Goal: Task Accomplishment & Management: Use online tool/utility

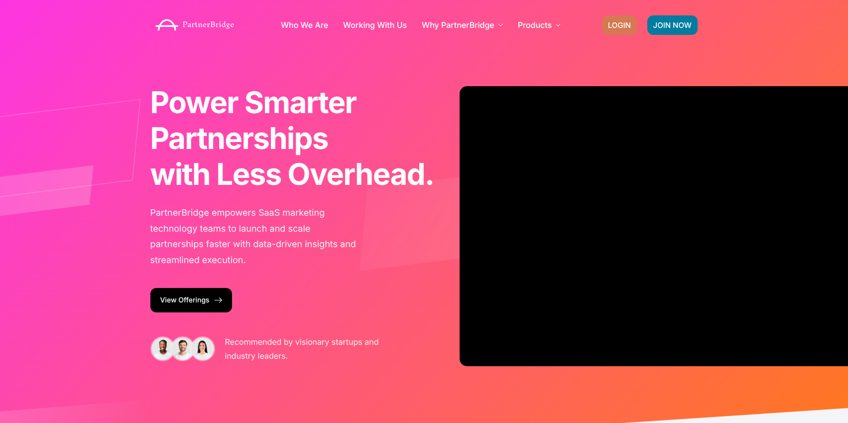
click at [618, 28] on span "LOGIN" at bounding box center [619, 24] width 23 height 7
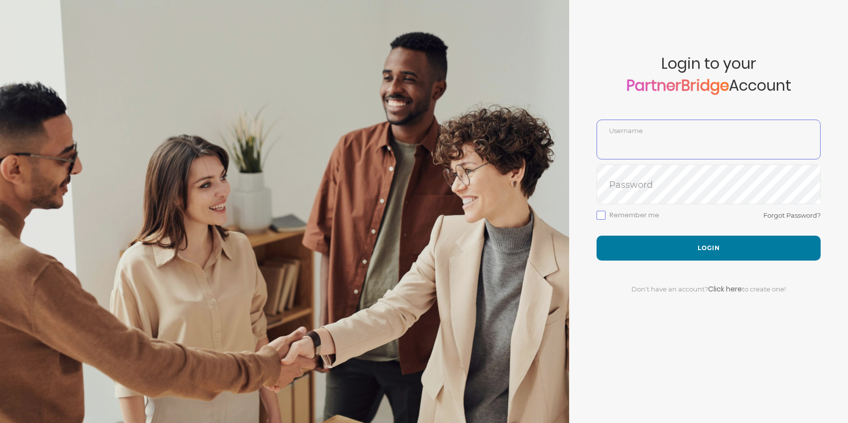
type input "DemoUser"
click at [491, 7] on div at bounding box center [284, 211] width 569 height 423
click at [498, 139] on div at bounding box center [284, 211] width 569 height 423
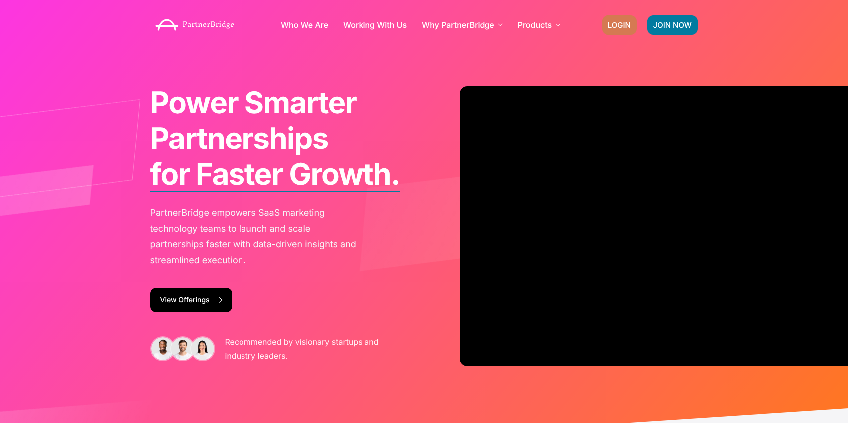
click at [617, 26] on span "LOGIN" at bounding box center [619, 24] width 23 height 7
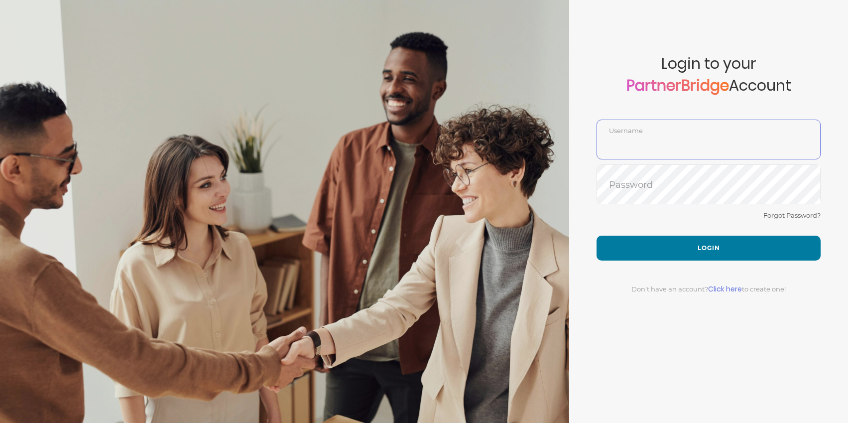
type input "DemoUser"
click at [732, 288] on link "Click here" at bounding box center [725, 289] width 34 height 10
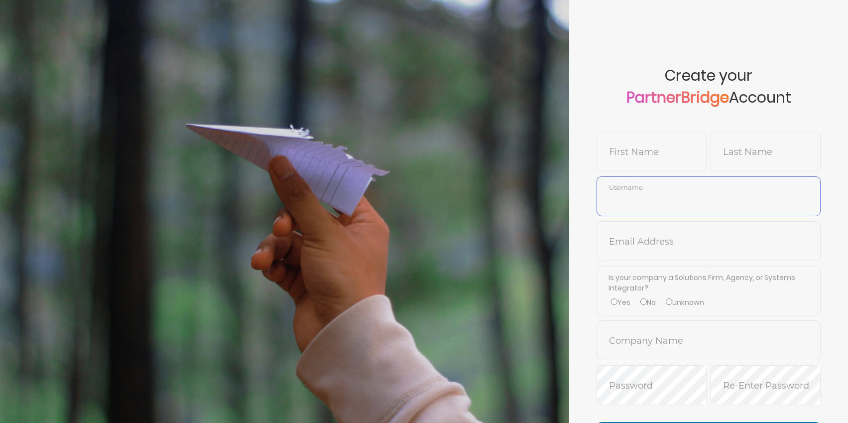
type input "DemoUser"
click at [653, 160] on input "text" at bounding box center [651, 159] width 109 height 24
type input "[PERSON_NAME]"
type input "Smoketest"
type input "jonmead"
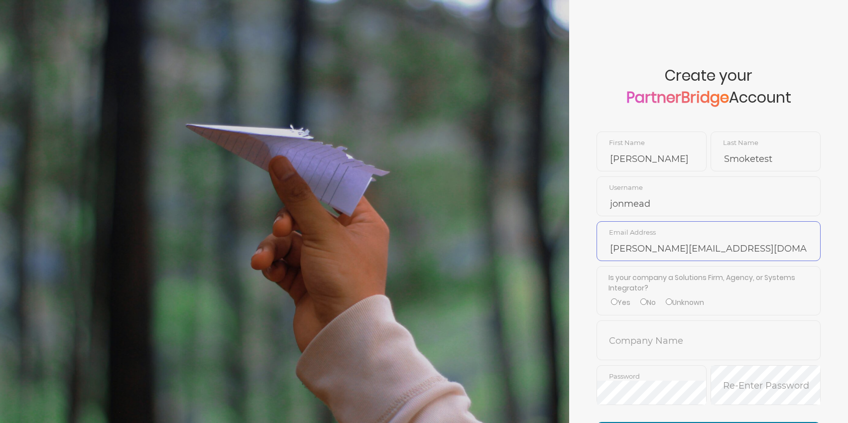
type input "[PERSON_NAME][EMAIL_ADDRESS][DOMAIN_NAME]"
click at [654, 298] on label "No" at bounding box center [647, 302] width 15 height 10
click at [646, 298] on input "No" at bounding box center [643, 301] width 6 height 6
radio input "true"
click at [654, 335] on input "text" at bounding box center [708, 347] width 223 height 24
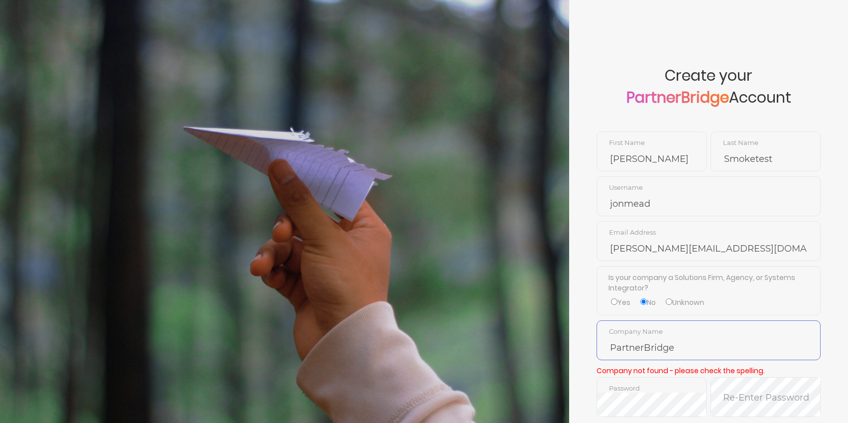
type input "PartnerBridge"
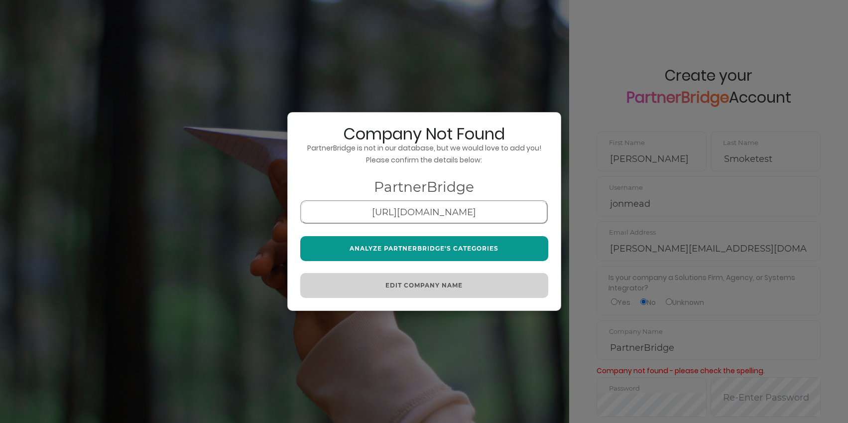
click at [425, 242] on button "Analyze PartnerBridge's Categories" at bounding box center [424, 248] width 248 height 25
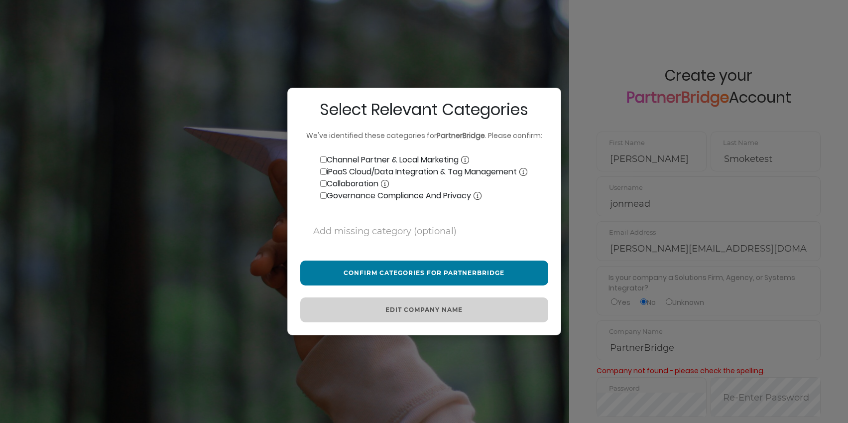
click at [318, 160] on label "Channel Partner & Local Marketing" at bounding box center [384, 160] width 169 height 12
click at [320, 160] on input "Channel Partner & Local Marketing" at bounding box center [323, 159] width 6 height 6
checkbox input "true"
click at [323, 170] on input "iPaaS Cloud/Data Integration & Tag Management" at bounding box center [323, 171] width 6 height 6
checkbox input "true"
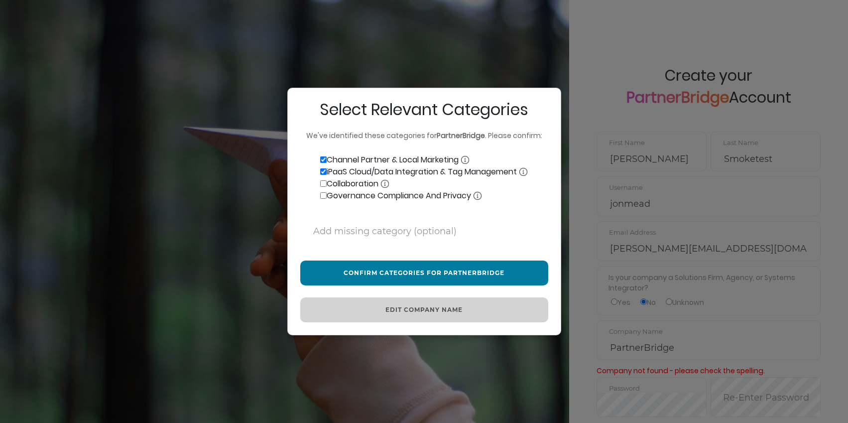
click at [326, 182] on label "Collaboration" at bounding box center [344, 184] width 89 height 12
click at [326, 182] on input "Collaboration" at bounding box center [323, 183] width 6 height 6
checkbox input "true"
click at [321, 196] on input "Governance Compliance And Privacy" at bounding box center [323, 195] width 6 height 6
checkbox input "true"
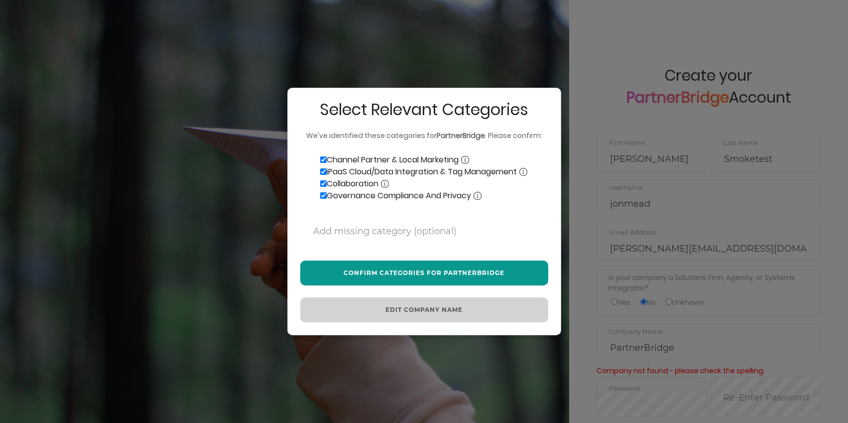
click at [419, 264] on button "Confirm Categories for PartnerBridge" at bounding box center [424, 272] width 248 height 25
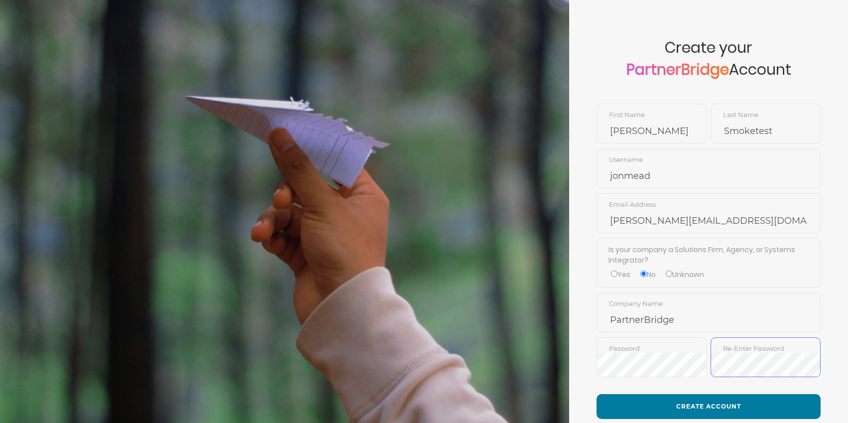
scroll to position [97, 0]
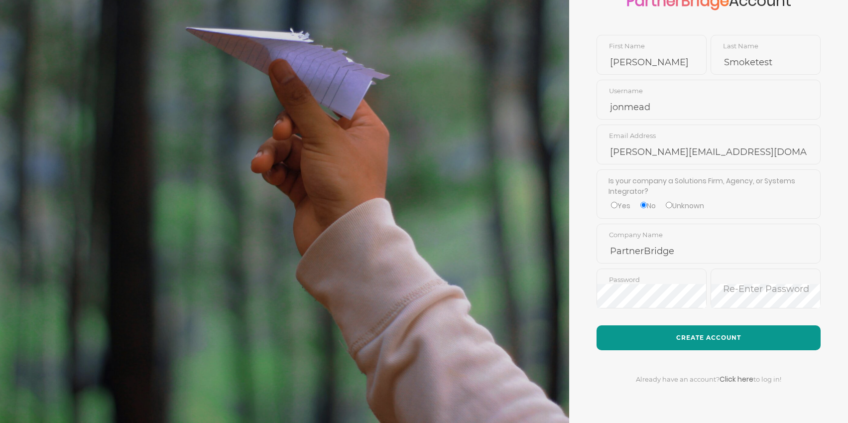
click at [701, 334] on button "Create Account" at bounding box center [708, 337] width 224 height 25
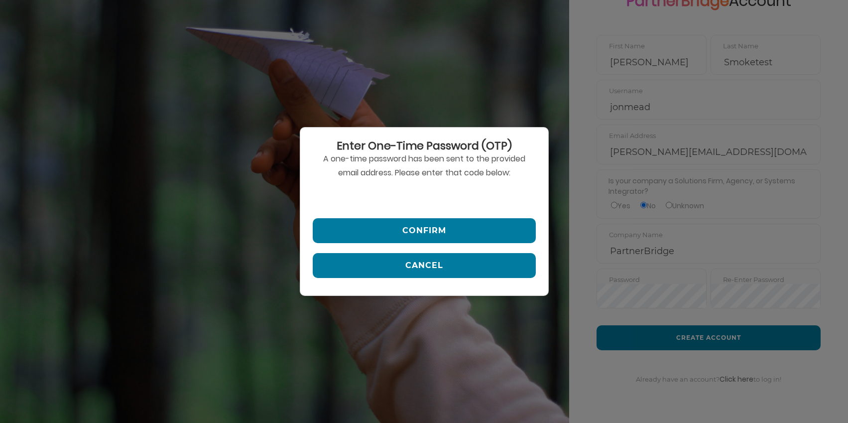
click at [407, 195] on input "text" at bounding box center [424, 196] width 223 height 24
paste input "242181"
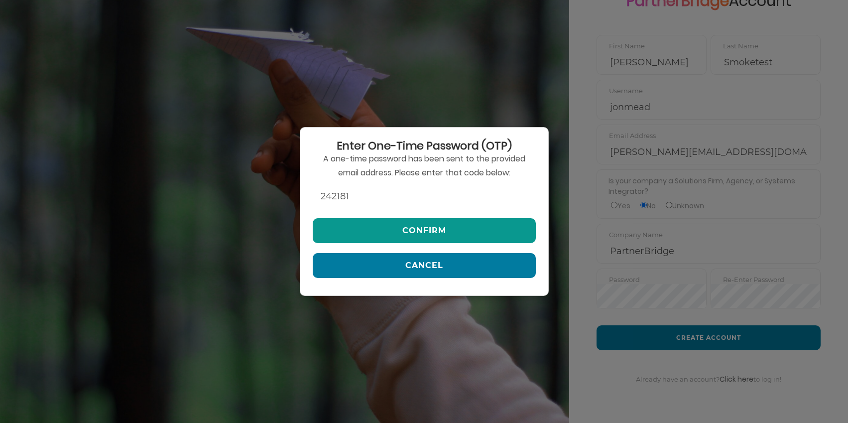
type input "242181"
click at [417, 221] on button "Confirm" at bounding box center [424, 230] width 223 height 25
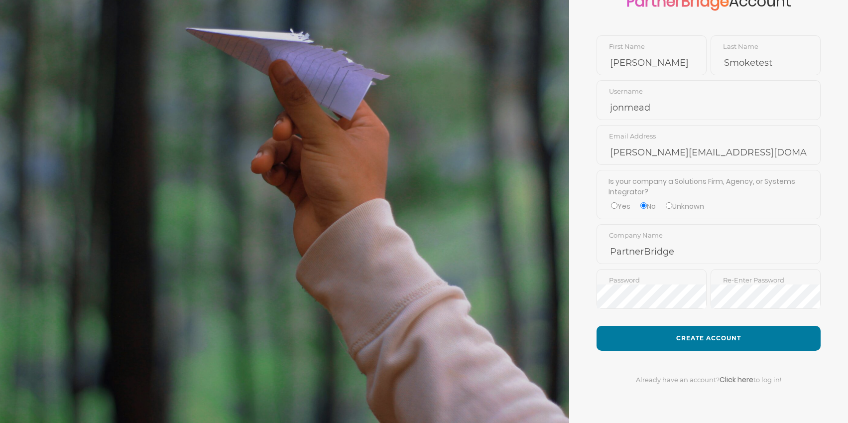
scroll to position [0, 0]
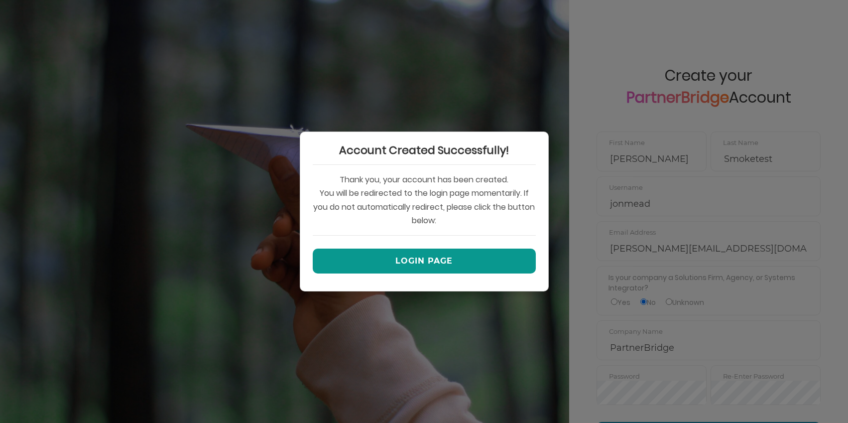
click at [439, 254] on button "Login Page" at bounding box center [424, 260] width 223 height 25
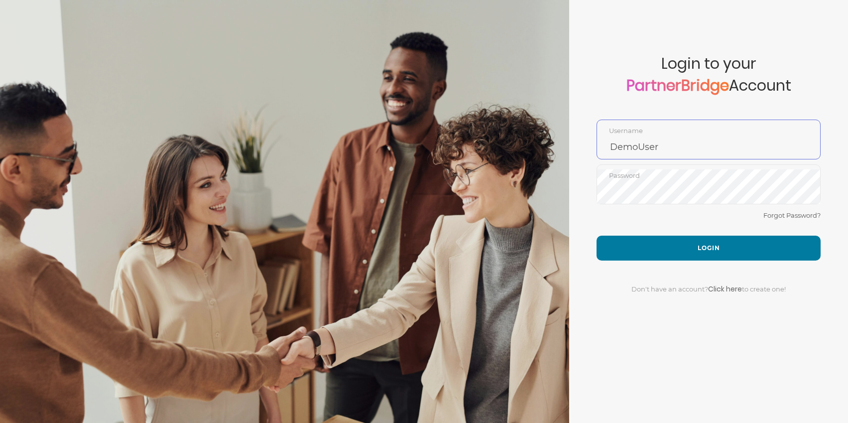
click at [617, 137] on input "DemoUser" at bounding box center [708, 147] width 223 height 24
type input "jonmead"
click at [606, 220] on div "Forgot Password?" at bounding box center [708, 222] width 224 height 26
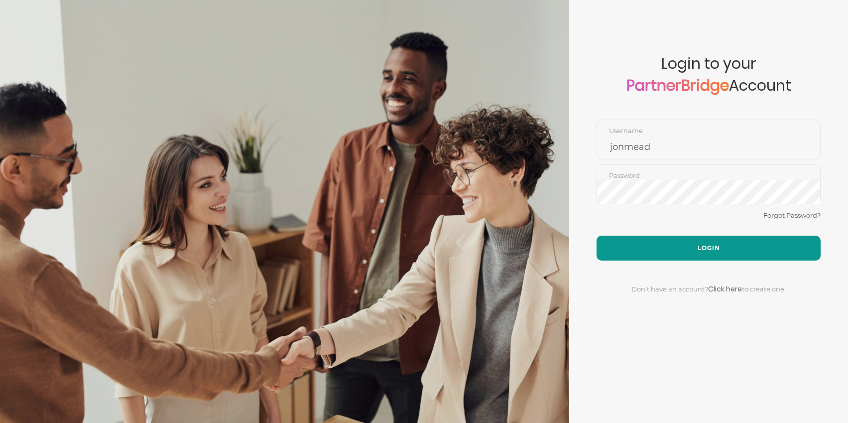
click at [699, 239] on button "Login" at bounding box center [708, 247] width 224 height 25
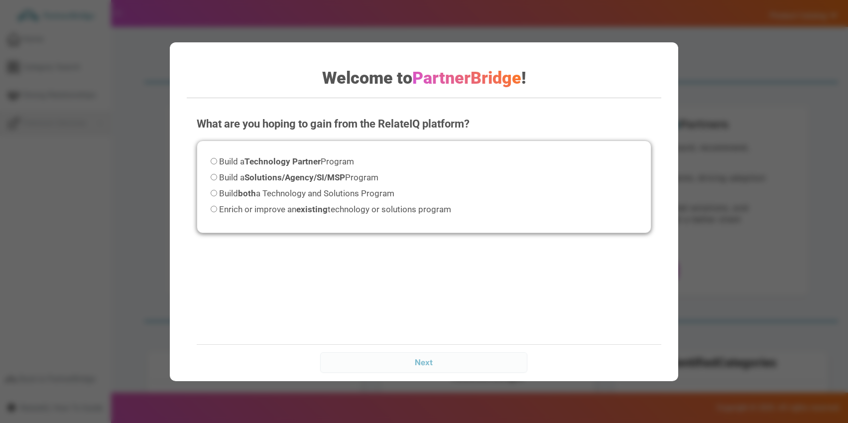
click at [242, 160] on span "Build a Technology Partner Program" at bounding box center [286, 161] width 135 height 10
click at [217, 160] on input "Build a Technology Partner Program" at bounding box center [214, 161] width 6 height 6
radio input "true"
click at [261, 189] on span "Build both a Technology and Solutions Program" at bounding box center [306, 193] width 175 height 10
click at [217, 190] on input "Build both a Technology and Solutions Program" at bounding box center [214, 193] width 6 height 6
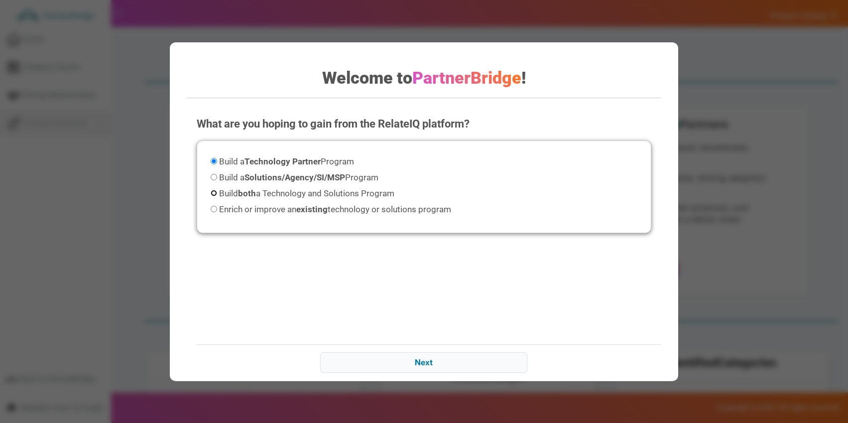
radio input "true"
click at [472, 357] on input "Next" at bounding box center [423, 362] width 207 height 20
click at [339, 193] on span "Build both a Technology and Solutions Program" at bounding box center [306, 193] width 175 height 10
click at [217, 193] on input "Build both a Technology and Solutions Program" at bounding box center [214, 193] width 6 height 6
radio input "true"
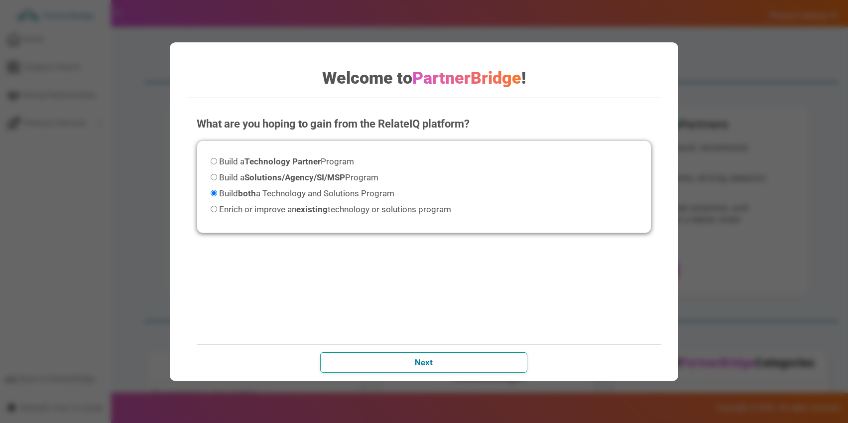
click at [447, 360] on input "Next" at bounding box center [423, 362] width 207 height 20
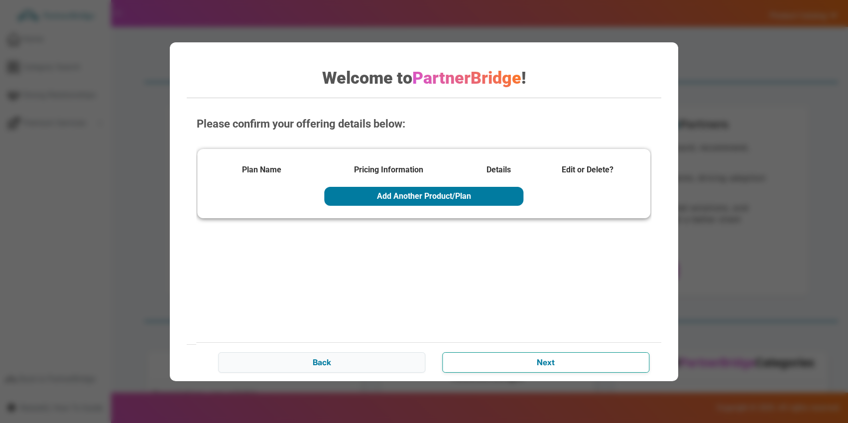
click at [594, 359] on input "Next" at bounding box center [545, 362] width 207 height 20
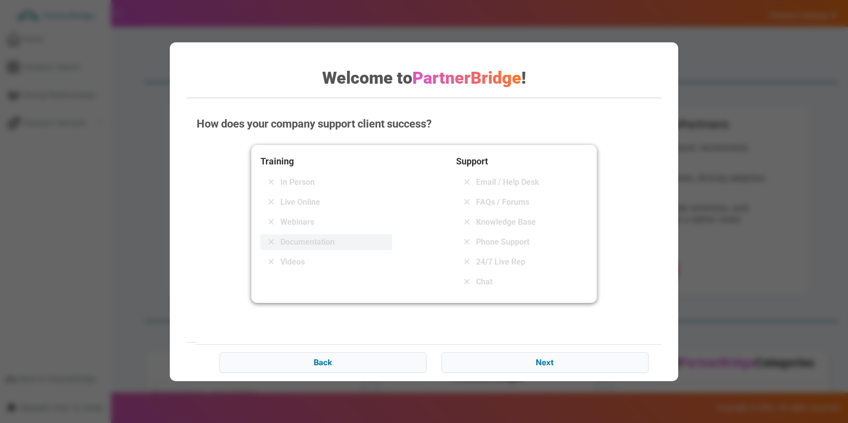
click at [288, 235] on div "Documentation" at bounding box center [326, 242] width 132 height 16
click at [489, 217] on span "Knowledge Base" at bounding box center [506, 222] width 60 height 12
click at [490, 206] on span "FAQs / Forums" at bounding box center [502, 202] width 53 height 12
click at [496, 189] on div "Email / Help Desk" at bounding box center [522, 182] width 132 height 16
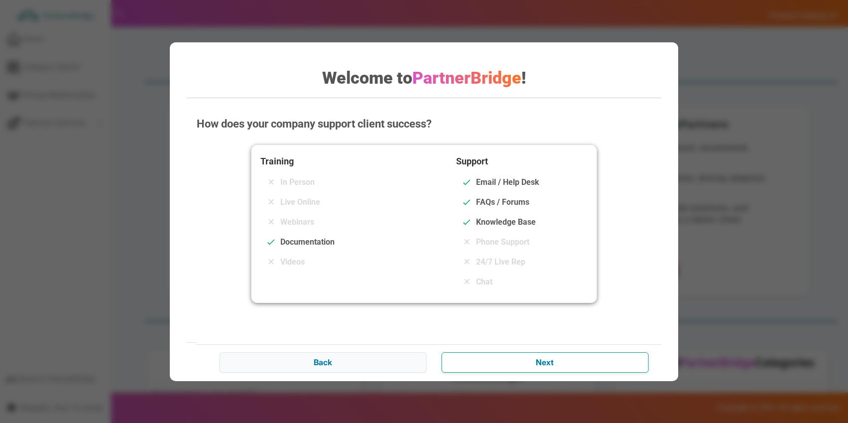
click at [487, 358] on input "Next" at bounding box center [544, 362] width 207 height 20
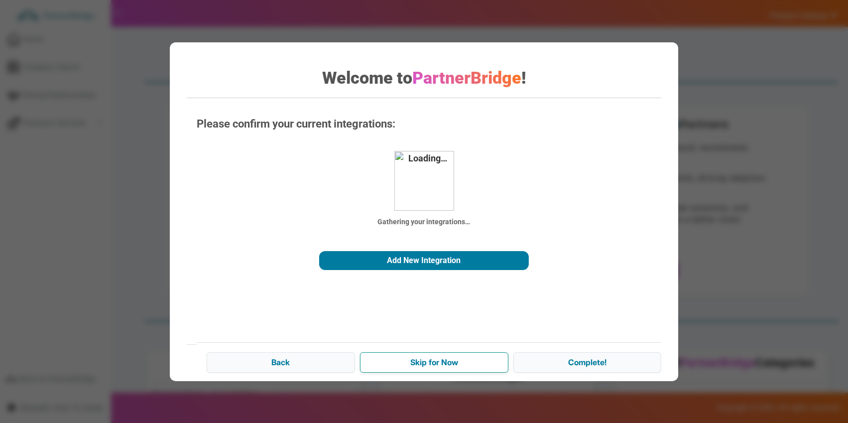
click at [487, 355] on input "Skip for Now" at bounding box center [434, 362] width 148 height 20
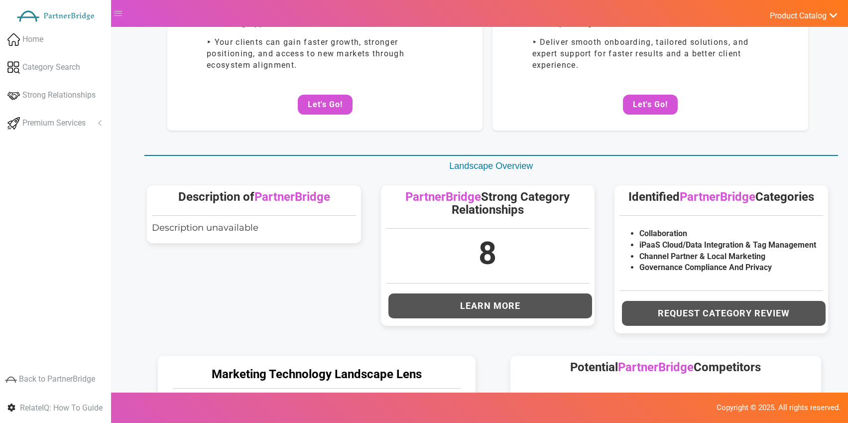
scroll to position [167, 0]
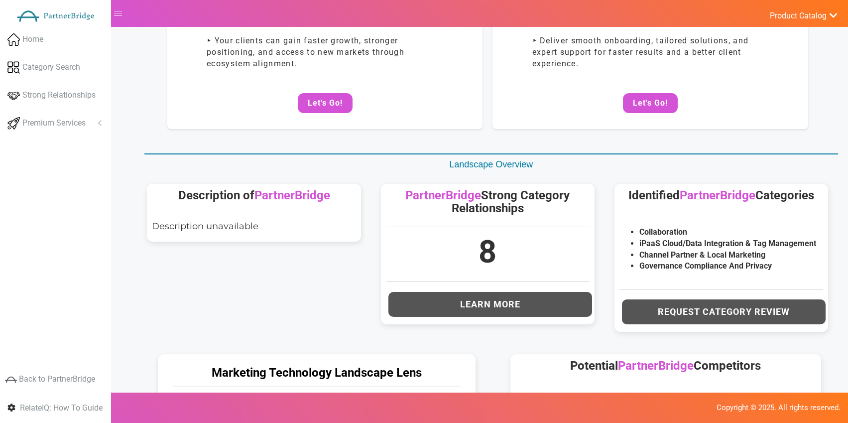
click at [233, 227] on span "Description unavailable" at bounding box center [205, 225] width 106 height 11
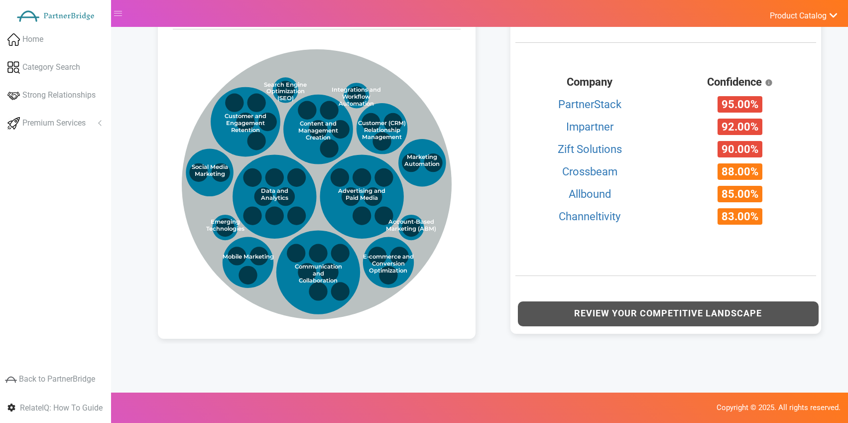
scroll to position [530, 0]
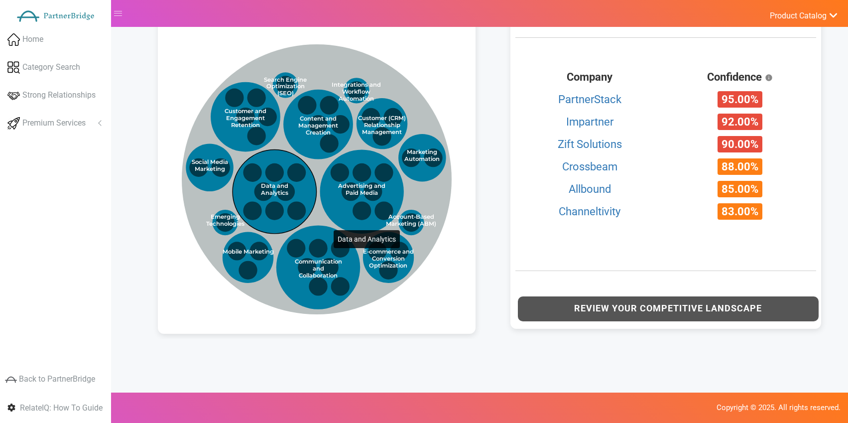
drag, startPoint x: 314, startPoint y: 187, endPoint x: 312, endPoint y: 182, distance: 5.8
click at [314, 187] on circle at bounding box center [274, 191] width 84 height 84
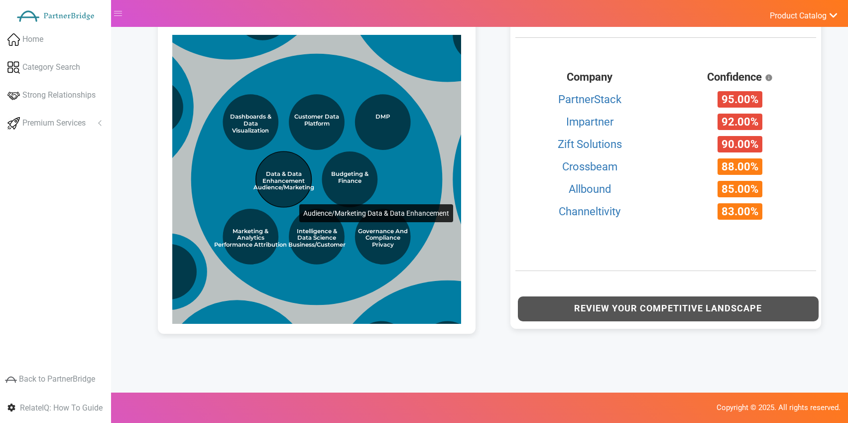
click at [279, 161] on circle at bounding box center [283, 179] width 56 height 56
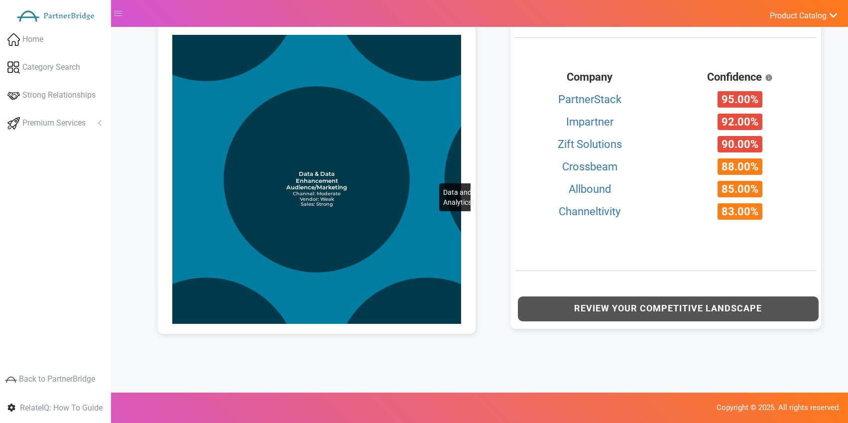
click at [419, 140] on circle at bounding box center [427, 179] width 840 height 840
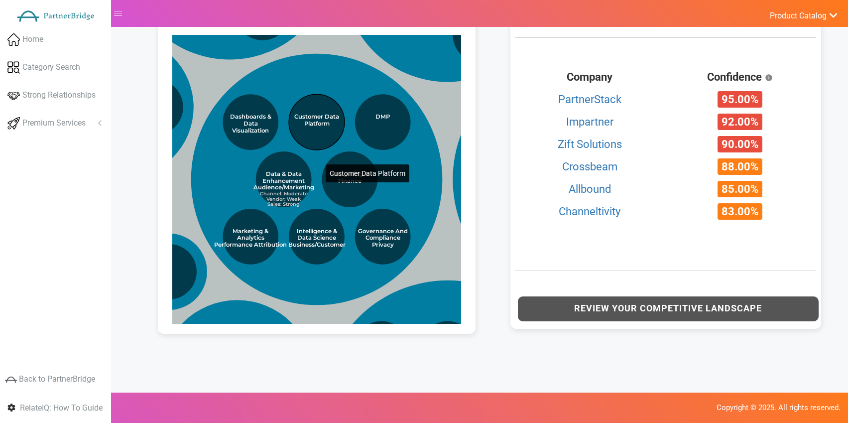
click at [305, 122] on circle at bounding box center [317, 122] width 56 height 56
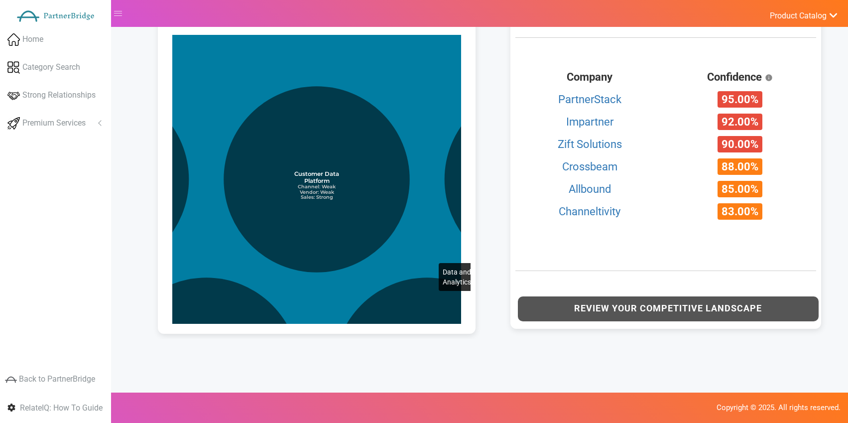
click at [419, 220] on circle at bounding box center [316, 370] width 840 height 840
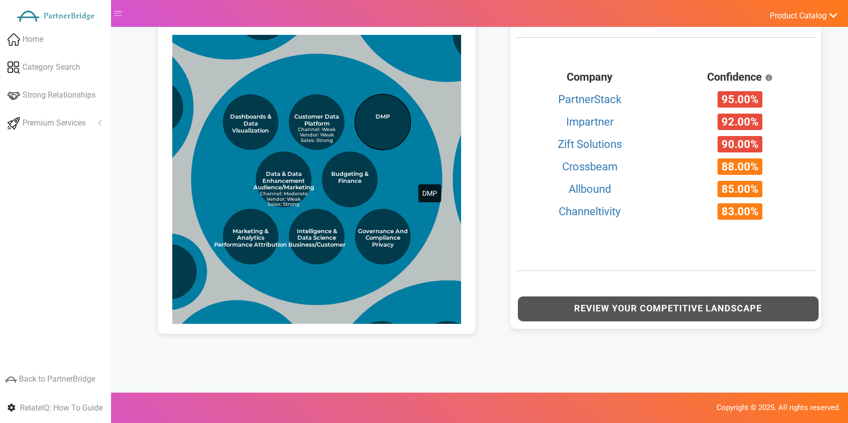
click at [397, 142] on circle at bounding box center [382, 122] width 56 height 56
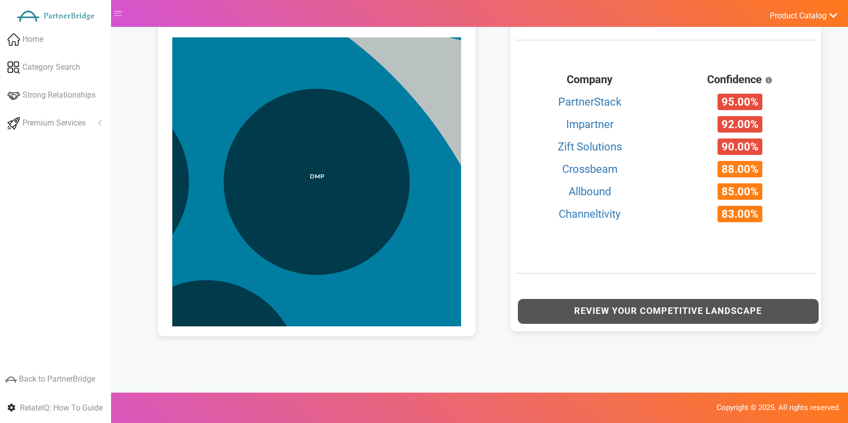
scroll to position [526, 0]
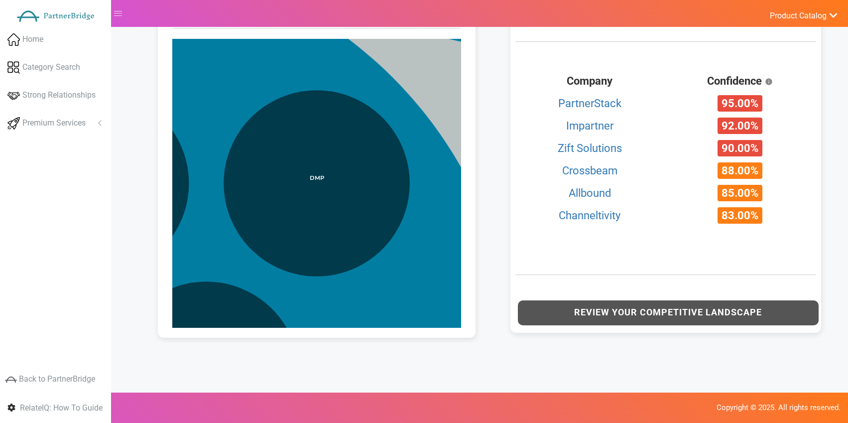
click at [434, 83] on circle at bounding box center [517, 250] width 2701 height 2701
click at [436, 83] on circle at bounding box center [517, 250] width 2701 height 2701
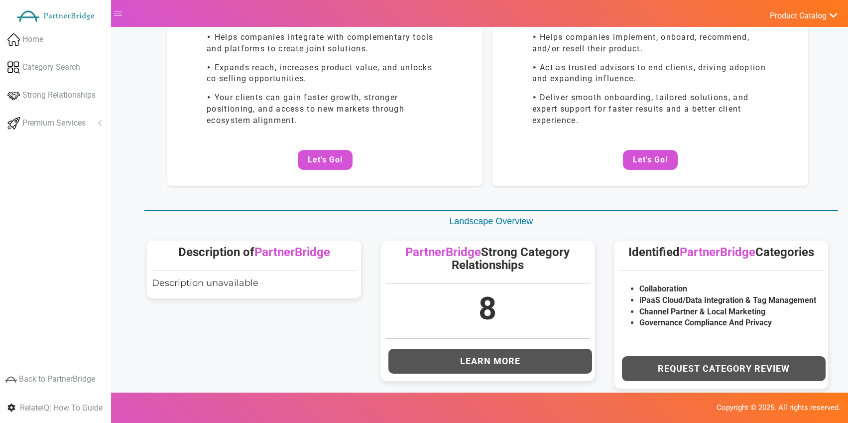
scroll to position [112, 0]
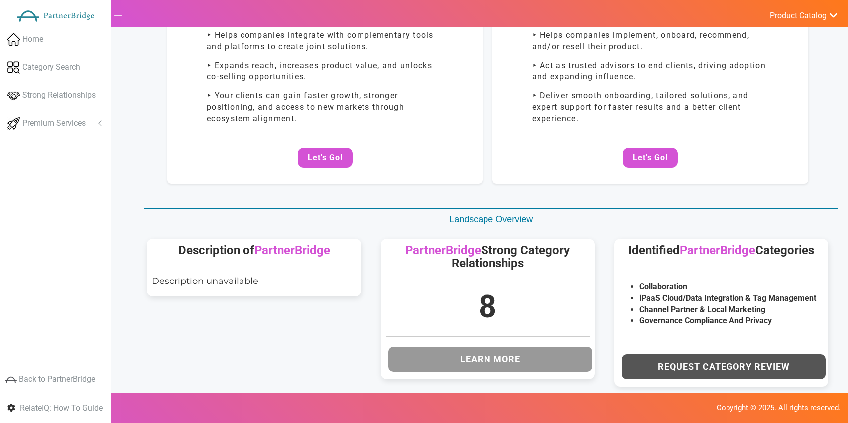
click at [511, 362] on button "Learn More" at bounding box center [490, 358] width 204 height 25
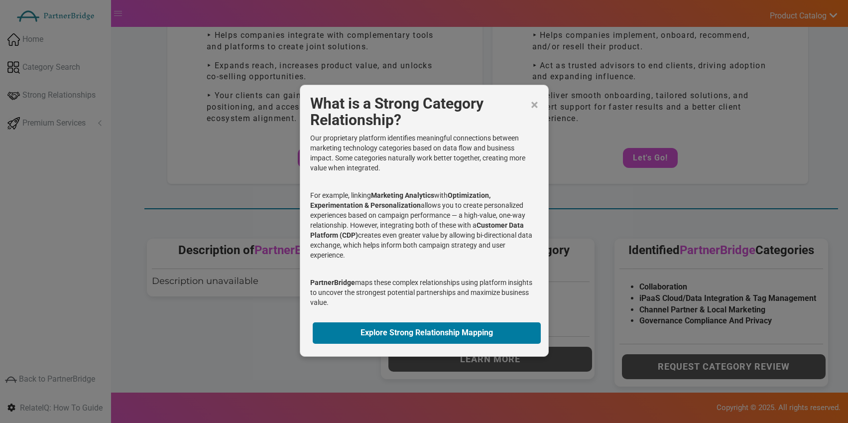
click at [527, 102] on h2 "What is a Strong Category Relationship?" at bounding box center [424, 111] width 228 height 33
click at [530, 101] on span "×" at bounding box center [533, 105] width 7 height 20
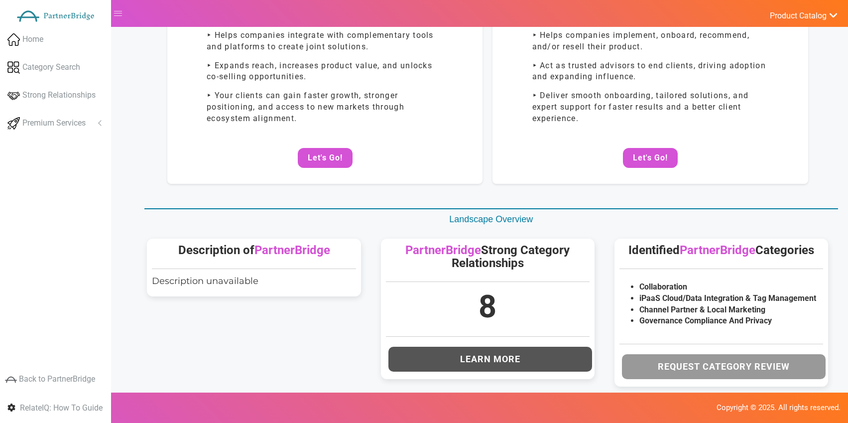
click at [686, 367] on button "Request Category Review" at bounding box center [724, 366] width 204 height 25
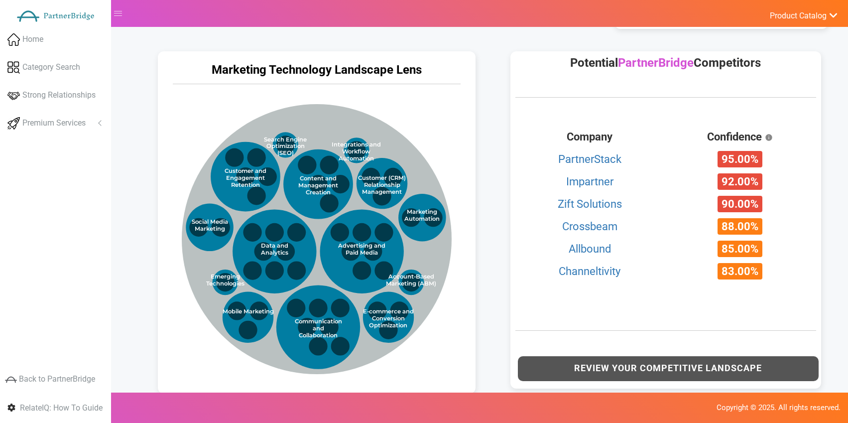
scroll to position [472, 0]
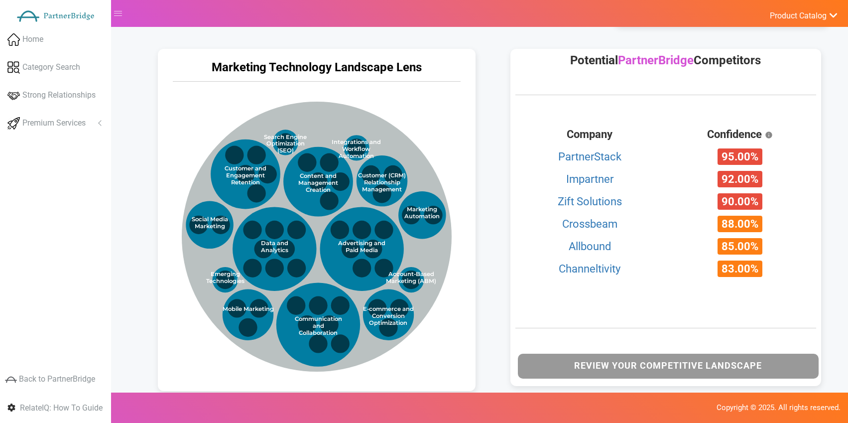
click at [651, 362] on button "Review Your Competitive Landscape" at bounding box center [668, 365] width 301 height 25
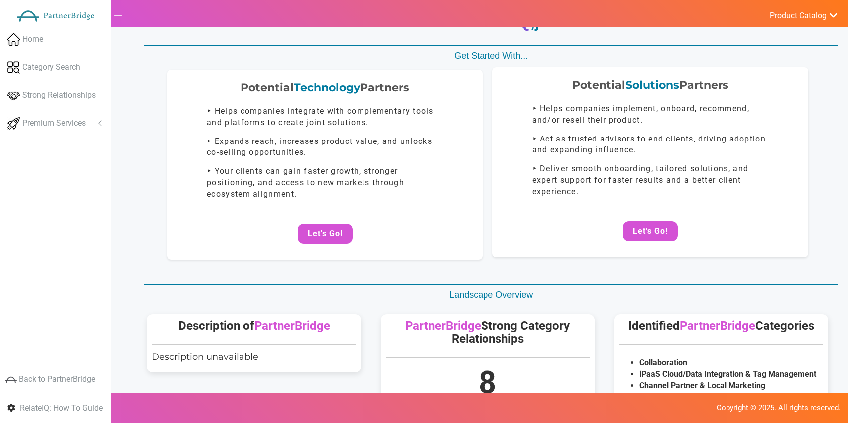
scroll to position [0, 0]
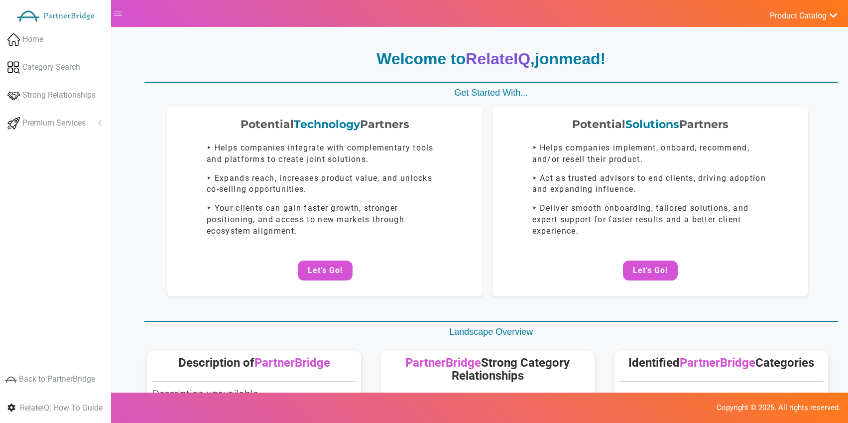
click at [334, 261] on button "Let's Go!" at bounding box center [325, 270] width 55 height 20
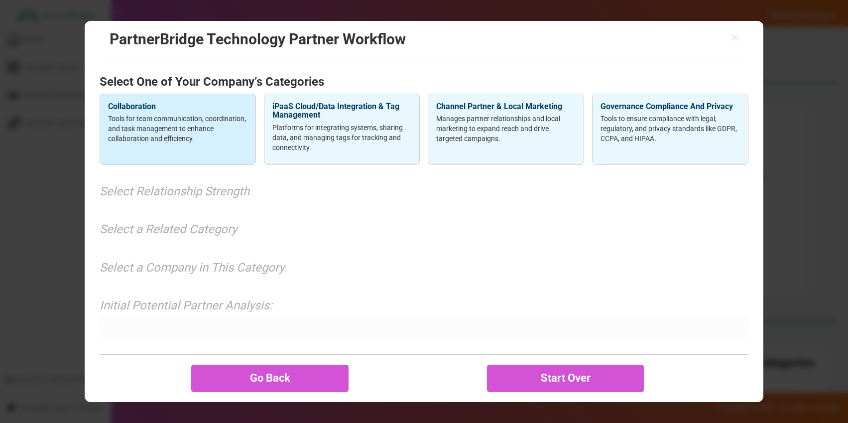
click at [245, 124] on p "Tools for team communication, coordination, and task management to enhance coll…" at bounding box center [177, 128] width 139 height 30
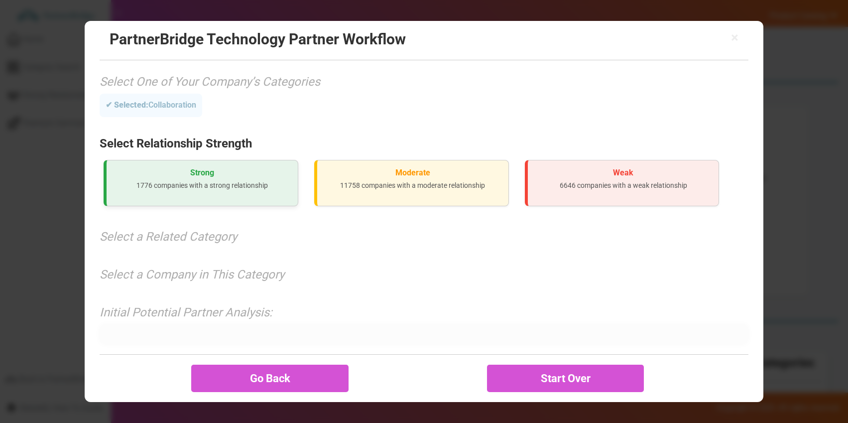
click at [250, 174] on h3 "Strong" at bounding box center [201, 172] width 175 height 9
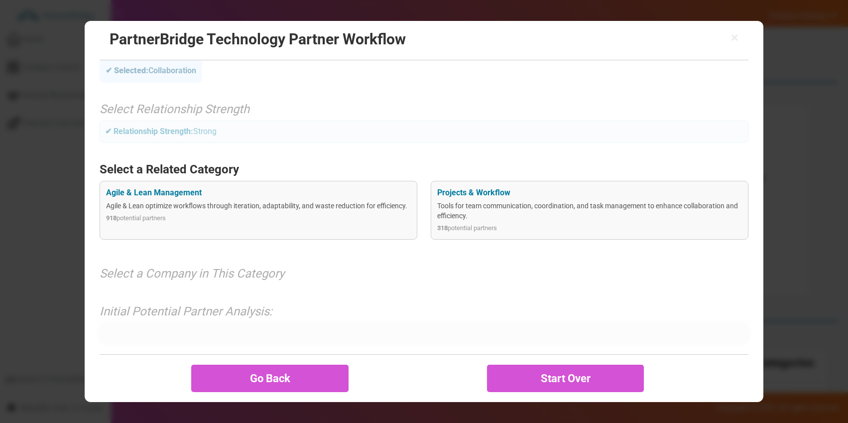
scroll to position [37, 0]
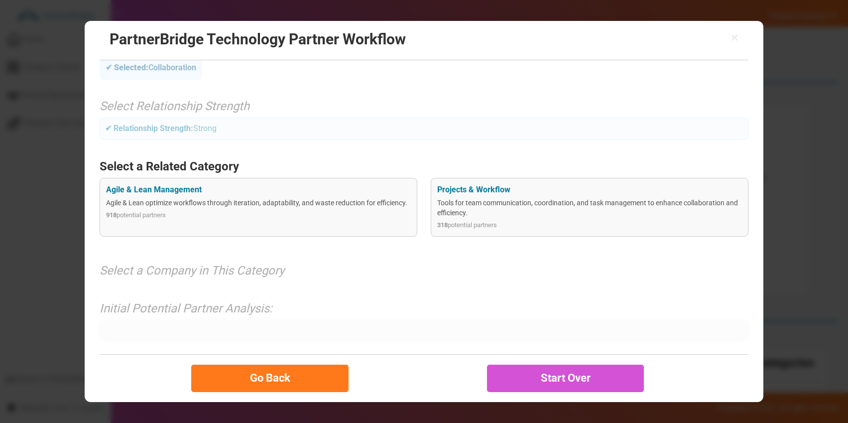
click at [312, 378] on button "Go Back" at bounding box center [269, 377] width 157 height 27
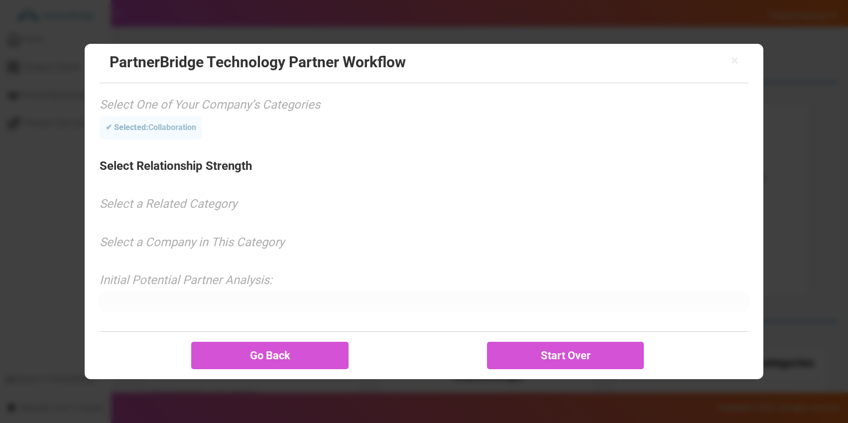
scroll to position [0, 0]
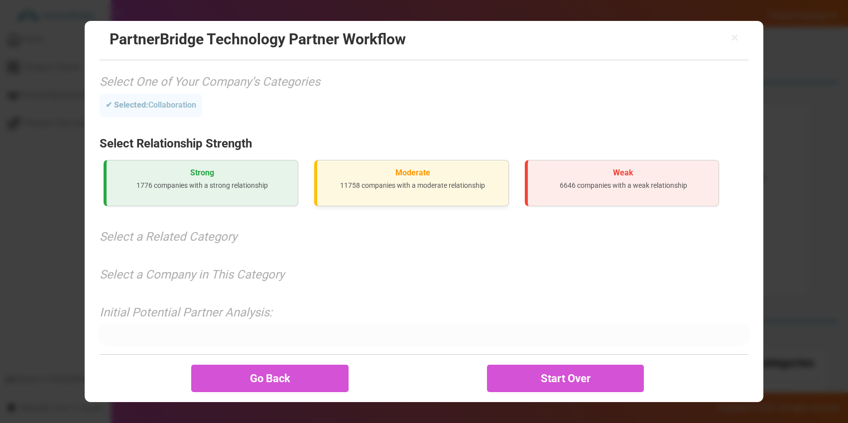
click at [386, 190] on div "Moderate 11758 companies with a moderate relationship" at bounding box center [411, 183] width 195 height 46
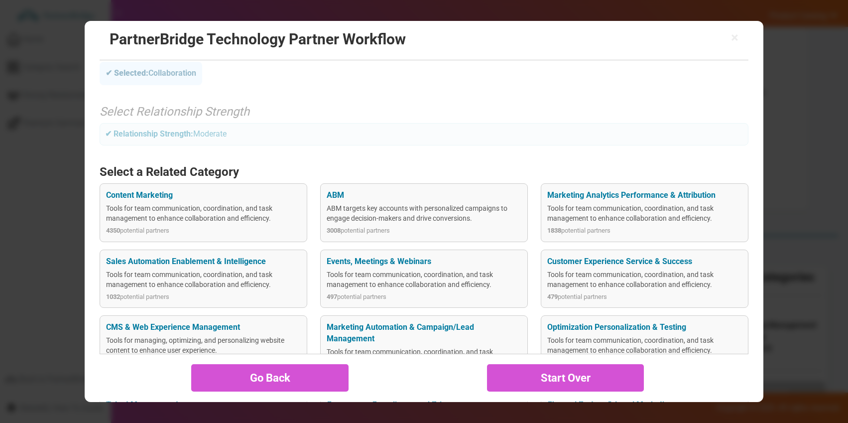
scroll to position [31, 0]
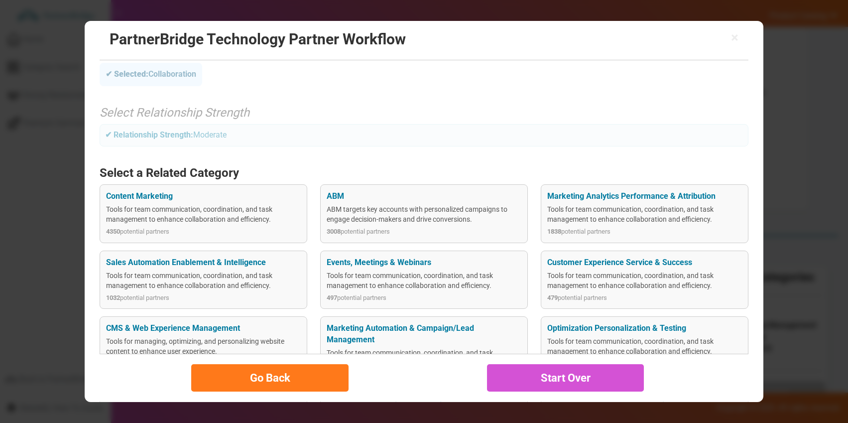
click at [285, 383] on button "Go Back" at bounding box center [269, 377] width 157 height 27
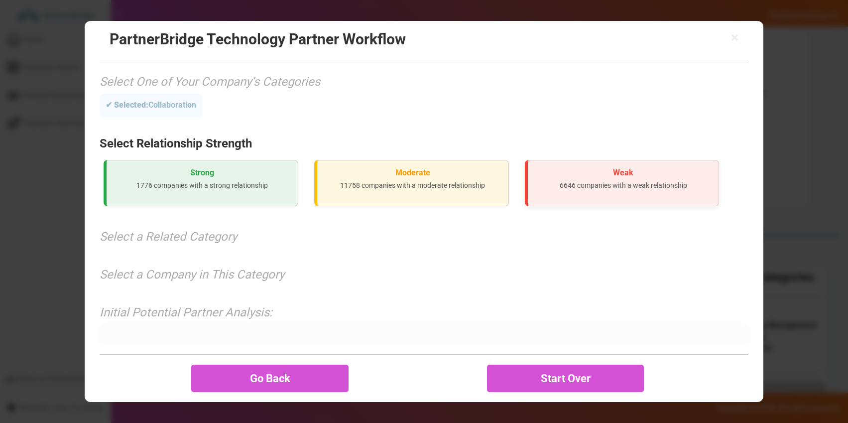
click at [564, 175] on h3 "Weak" at bounding box center [622, 172] width 175 height 9
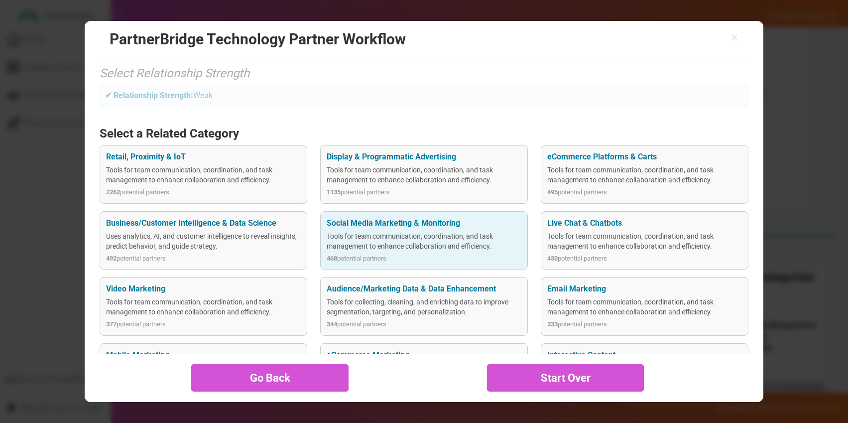
scroll to position [47, 0]
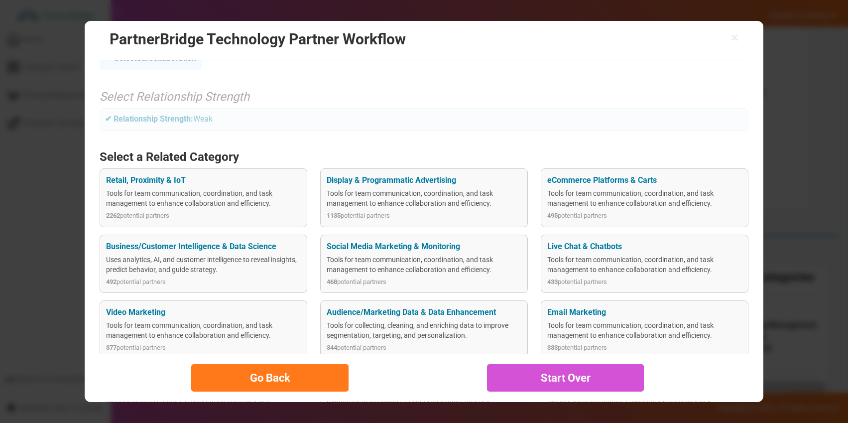
click at [270, 368] on button "Go Back" at bounding box center [269, 377] width 157 height 27
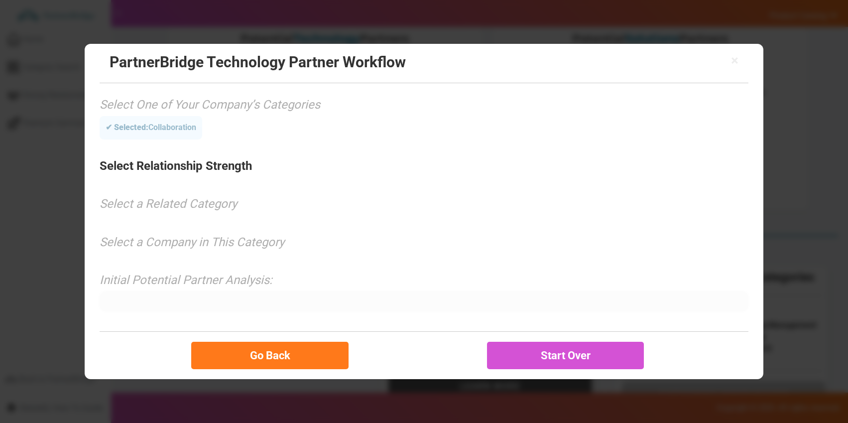
scroll to position [0, 0]
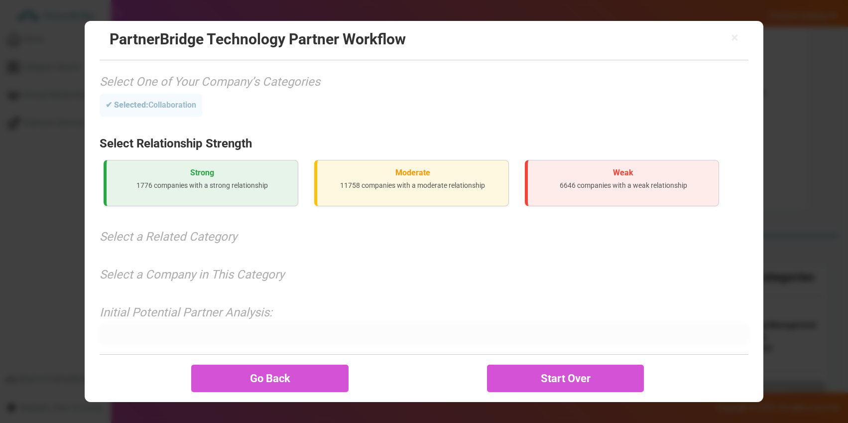
click at [253, 188] on p "1776 companies with a strong relationship" at bounding box center [201, 185] width 175 height 10
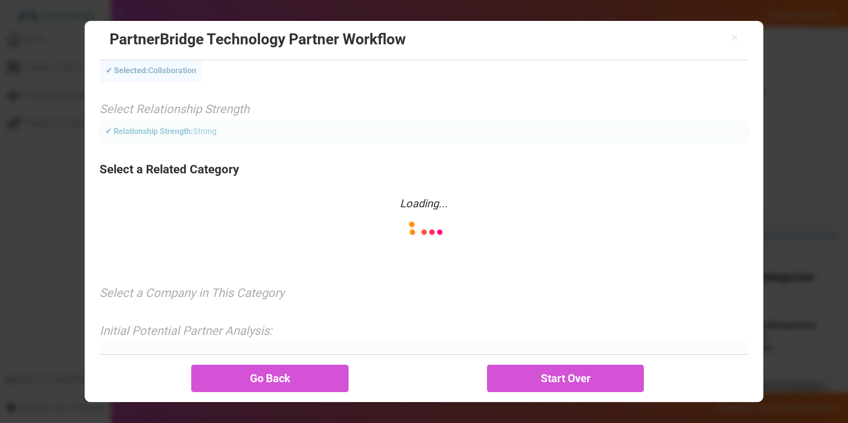
scroll to position [37, 0]
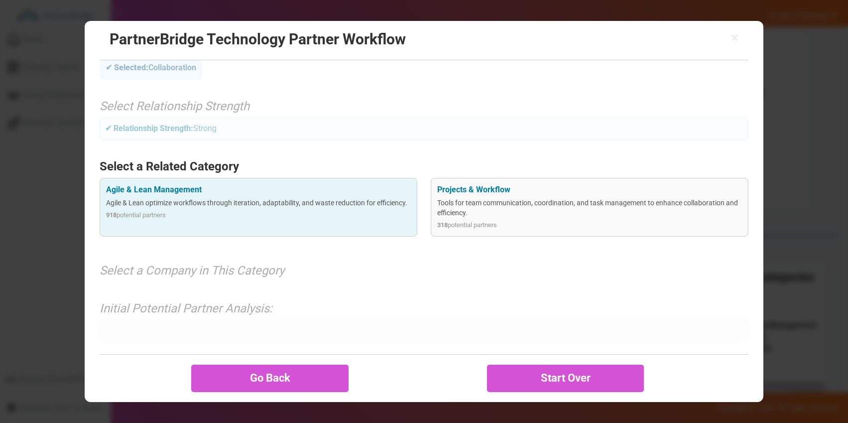
click at [336, 196] on div "Agile & Lean Management Agile & Lean optimize workflows through iteration, adap…" at bounding box center [259, 207] width 318 height 58
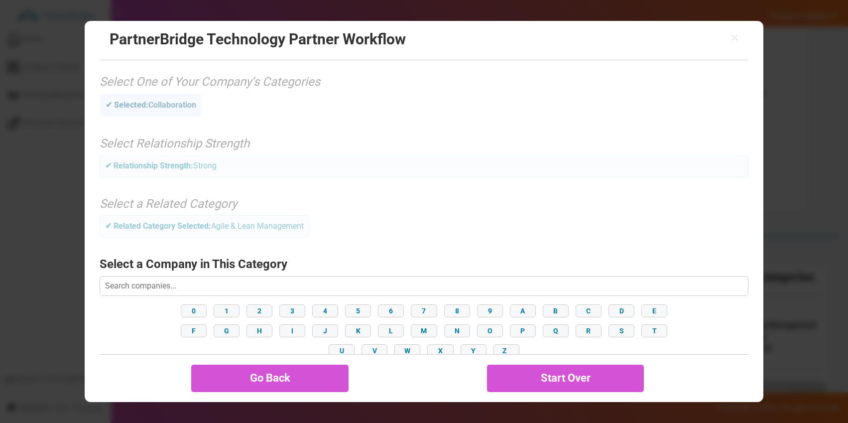
scroll to position [89, 0]
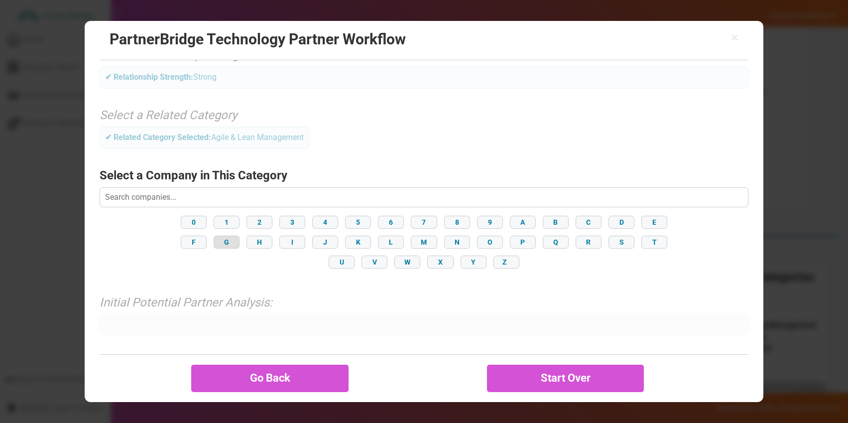
click at [229, 241] on button "G" at bounding box center [226, 241] width 26 height 13
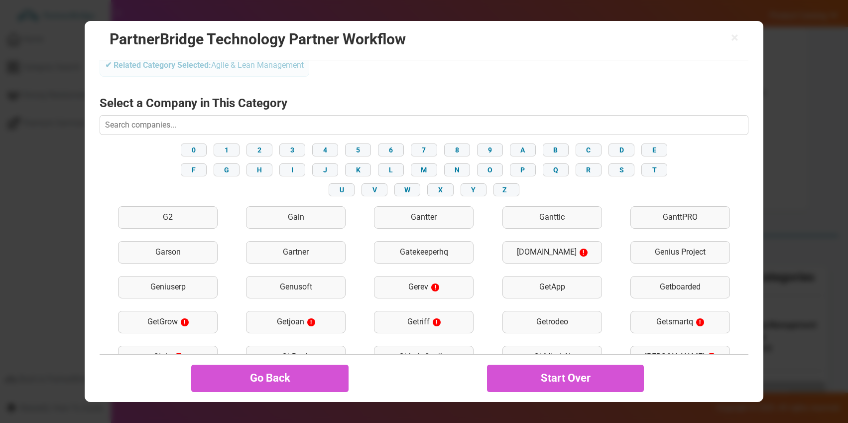
scroll to position [170, 0]
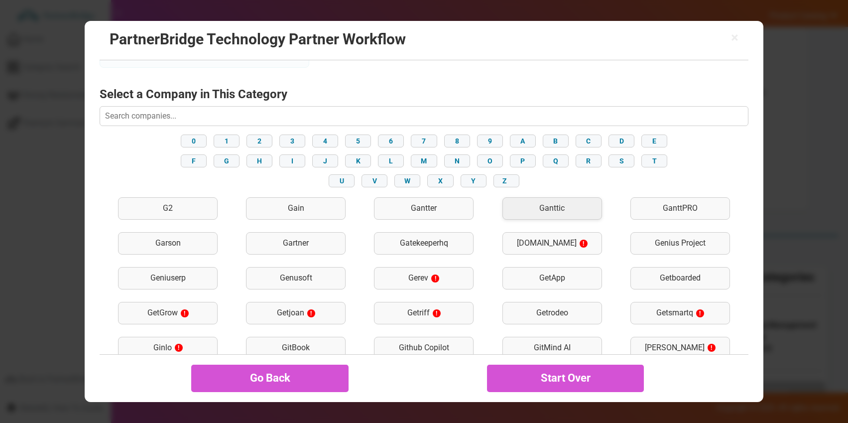
click at [557, 210] on div "Ganttic" at bounding box center [552, 208] width 100 height 22
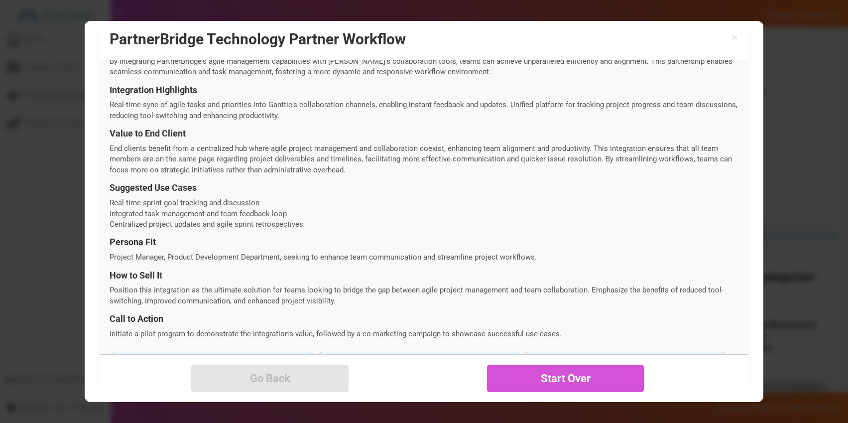
scroll to position [346, 0]
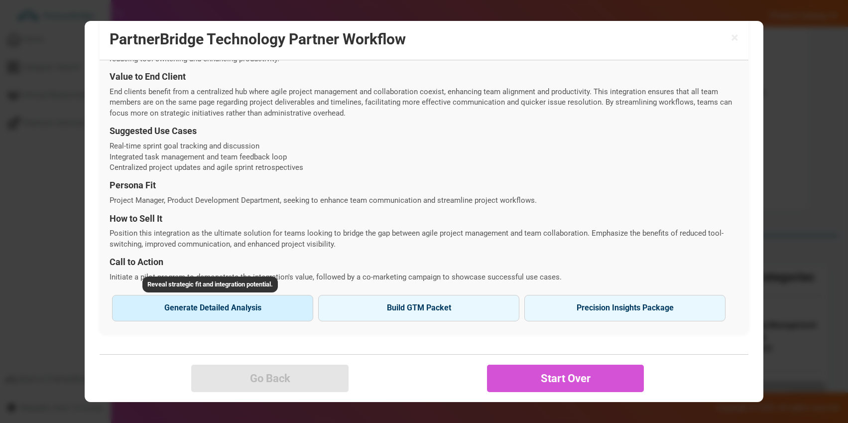
click at [266, 304] on button "Generate Detailed Analysis Reveal strategic fit and integration potential." at bounding box center [212, 308] width 201 height 26
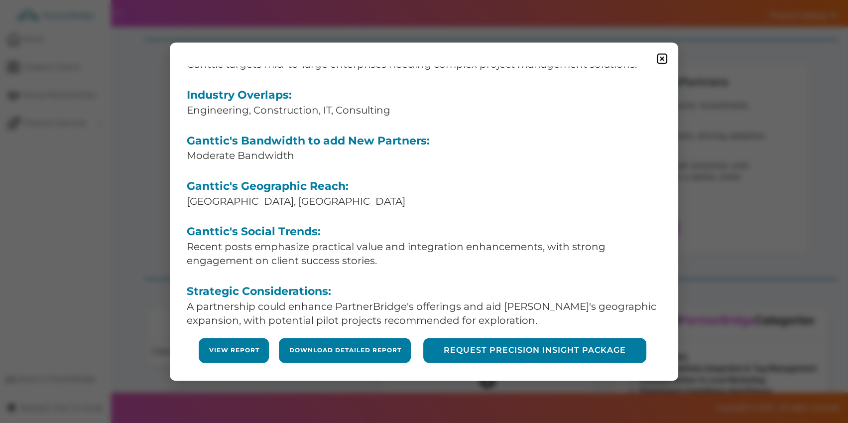
scroll to position [132, 0]
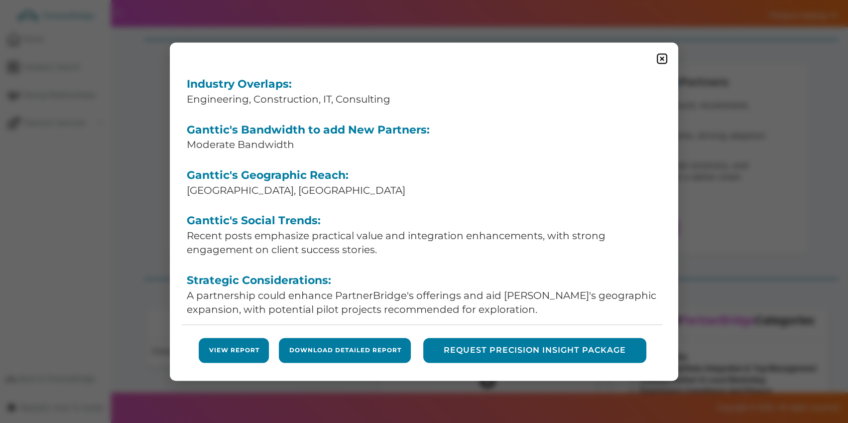
click at [232, 351] on link "View Report" at bounding box center [234, 350] width 50 height 8
click at [387, 347] on link "Download Detailed Report" at bounding box center [345, 350] width 112 height 8
click at [545, 345] on button "Request Precision Insight Package" at bounding box center [535, 349] width 223 height 25
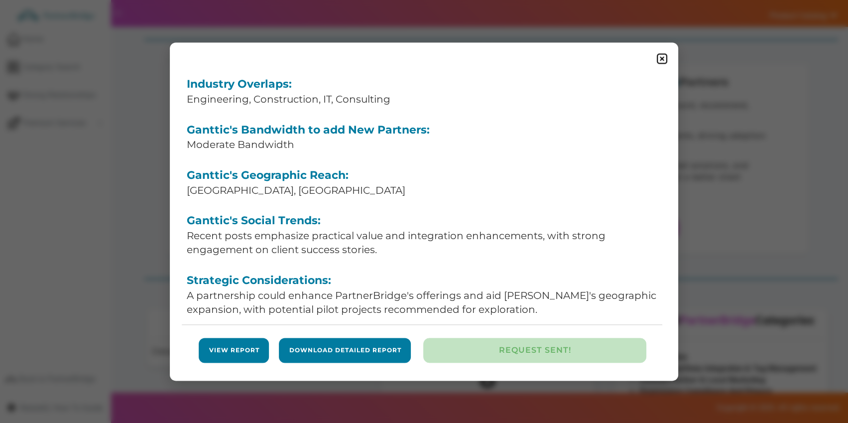
click at [661, 54] on img at bounding box center [661, 58] width 12 height 12
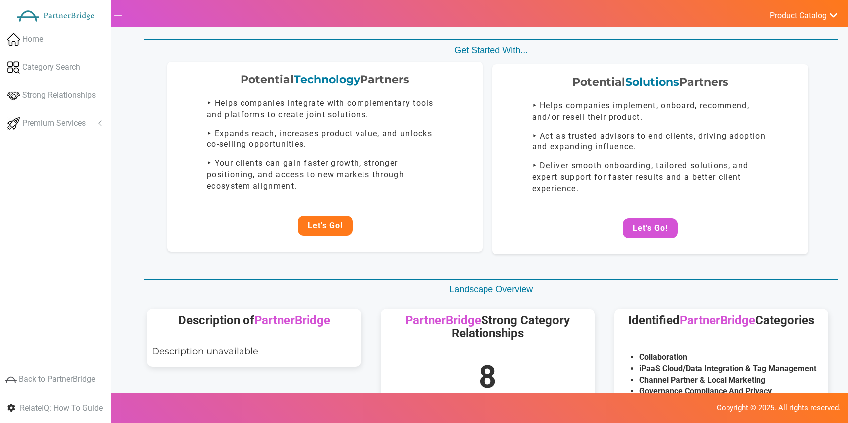
click at [328, 217] on button "Let's Go!" at bounding box center [325, 225] width 55 height 20
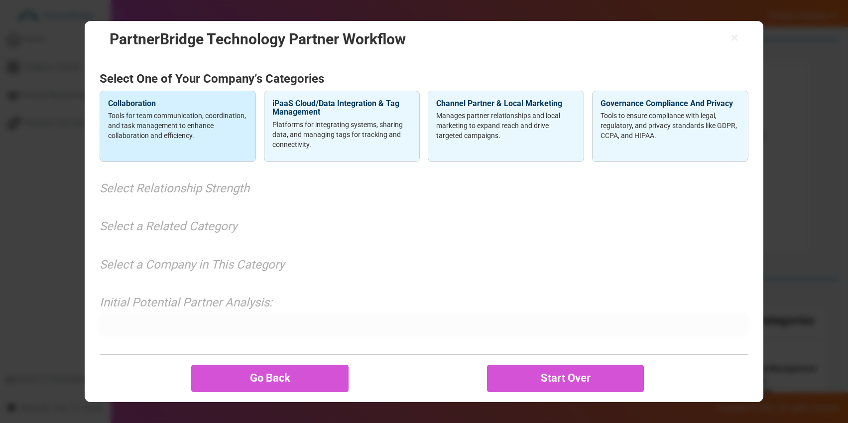
click at [233, 124] on p "Tools for team communication, coordination, and task management to enhance coll…" at bounding box center [177, 125] width 139 height 30
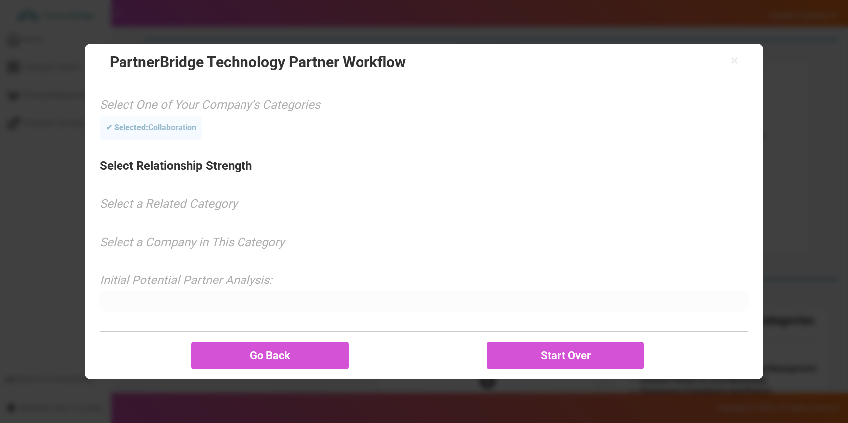
scroll to position [0, 0]
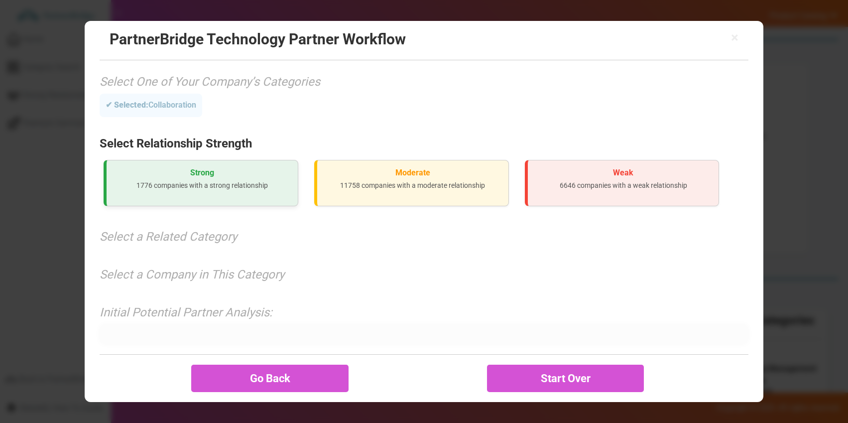
click at [248, 167] on div "Strong 1776 companies with a strong relationship" at bounding box center [201, 183] width 195 height 46
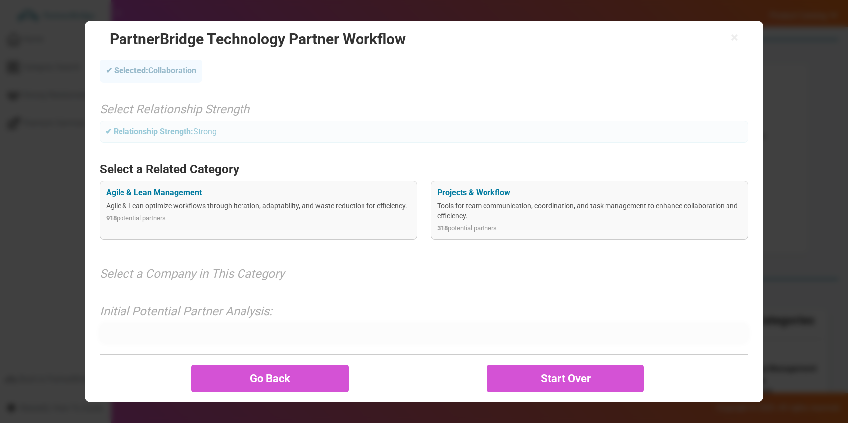
scroll to position [37, 0]
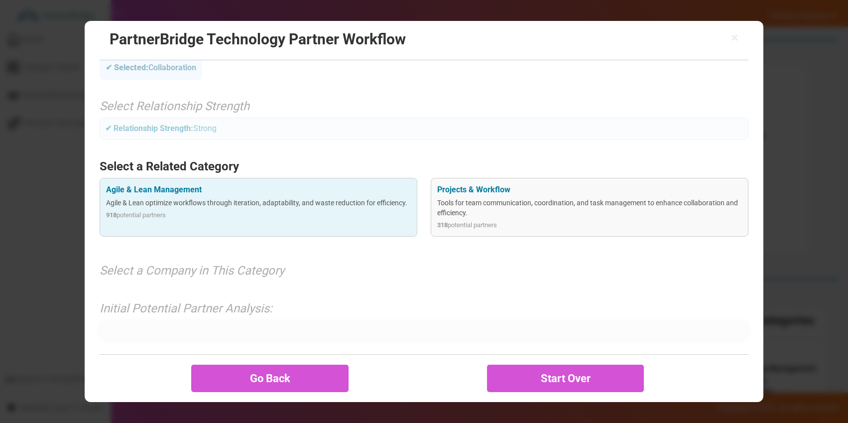
click at [307, 206] on div "Agile & Lean optimize workflows through iteration, adaptability, and waste redu…" at bounding box center [258, 203] width 305 height 10
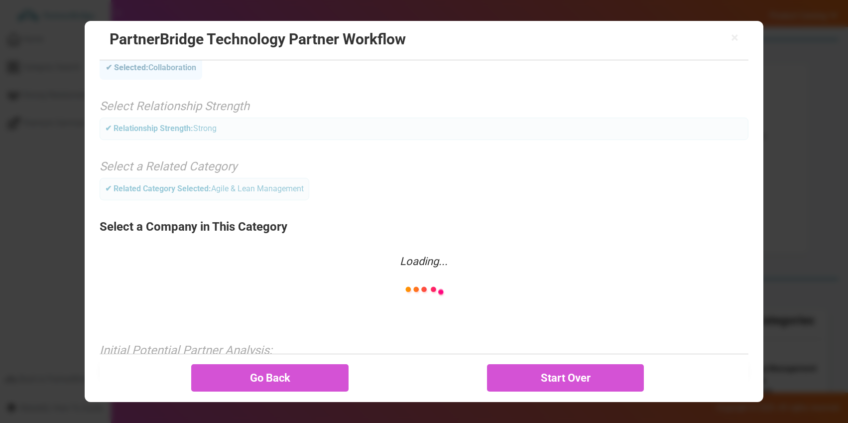
scroll to position [0, 0]
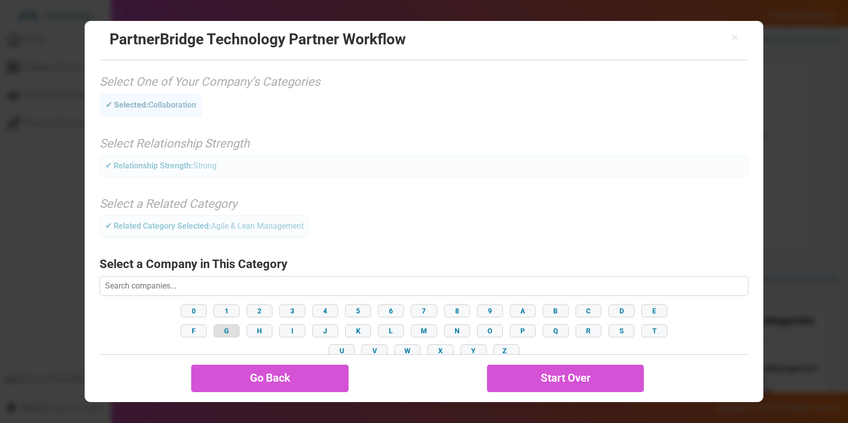
click at [236, 328] on button "G" at bounding box center [226, 330] width 26 height 13
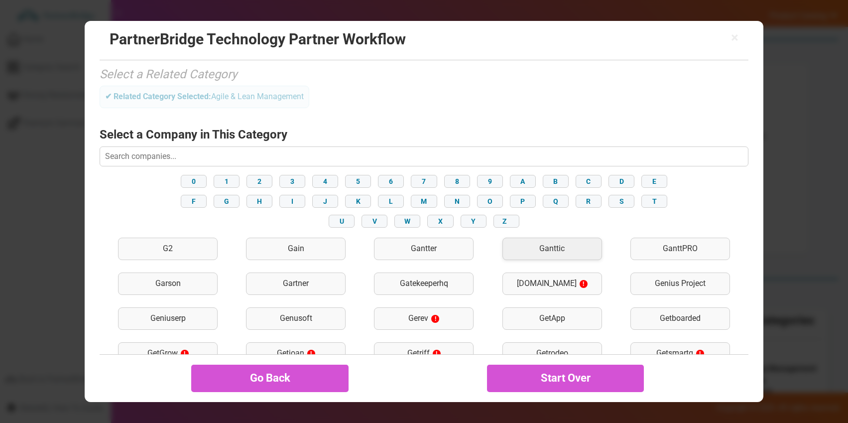
click at [543, 245] on div "Ganttic" at bounding box center [552, 248] width 100 height 22
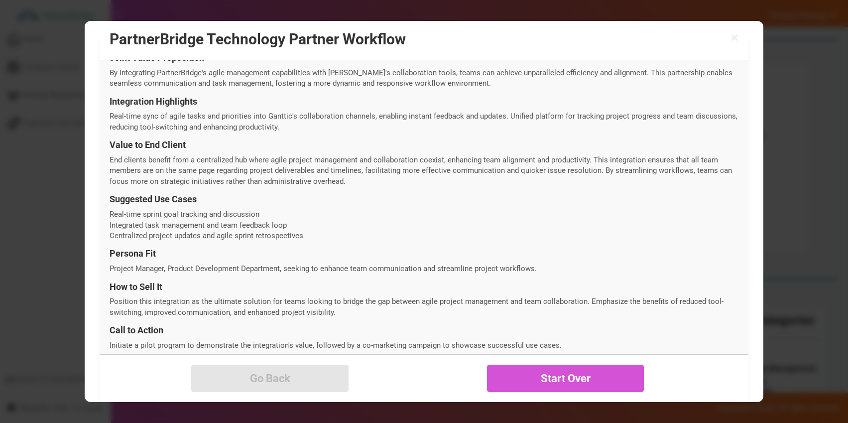
scroll to position [346, 0]
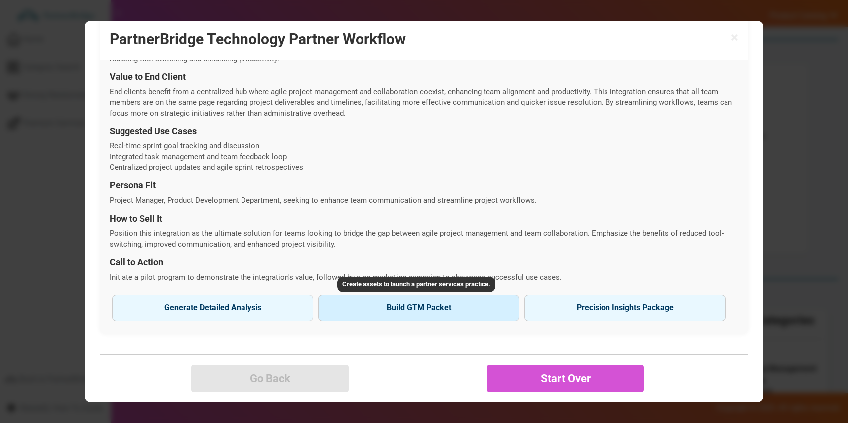
click at [404, 301] on button "Build GTM Packet" at bounding box center [418, 308] width 201 height 26
type input "Ganttic"
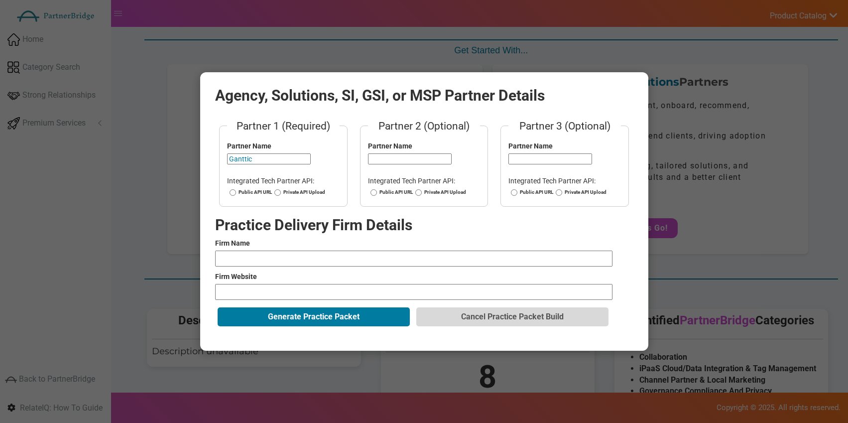
click at [263, 190] on label "Public API URL" at bounding box center [249, 192] width 45 height 7
click at [236, 190] on input "Public API URL" at bounding box center [232, 192] width 6 height 7
radio input "true"
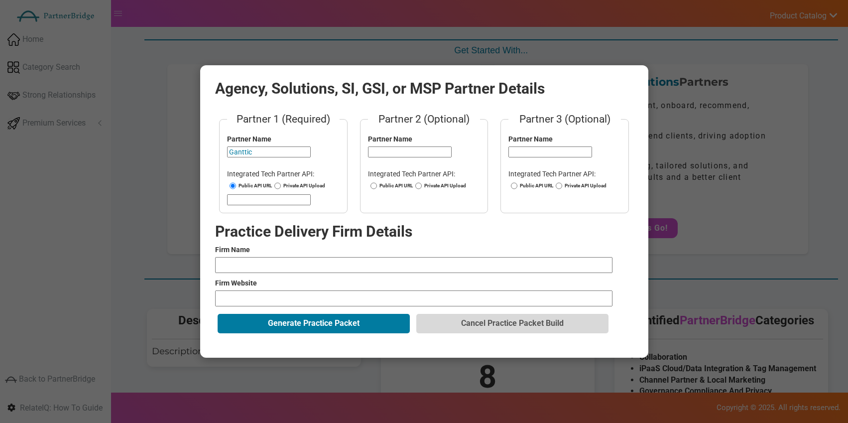
click at [265, 199] on input "url" at bounding box center [269, 199] width 84 height 11
paste input "https://help.ganttic.com/hc/en-us/articles/11250690862225-Ganttic-API"
type input "https://help.ganttic.com/hc/en-us/articles/11250690862225-Ganttic-API"
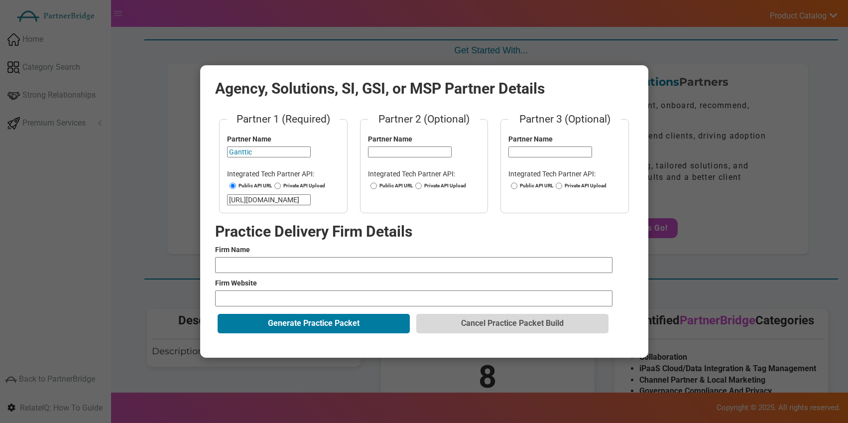
click at [396, 165] on fieldset "Partner 2 (Optional) Partner Name Integrated Tech Partner API: Public API URL P…" at bounding box center [424, 162] width 128 height 102
click at [396, 156] on input "text" at bounding box center [410, 151] width 84 height 11
click at [404, 151] on input "text" at bounding box center [410, 151] width 84 height 11
type input "Segment (Now Twilio Segment)"
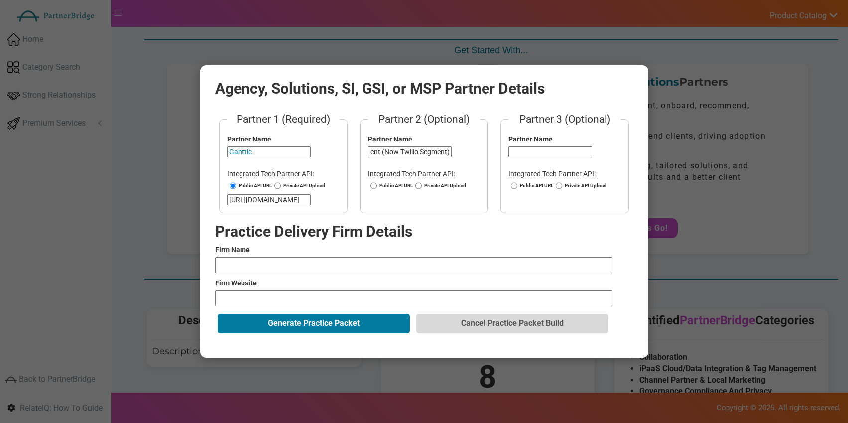
scroll to position [0, 0]
click at [393, 182] on label "Public API URL" at bounding box center [390, 185] width 45 height 7
click at [377, 182] on input "Public API URL" at bounding box center [373, 185] width 6 height 7
radio input "true"
click at [417, 200] on input "url" at bounding box center [410, 199] width 84 height 11
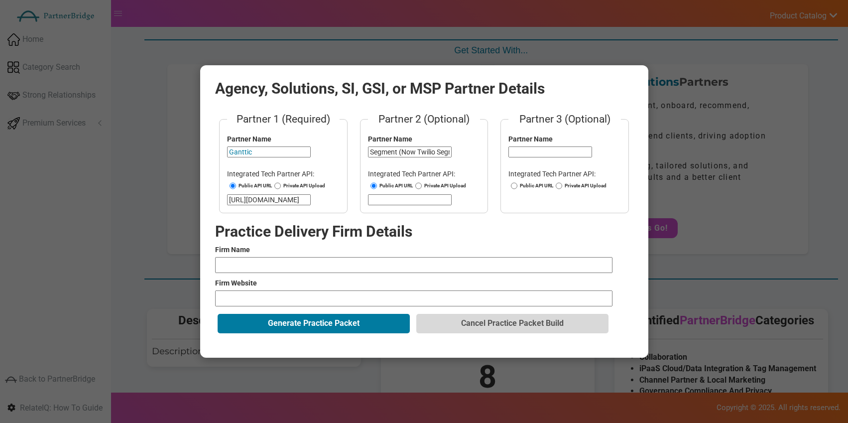
paste input "https://segment.com/docs/api/public-api/"
type input "https://segment.com/docs/api/public-api/"
click at [530, 154] on input "text" at bounding box center [550, 151] width 84 height 11
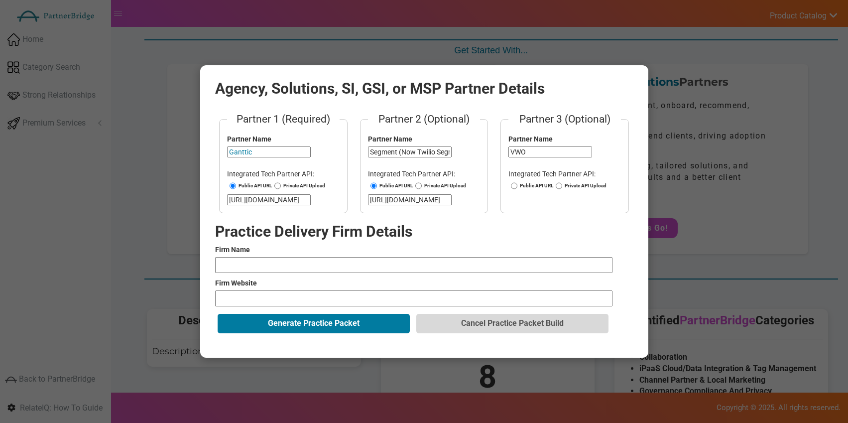
type input "VWO"
click at [562, 186] on label "Private API Upload" at bounding box center [579, 185] width 53 height 7
click at [562, 186] on input "Private API Upload" at bounding box center [558, 185] width 6 height 7
radio input "true"
click at [545, 196] on input "file" at bounding box center [575, 199] width 135 height 11
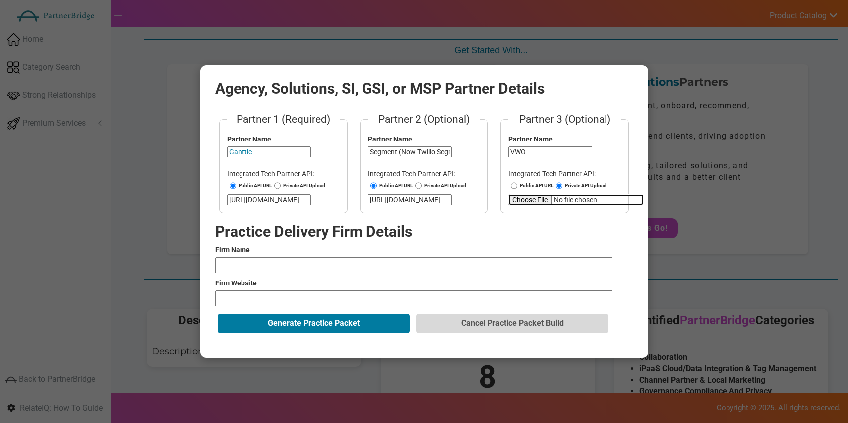
type input "C:\fakepath\APIExampleVWO.pdf"
click at [395, 265] on input "text" at bounding box center [413, 265] width 397 height 16
type input "BORN Group"
paste input "https://www.borngroup.com/services/customer-experience/"
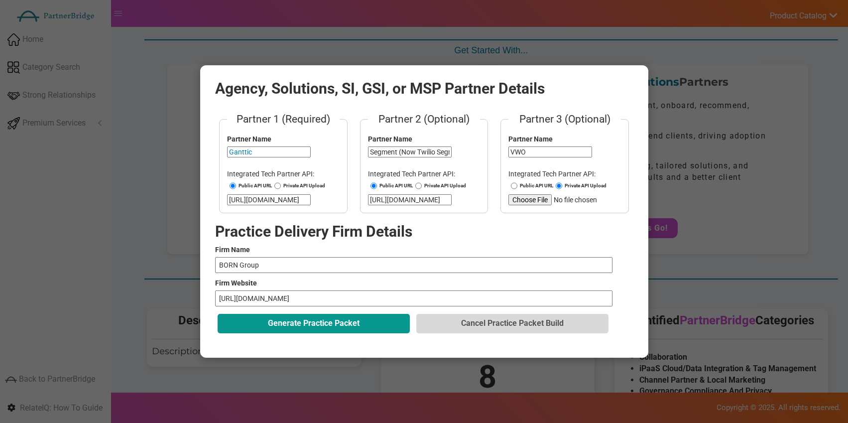
type input "https://www.borngroup.com/services/customer-experience/"
click at [340, 322] on button "Generate Practice Packet" at bounding box center [313, 323] width 192 height 19
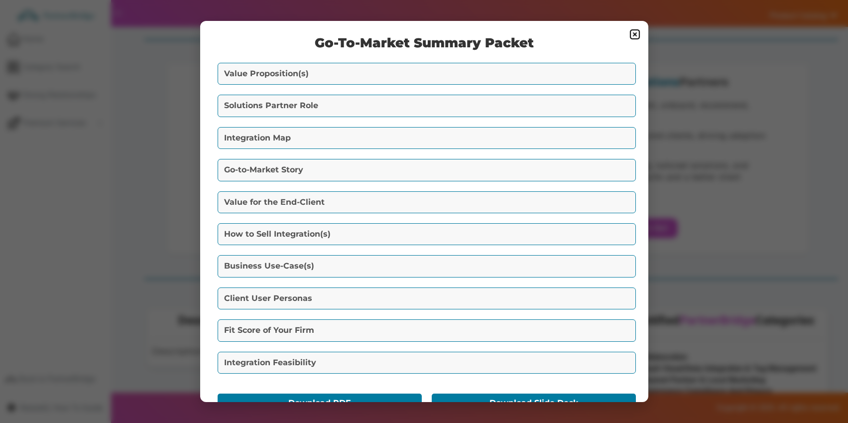
click at [288, 75] on button "Value Proposition(s)" at bounding box center [426, 74] width 418 height 22
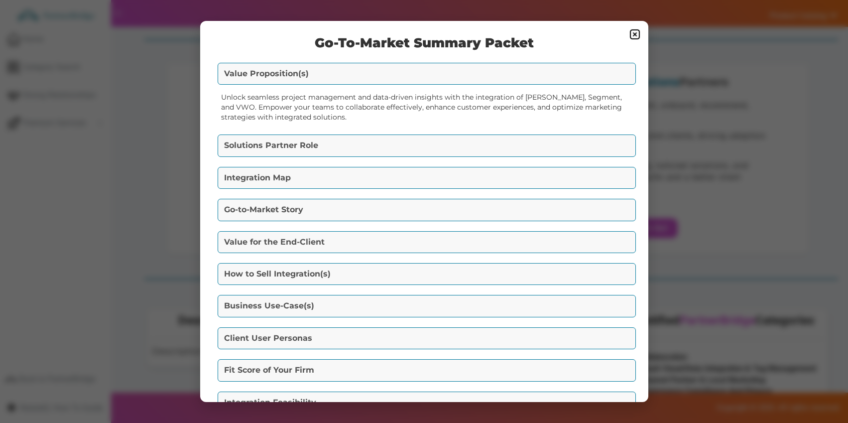
click at [341, 141] on button "Solutions Partner Role" at bounding box center [426, 145] width 418 height 22
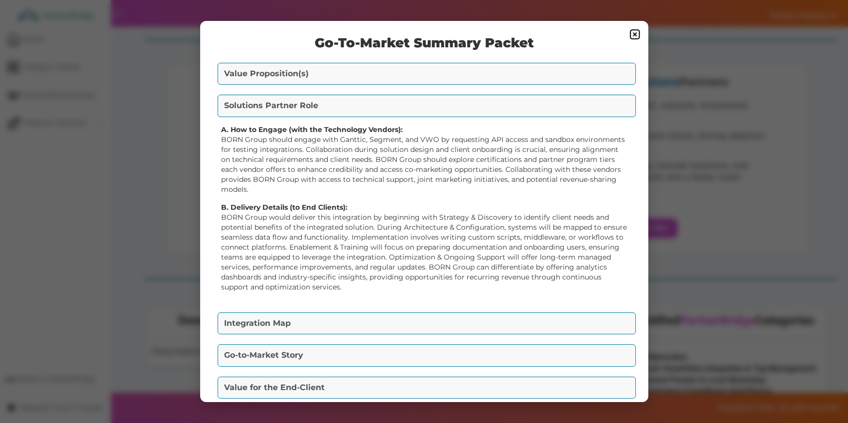
click at [409, 318] on button "Integration Map" at bounding box center [426, 323] width 418 height 22
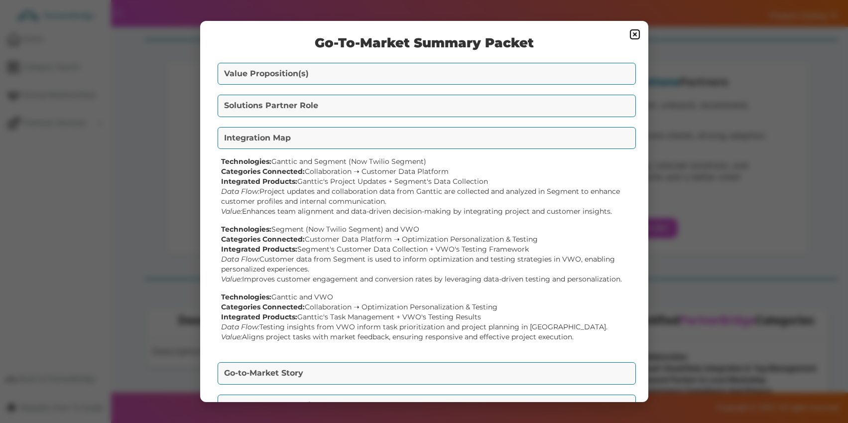
click at [425, 374] on button "Go-to-Market Story" at bounding box center [426, 373] width 418 height 22
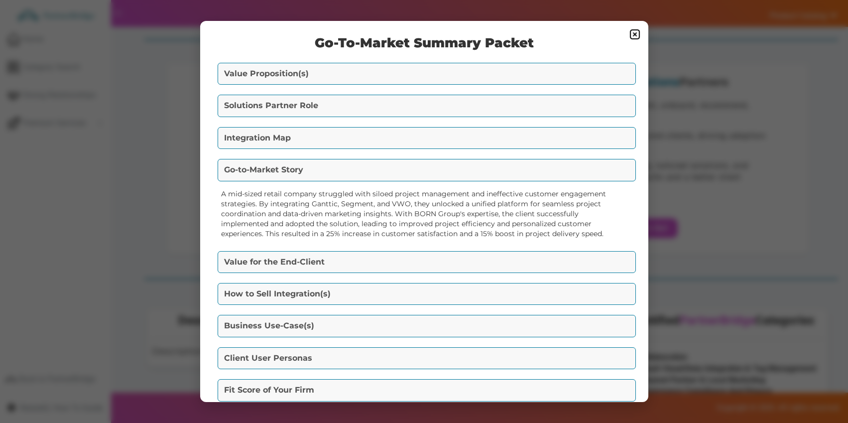
click at [387, 253] on button "Value for the End-Client" at bounding box center [426, 262] width 418 height 22
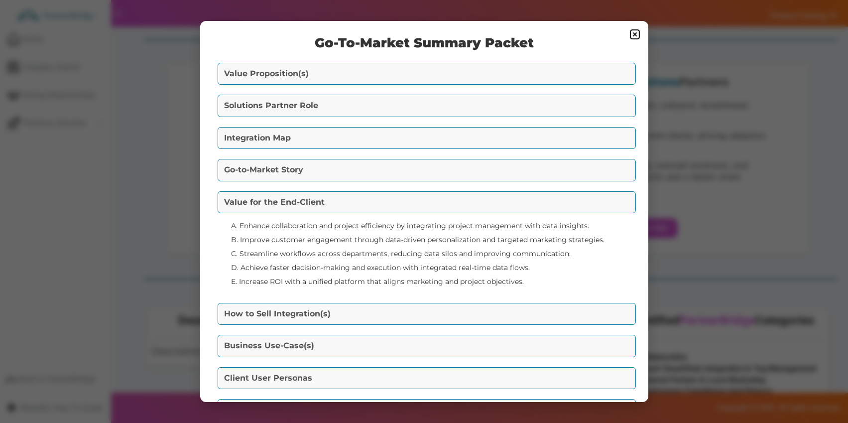
click at [384, 305] on button "How to Sell Integration(s)" at bounding box center [426, 314] width 418 height 22
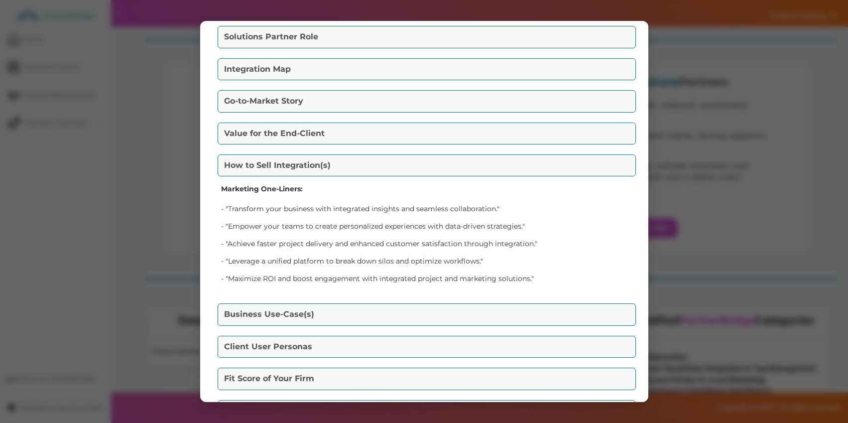
scroll to position [72, 0]
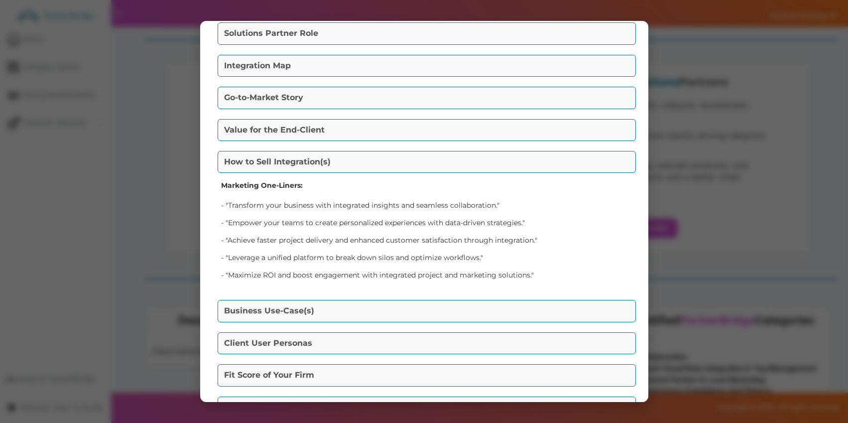
click at [381, 301] on button "Business Use-Case(s)" at bounding box center [426, 311] width 418 height 22
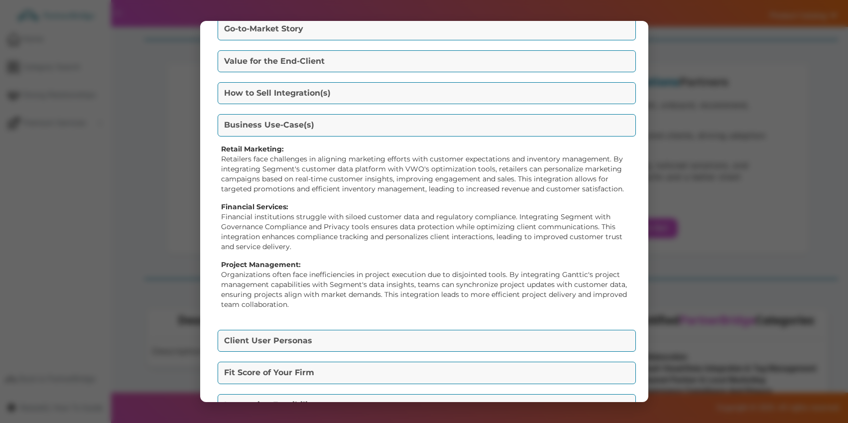
scroll to position [142, 0]
click at [366, 332] on button "Client User Personas" at bounding box center [426, 339] width 418 height 22
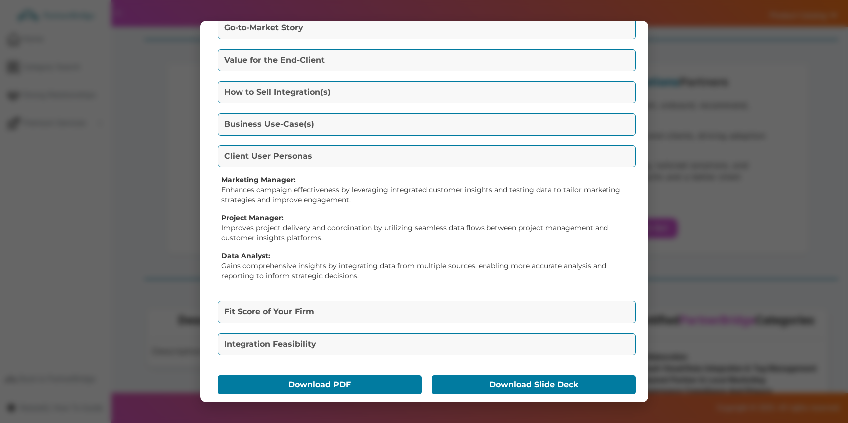
click at [372, 303] on button "Fit Score of Your Firm" at bounding box center [426, 312] width 418 height 22
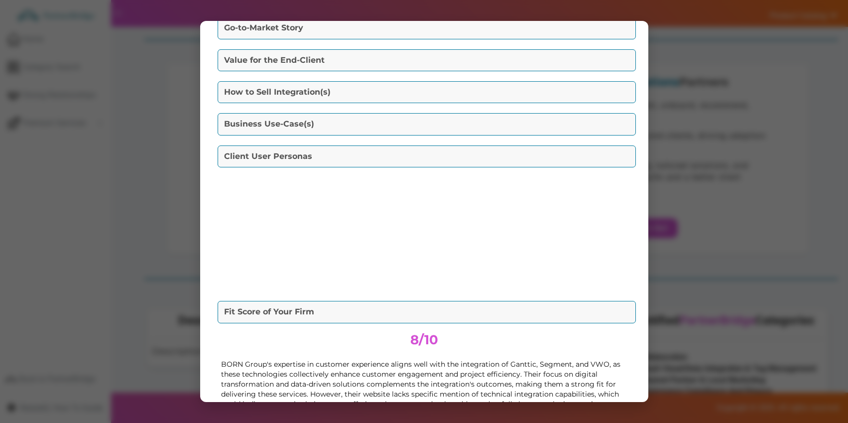
scroll to position [134, 0]
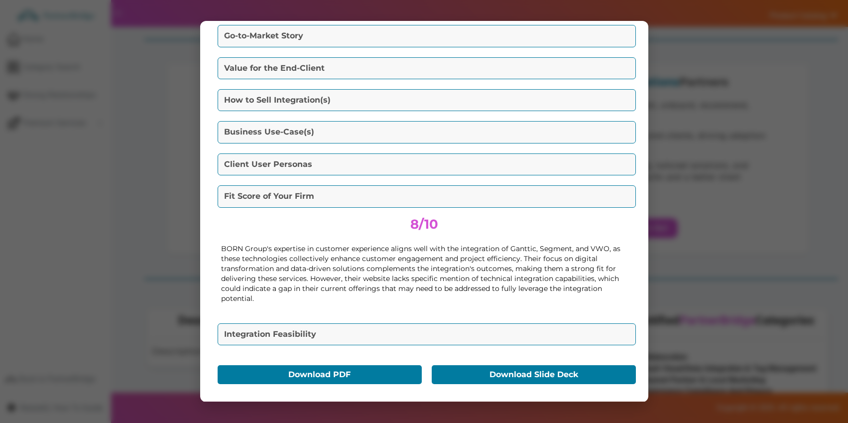
click at [377, 323] on button "Integration Feasibility" at bounding box center [426, 334] width 418 height 22
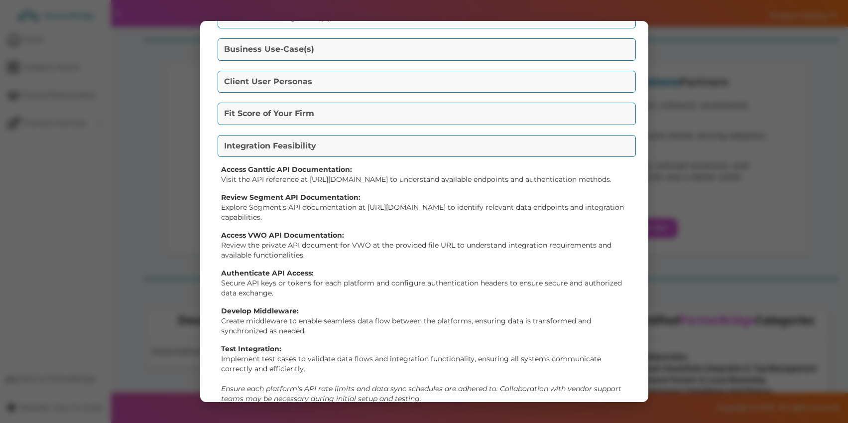
scroll to position [287, 0]
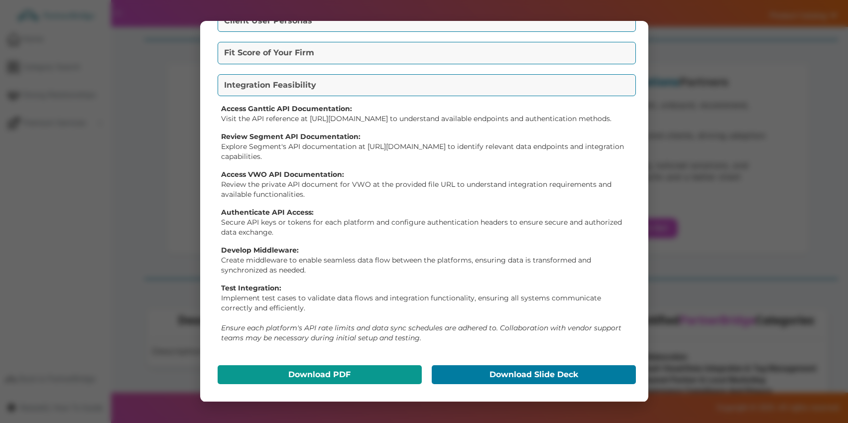
click at [343, 366] on button "Download PDF" at bounding box center [319, 374] width 204 height 19
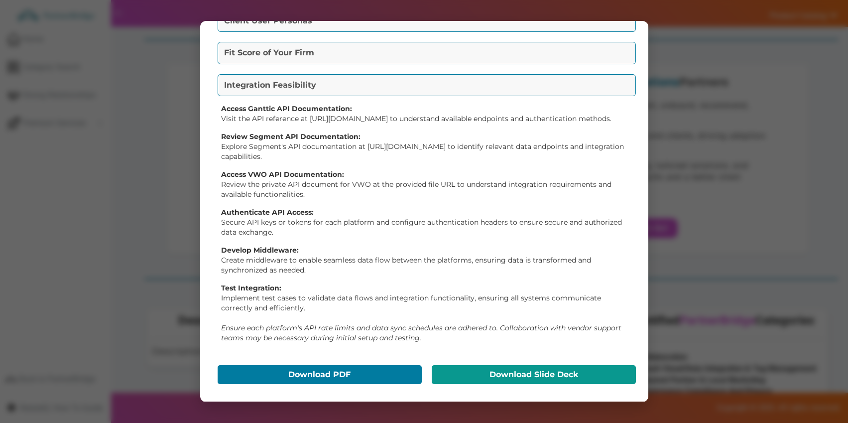
click at [498, 382] on button "Download Slide Deck" at bounding box center [533, 374] width 204 height 19
click at [635, 21] on div "Go-To-Market Summary Packet Value Proposition(s) Unlock seamless project manage…" at bounding box center [424, 211] width 448 height 380
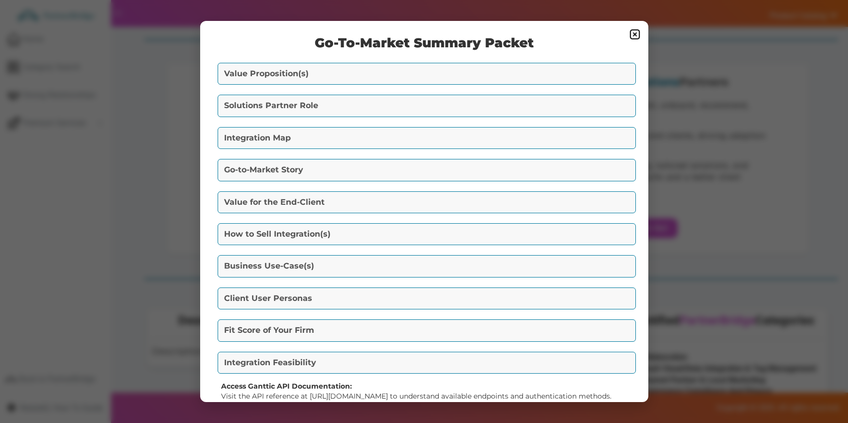
click at [634, 33] on img at bounding box center [635, 34] width 12 height 12
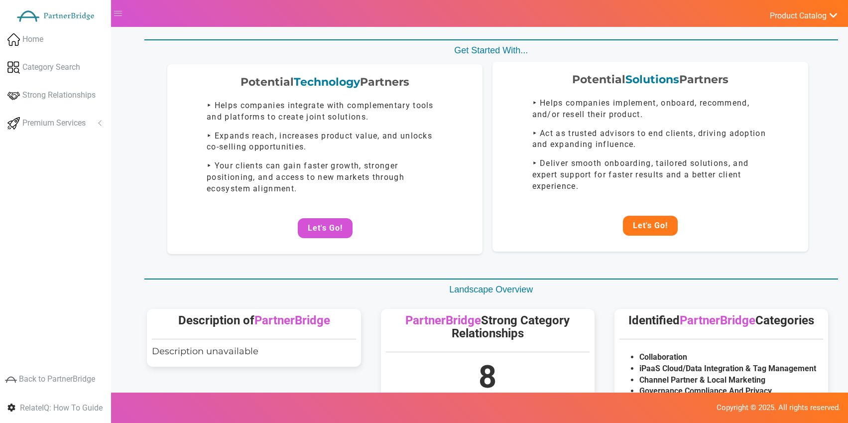
click at [640, 217] on button "Let's Go!" at bounding box center [650, 225] width 55 height 20
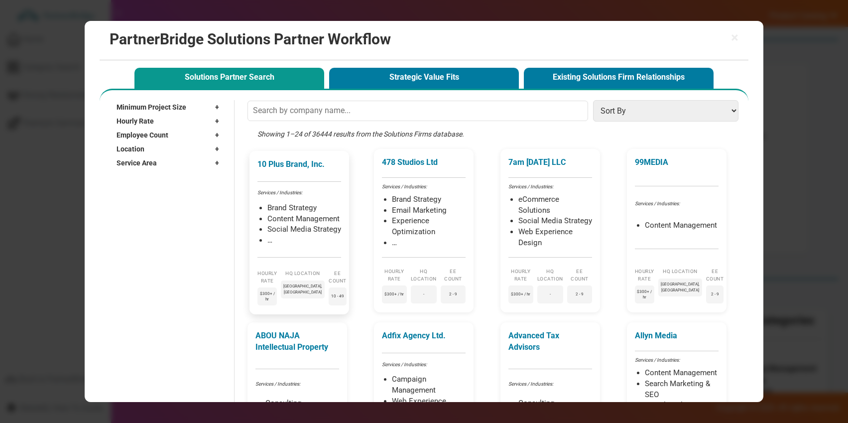
click at [325, 186] on div "10 Plus Brand, Inc. Services / Industries: Brand Strategy Content Management So…" at bounding box center [299, 232] width 100 height 163
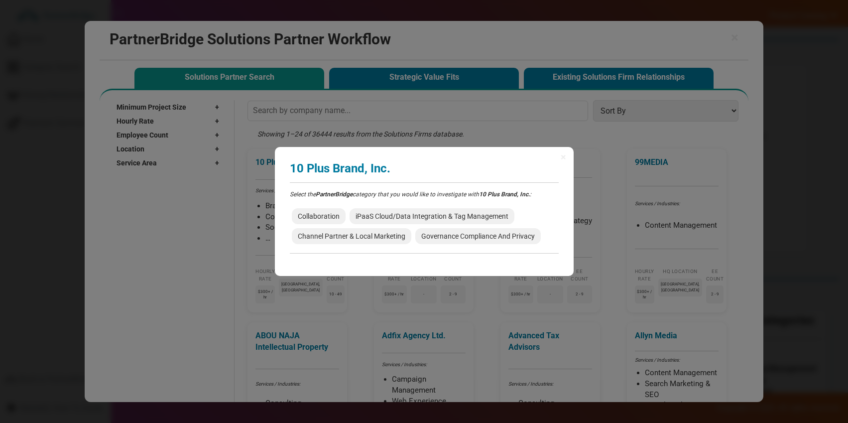
click at [308, 207] on div "Collaboration iPaaS Cloud/Data Integration & Tag Management Channel Partner & L…" at bounding box center [424, 226] width 269 height 40
click at [315, 212] on span "Collaboration" at bounding box center [319, 216] width 54 height 16
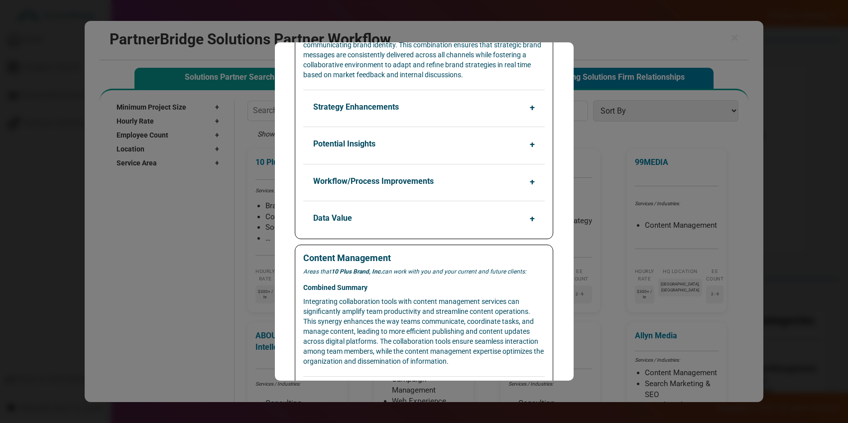
scroll to position [182, 0]
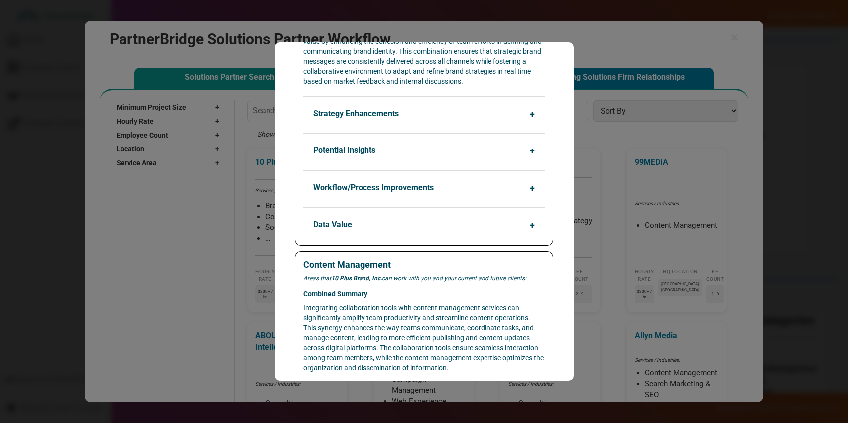
click at [417, 108] on button "Strategy Enhancements" at bounding box center [426, 113] width 241 height 19
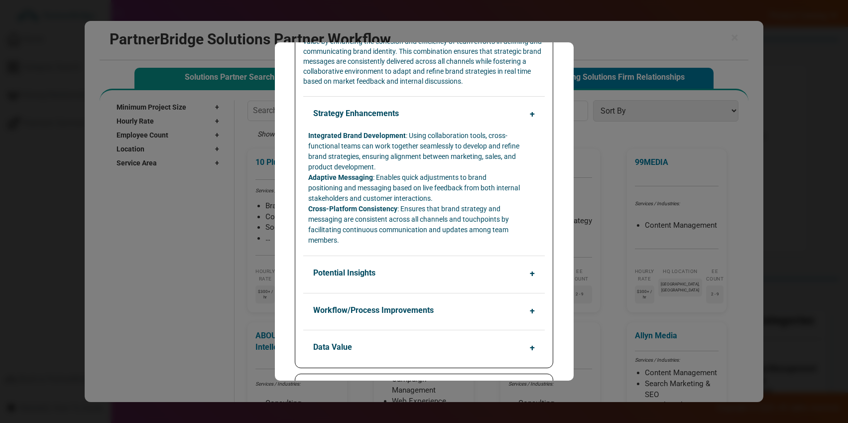
click at [408, 267] on button "Potential Insights" at bounding box center [426, 272] width 241 height 19
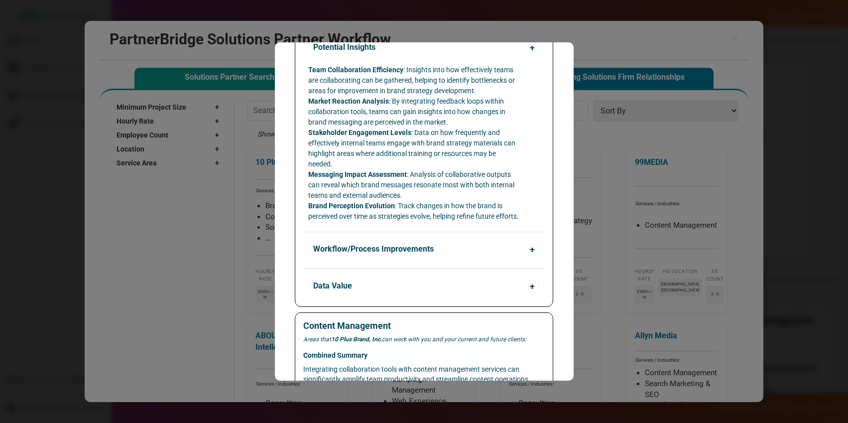
scroll to position [310, 0]
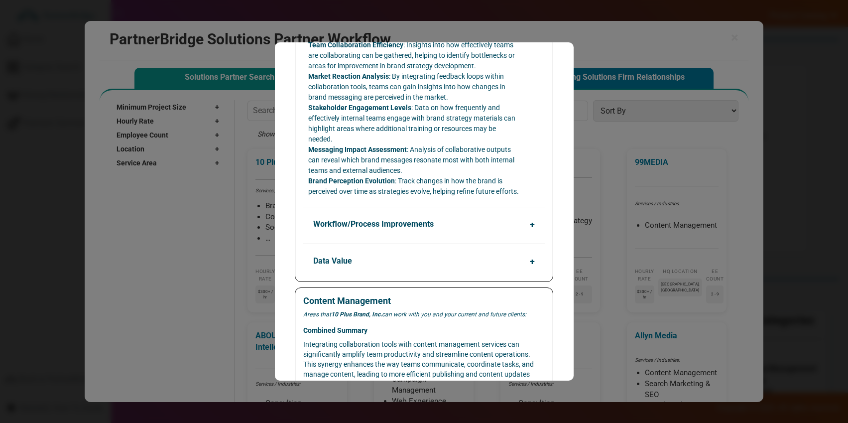
click at [413, 230] on button "Workflow/Process Improvements" at bounding box center [426, 223] width 241 height 19
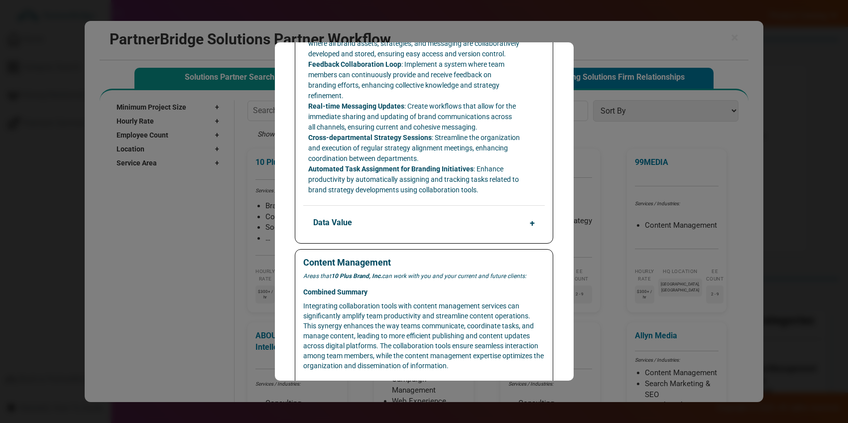
click at [420, 220] on button "Data Value" at bounding box center [426, 222] width 241 height 19
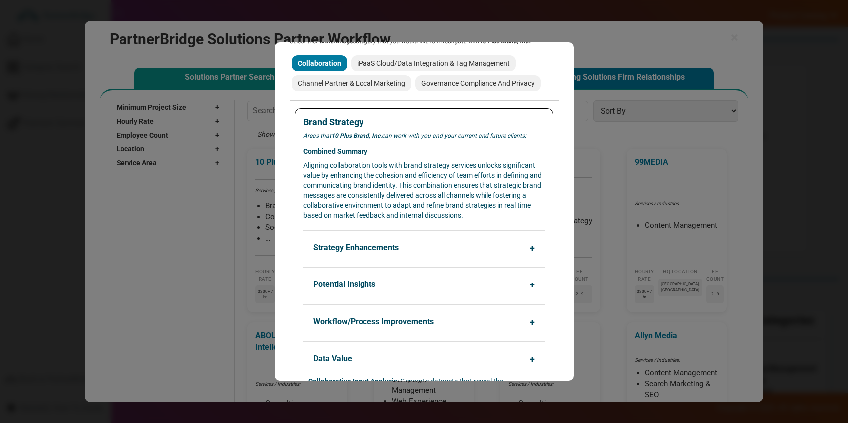
scroll to position [0, 0]
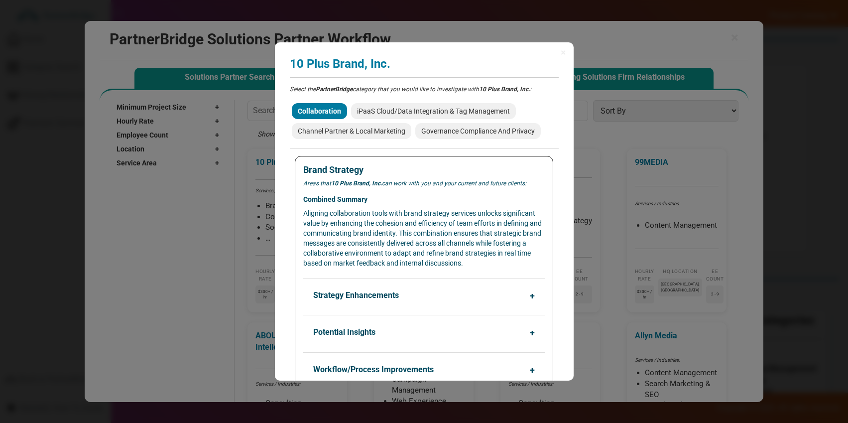
drag, startPoint x: 563, startPoint y: 55, endPoint x: 554, endPoint y: 79, distance: 25.7
click at [563, 55] on span "×" at bounding box center [562, 52] width 5 height 10
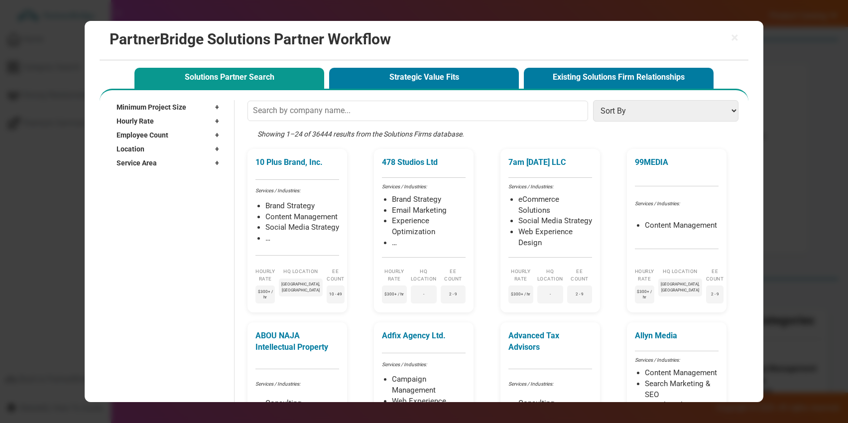
click at [179, 106] on span "Minimum Project Size" at bounding box center [151, 107] width 70 height 10
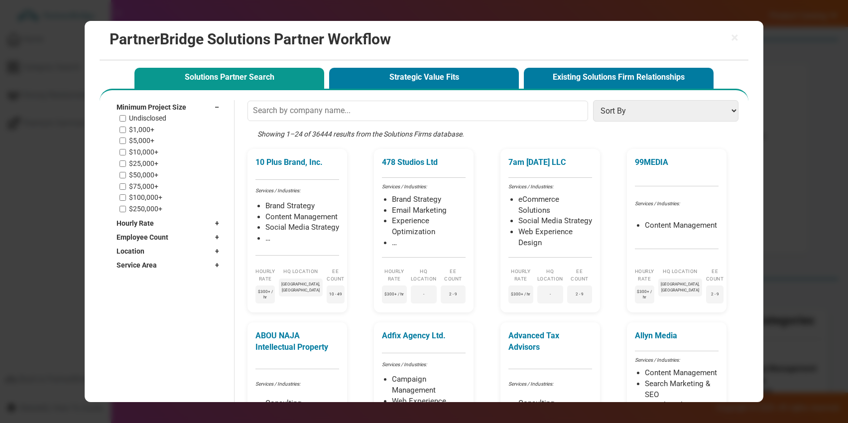
click at [152, 116] on label "Undisclosed" at bounding box center [147, 118] width 37 height 8
click at [126, 116] on input "Undisclosed" at bounding box center [122, 118] width 6 height 6
checkbox input "true"
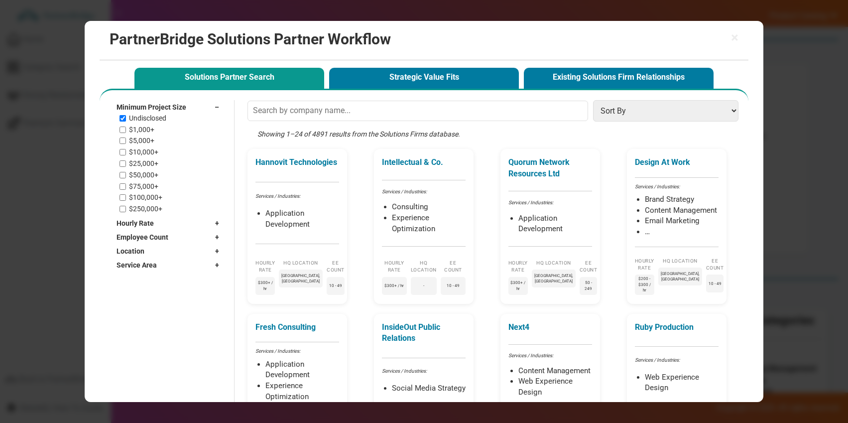
click at [150, 131] on label "$1,000+" at bounding box center [141, 129] width 25 height 8
click at [126, 131] on input "$1,000+" at bounding box center [122, 129] width 6 height 6
checkbox input "true"
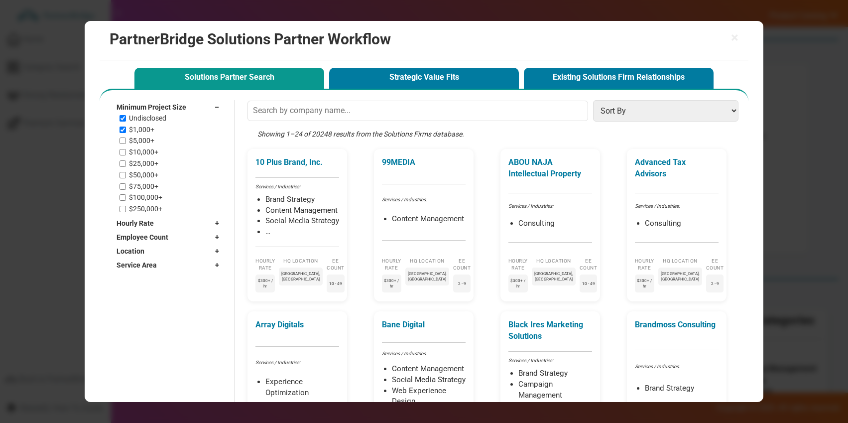
click at [146, 123] on div "Undisclosed $1,000+ $5,000+ $10,000+ $25,000+ $50,000+ $75,000+ $100,000+ $250,…" at bounding box center [171, 163] width 105 height 99
click at [148, 119] on label "Undisclosed" at bounding box center [147, 118] width 37 height 8
click at [126, 119] on input "Undisclosed" at bounding box center [122, 118] width 6 height 6
checkbox input "false"
click at [141, 142] on label "$5,000+" at bounding box center [141, 140] width 25 height 8
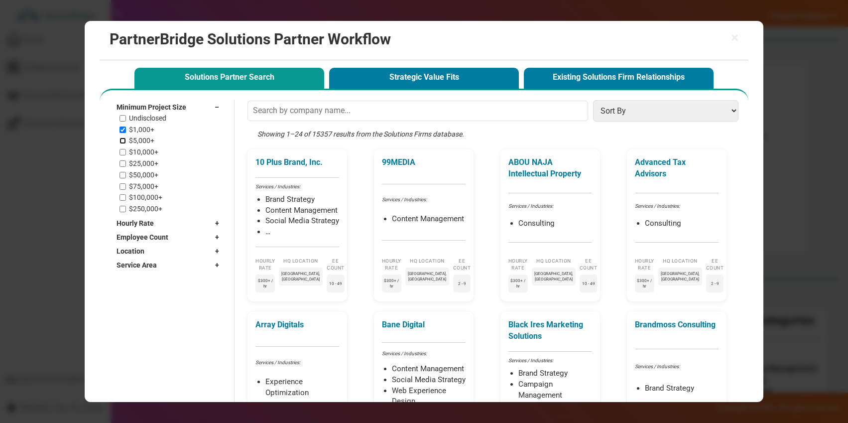
click at [126, 142] on input "$5,000+" at bounding box center [122, 140] width 6 height 6
checkbox input "true"
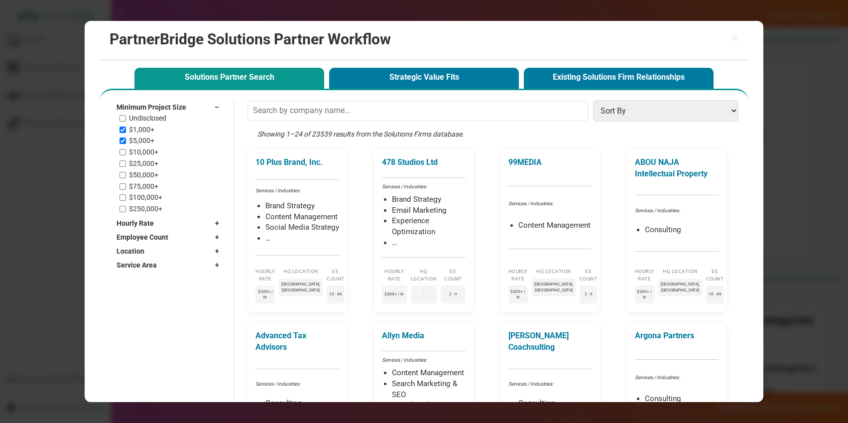
click at [144, 132] on label "$1,000+" at bounding box center [141, 129] width 25 height 8
click at [126, 132] on input "$1,000+" at bounding box center [122, 129] width 6 height 6
checkbox input "false"
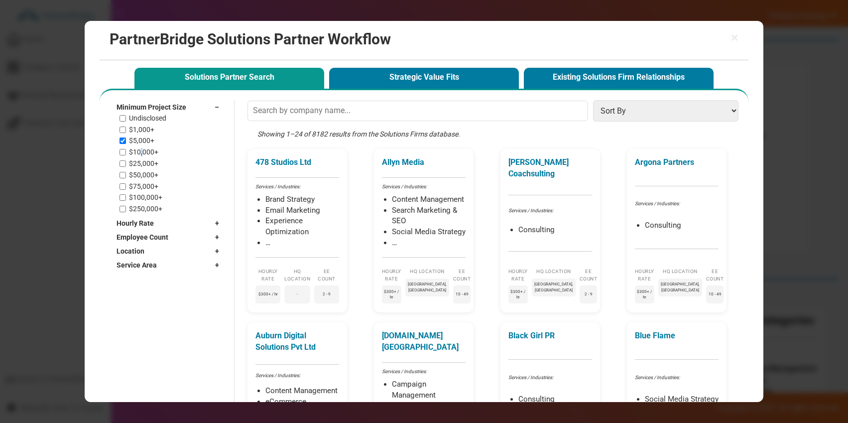
click at [142, 149] on label "$10,000+" at bounding box center [143, 152] width 29 height 8
click at [141, 151] on label "$10,000+" at bounding box center [143, 152] width 29 height 8
click at [126, 151] on input "$10,000+" at bounding box center [122, 152] width 6 height 6
checkbox input "true"
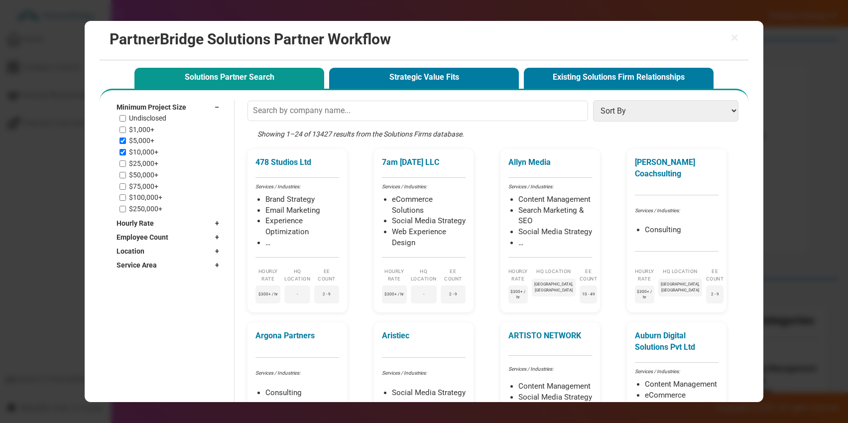
drag, startPoint x: 142, startPoint y: 142, endPoint x: 142, endPoint y: 149, distance: 7.0
click at [142, 142] on label "$5,000+" at bounding box center [141, 140] width 25 height 8
click at [126, 142] on input "$5,000+" at bounding box center [122, 140] width 6 height 6
checkbox input "false"
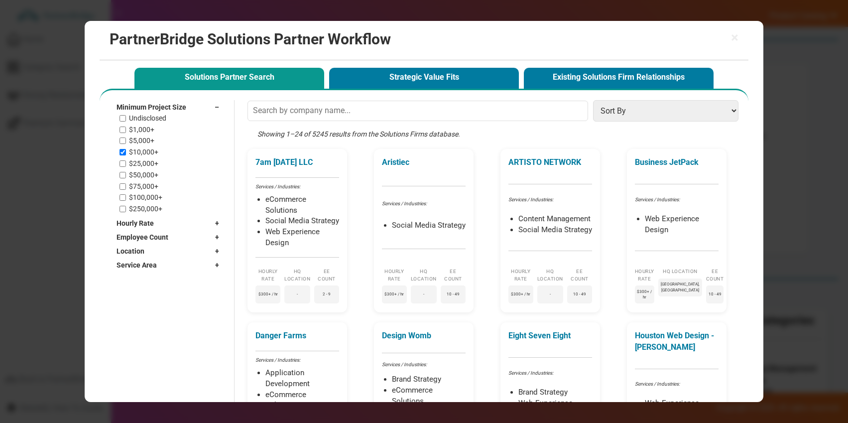
click at [141, 160] on label "$25,000+" at bounding box center [143, 163] width 29 height 8
click at [126, 160] on input "$25,000+" at bounding box center [122, 163] width 6 height 6
checkbox input "true"
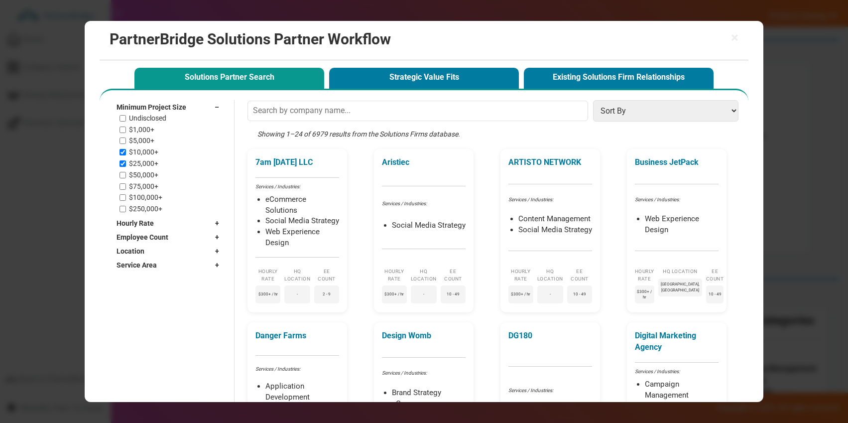
click at [140, 153] on label "$10,000+" at bounding box center [143, 152] width 29 height 8
click at [126, 153] on input "$10,000+" at bounding box center [122, 152] width 6 height 6
checkbox input "false"
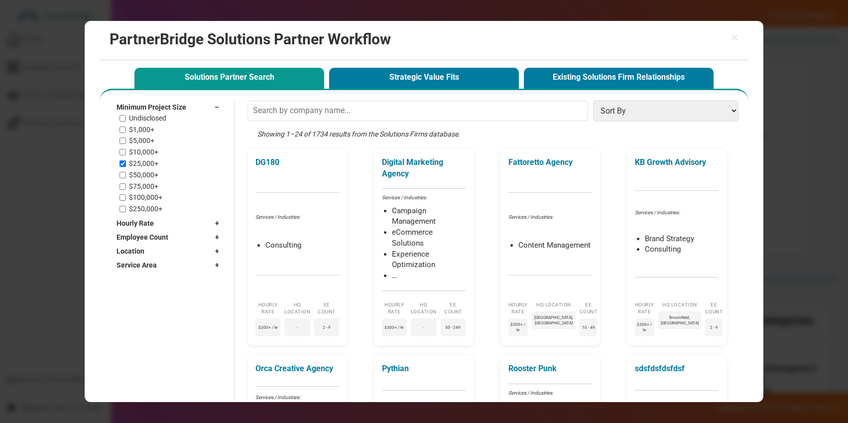
click at [141, 173] on label "$50,000+" at bounding box center [143, 175] width 29 height 8
click at [126, 173] on input "$50,000+" at bounding box center [122, 175] width 6 height 6
checkbox input "true"
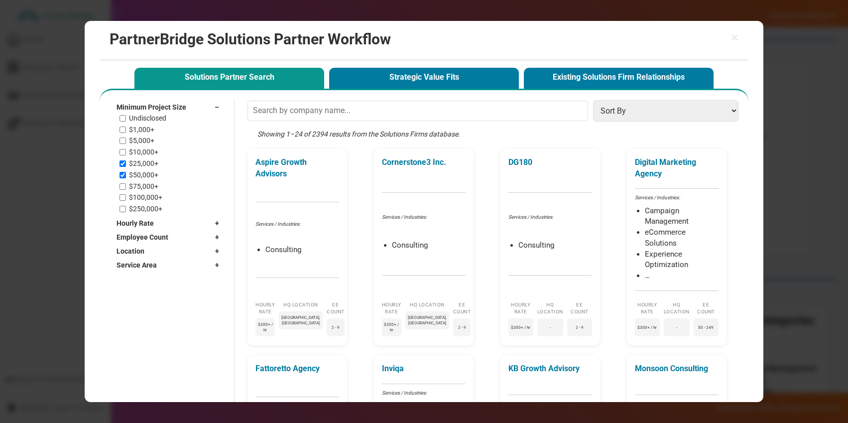
click at [140, 165] on label "$25,000+" at bounding box center [143, 163] width 29 height 8
click at [126, 165] on input "$25,000+" at bounding box center [122, 163] width 6 height 6
checkbox input "false"
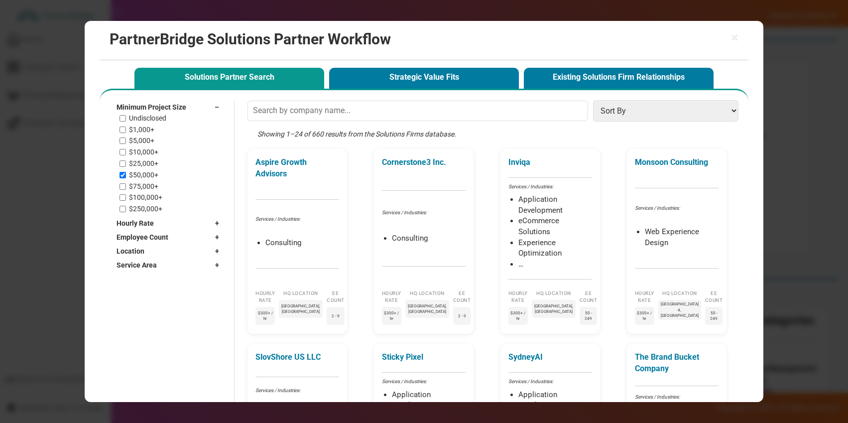
click at [141, 182] on label "$75,000+" at bounding box center [143, 186] width 29 height 8
click at [126, 183] on input "$75,000+" at bounding box center [122, 186] width 6 height 6
checkbox input "true"
click at [141, 174] on label "$50,000+" at bounding box center [143, 175] width 29 height 8
click at [126, 174] on input "$50,000+" at bounding box center [122, 175] width 6 height 6
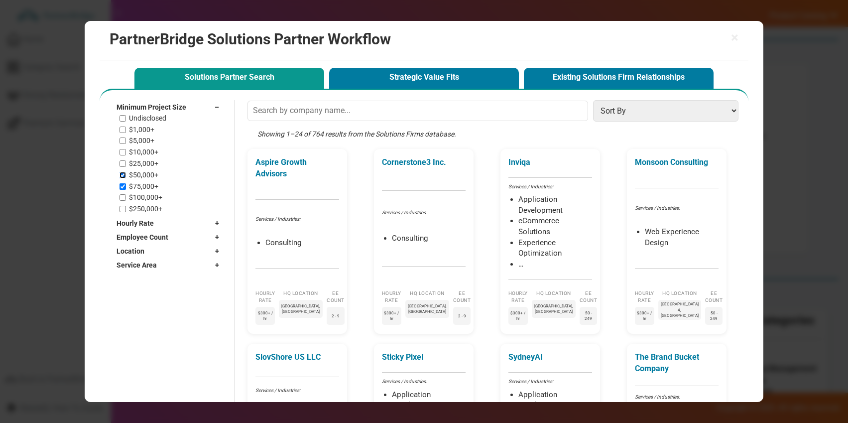
checkbox input "false"
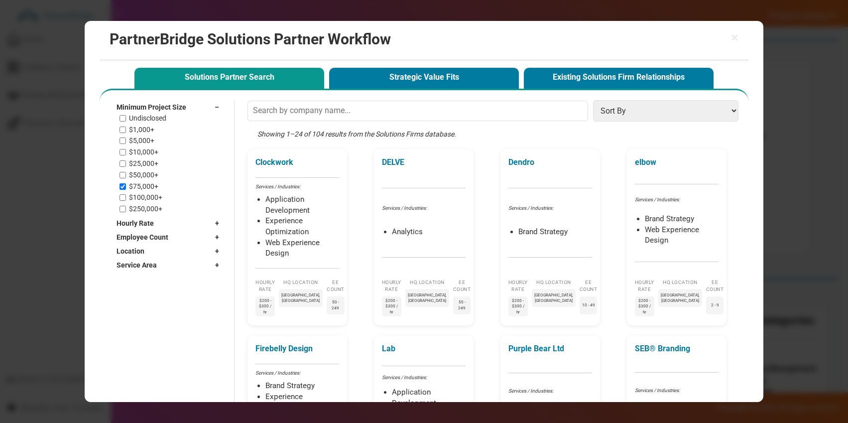
click at [142, 194] on label "$100,000+" at bounding box center [145, 197] width 33 height 8
click at [126, 194] on input "$100,000+" at bounding box center [122, 197] width 6 height 6
checkbox input "true"
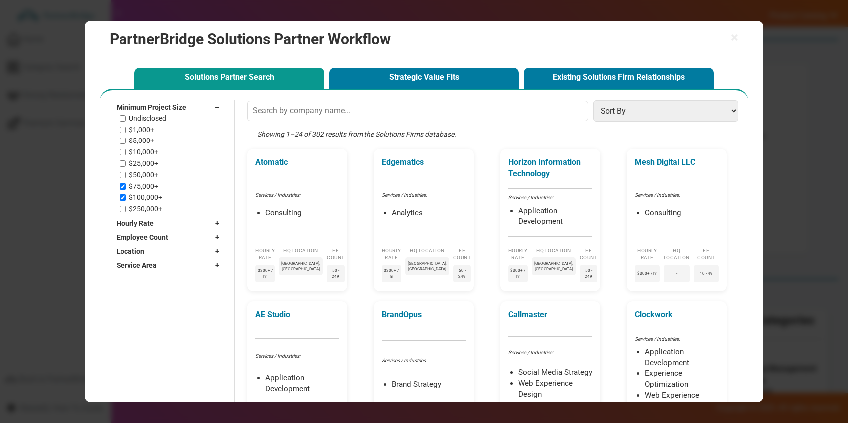
click at [139, 185] on label "$75,000+" at bounding box center [143, 186] width 29 height 8
click at [126, 185] on input "$75,000+" at bounding box center [122, 186] width 6 height 6
checkbox input "false"
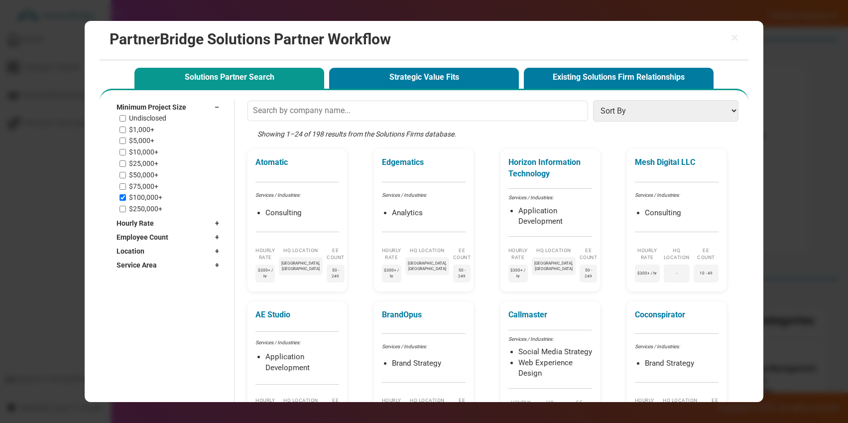
click at [142, 208] on label "$250,000+" at bounding box center [145, 209] width 33 height 8
click at [126, 208] on input "$250,000+" at bounding box center [122, 209] width 6 height 6
checkbox input "true"
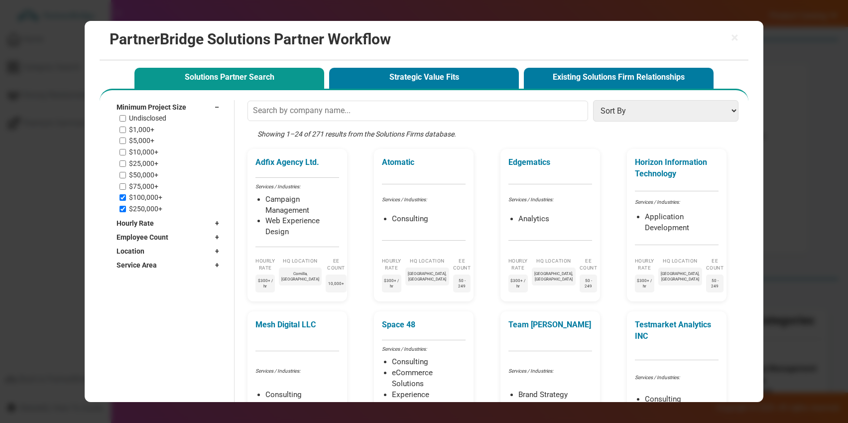
click at [139, 200] on label "$100,000+" at bounding box center [145, 197] width 33 height 8
click at [126, 200] on input "$100,000+" at bounding box center [122, 197] width 6 height 6
checkbox input "false"
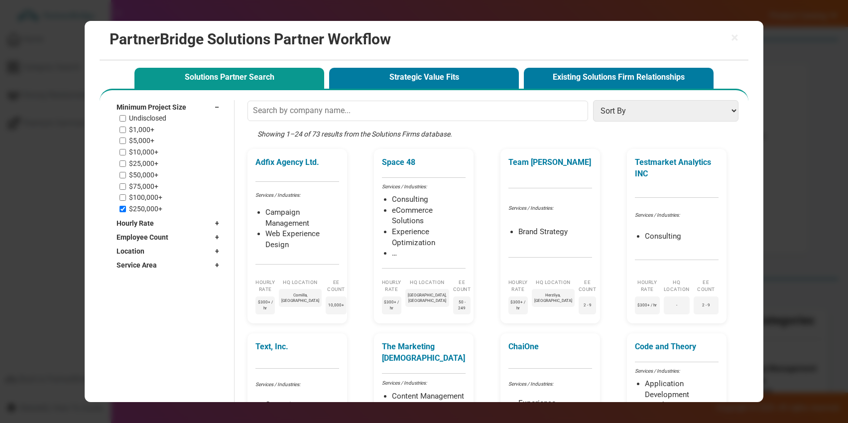
click at [139, 210] on label "$250,000+" at bounding box center [145, 209] width 33 height 8
click at [126, 210] on input "$250,000+" at bounding box center [122, 209] width 6 height 6
checkbox input "false"
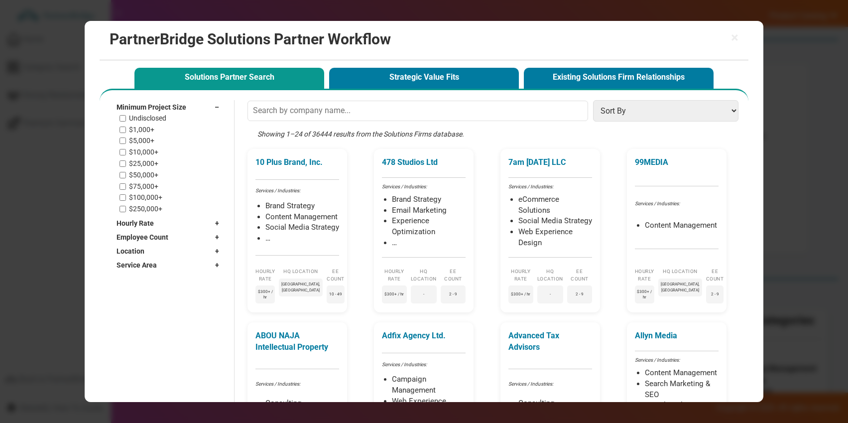
click at [149, 110] on span "Minimum Project Size" at bounding box center [151, 107] width 70 height 10
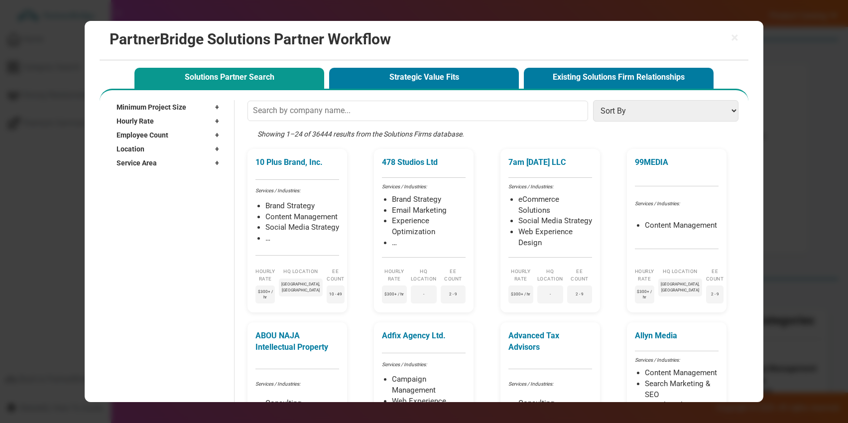
click at [152, 118] on span "Hourly Rate" at bounding box center [134, 121] width 37 height 10
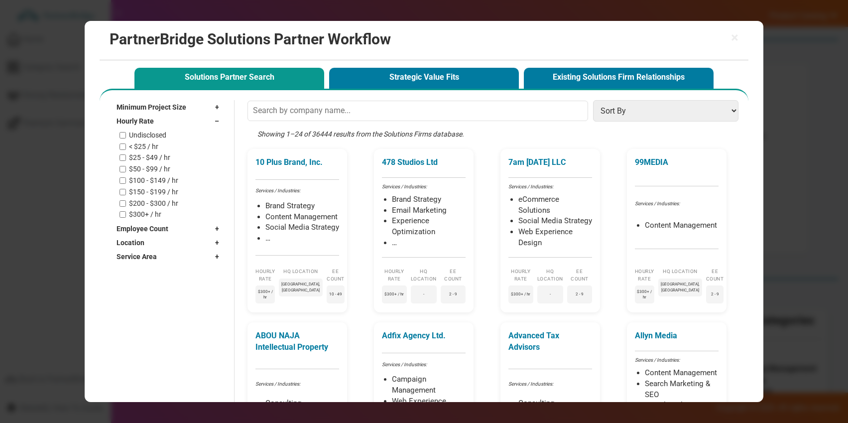
click at [152, 134] on label "Undisclosed" at bounding box center [147, 135] width 37 height 8
click at [126, 134] on input "Undisclosed" at bounding box center [122, 135] width 6 height 6
checkbox input "true"
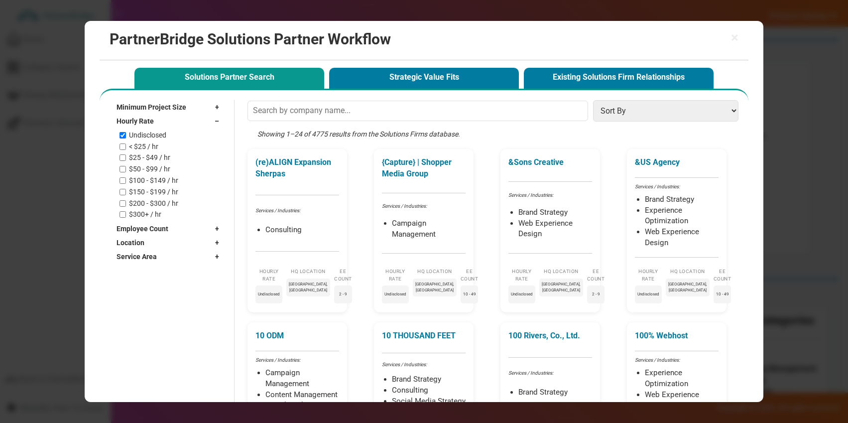
click at [149, 144] on label "< $25 / hr" at bounding box center [143, 146] width 29 height 8
click at [126, 144] on input "< $25 / hr" at bounding box center [122, 146] width 6 height 6
checkbox input "true"
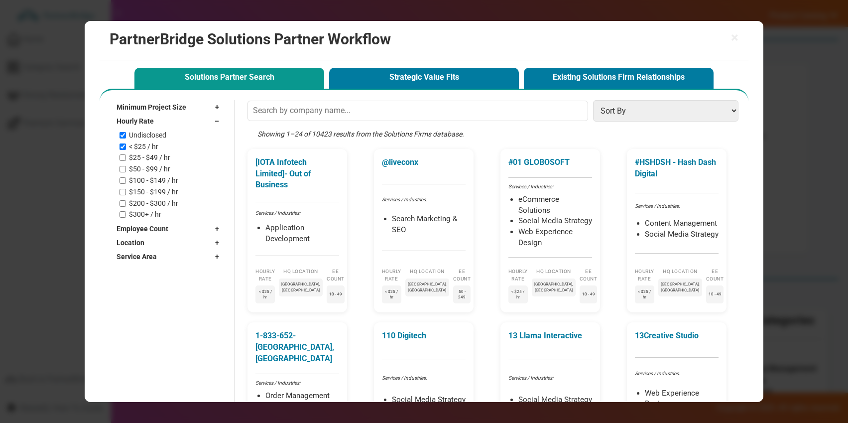
click at [149, 135] on label "Undisclosed" at bounding box center [147, 135] width 37 height 8
click at [126, 135] on input "Undisclosed" at bounding box center [122, 135] width 6 height 6
checkbox input "false"
click at [148, 153] on label "$25 - $49 / hr" at bounding box center [149, 157] width 41 height 8
click at [126, 154] on input "$25 - $49 / hr" at bounding box center [122, 157] width 6 height 6
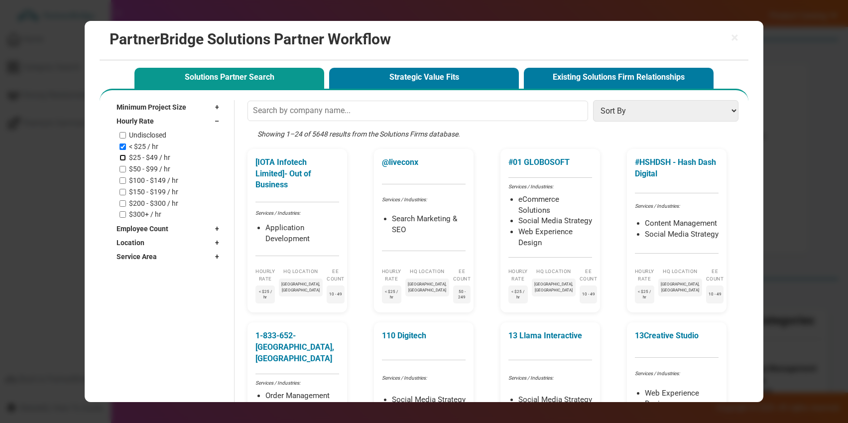
checkbox input "true"
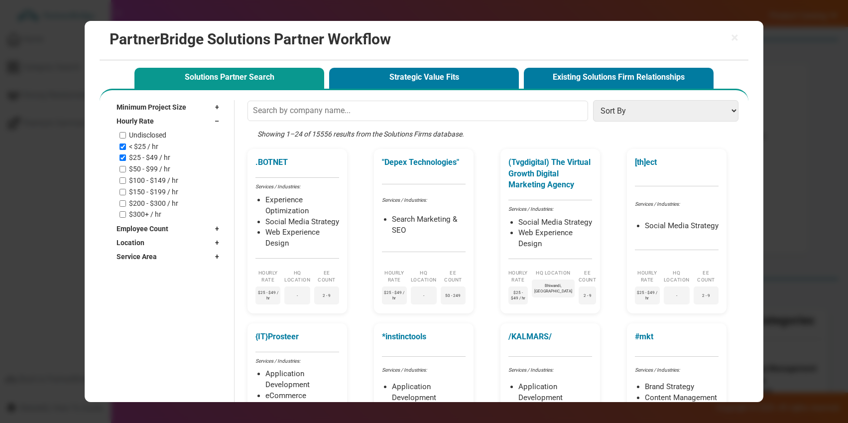
click at [147, 146] on label "< $25 / hr" at bounding box center [143, 146] width 29 height 8
click at [126, 146] on input "< $25 / hr" at bounding box center [122, 146] width 6 height 6
checkbox input "false"
click at [147, 163] on div "Undisclosed < $25 / hr $25 - $49 / hr $50 - $99 / hr $100 - $149 / hr $150 - $1…" at bounding box center [171, 175] width 105 height 88
click at [147, 168] on label "$50 - $99 / hr" at bounding box center [149, 169] width 41 height 8
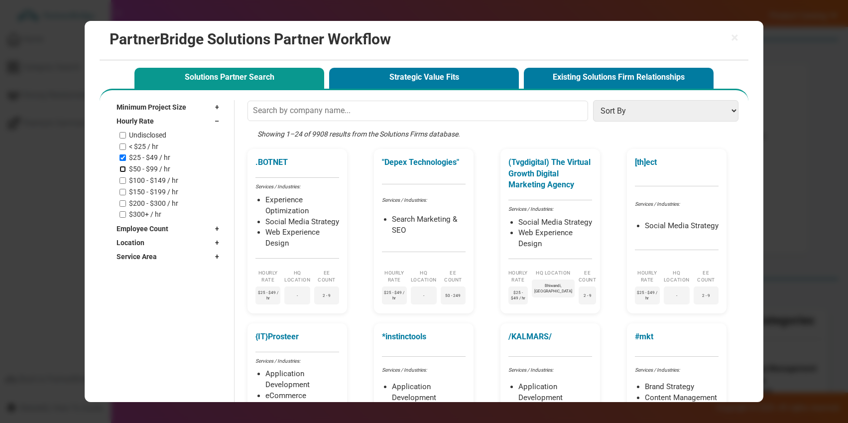
click at [126, 168] on input "$50 - $99 / hr" at bounding box center [122, 169] width 6 height 6
checkbox input "true"
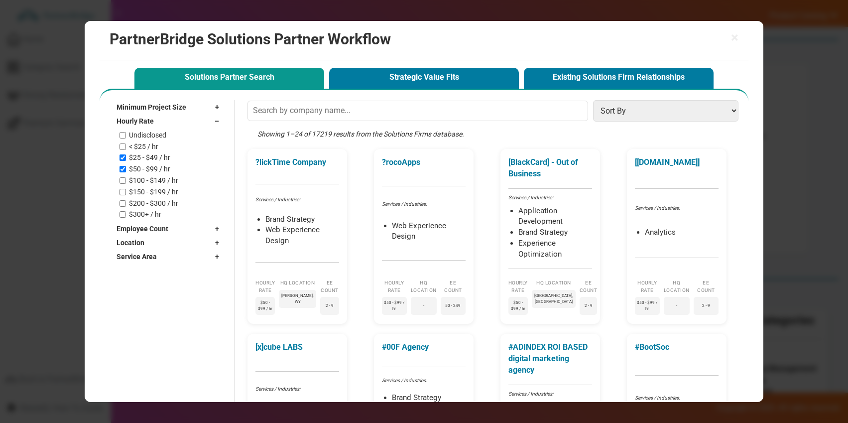
click at [147, 157] on label "$25 - $49 / hr" at bounding box center [149, 157] width 41 height 8
click at [126, 157] on input "$25 - $49 / hr" at bounding box center [122, 157] width 6 height 6
checkbox input "false"
click at [148, 178] on label "$100 - $149 / hr" at bounding box center [153, 180] width 49 height 8
click at [126, 178] on input "$100 - $149 / hr" at bounding box center [122, 180] width 6 height 6
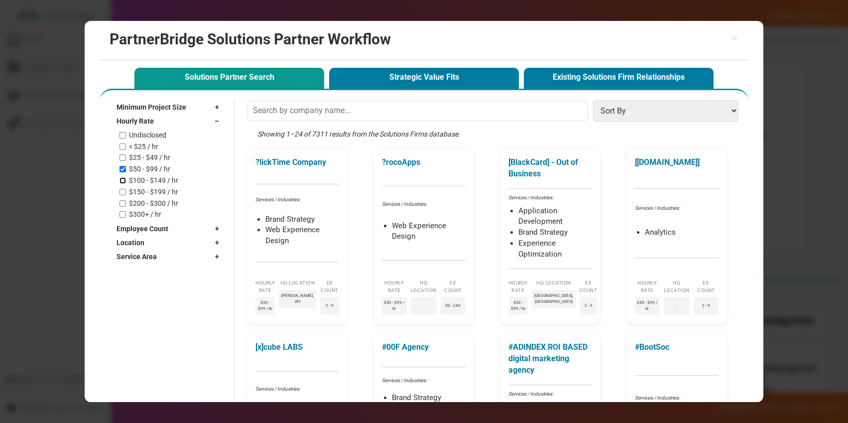
checkbox input "true"
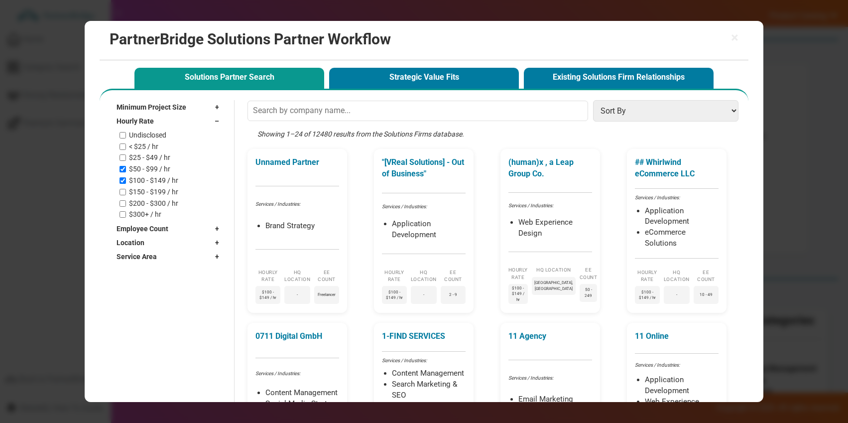
click at [148, 170] on label "$50 - $99 / hr" at bounding box center [149, 169] width 41 height 8
click at [126, 170] on input "$50 - $99 / hr" at bounding box center [122, 169] width 6 height 6
checkbox input "false"
click at [148, 190] on label "$150 - $199 / hr" at bounding box center [153, 192] width 49 height 8
click at [126, 190] on input "$150 - $199 / hr" at bounding box center [122, 192] width 6 height 6
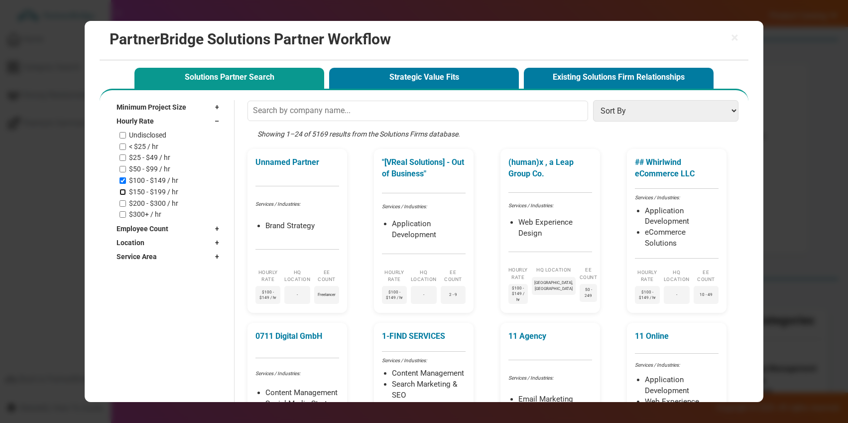
checkbox input "true"
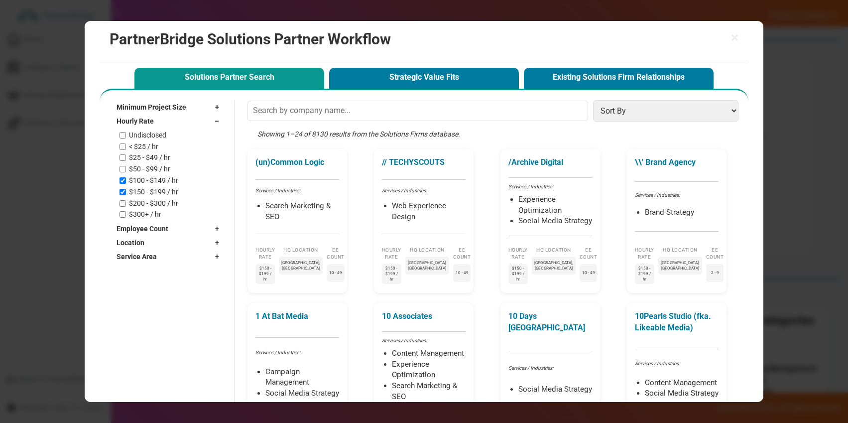
click at [149, 183] on label "$100 - $149 / hr" at bounding box center [153, 180] width 49 height 8
click at [126, 183] on input "$100 - $149 / hr" at bounding box center [122, 180] width 6 height 6
checkbox input "false"
click at [152, 202] on label "$200 - $300 / hr" at bounding box center [153, 203] width 49 height 8
click at [126, 202] on input "$200 - $300 / hr" at bounding box center [122, 203] width 6 height 6
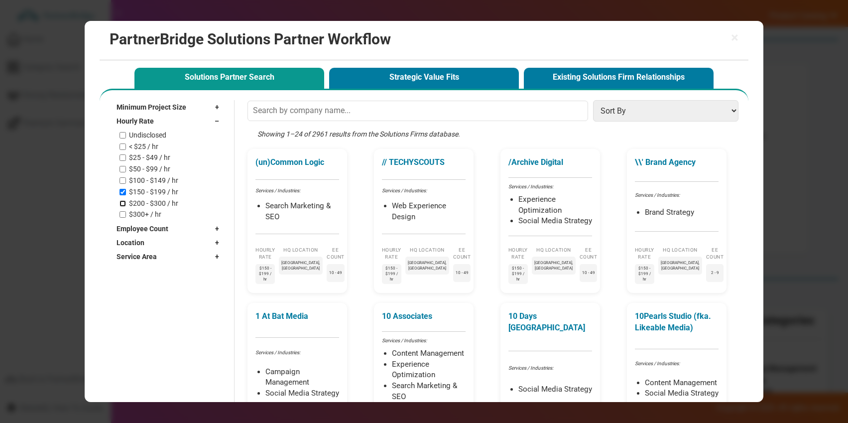
checkbox input "true"
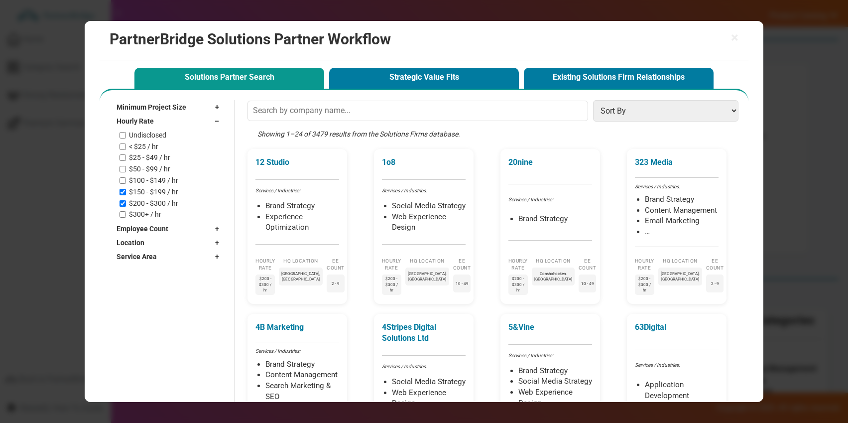
click at [152, 195] on label "$150 - $199 / hr" at bounding box center [153, 192] width 49 height 8
click at [126, 195] on input "$150 - $199 / hr" at bounding box center [122, 192] width 6 height 6
checkbox input "false"
click at [155, 213] on label "$300+ / hr" at bounding box center [145, 214] width 32 height 8
click at [126, 213] on input "$300+ / hr" at bounding box center [122, 214] width 6 height 6
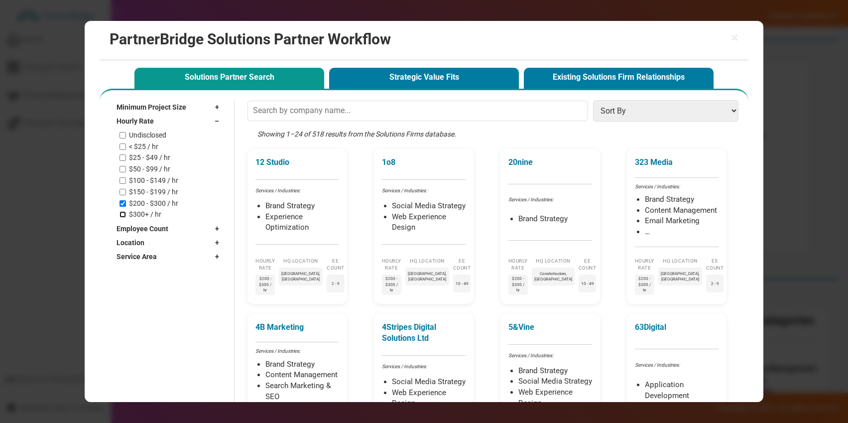
checkbox input "true"
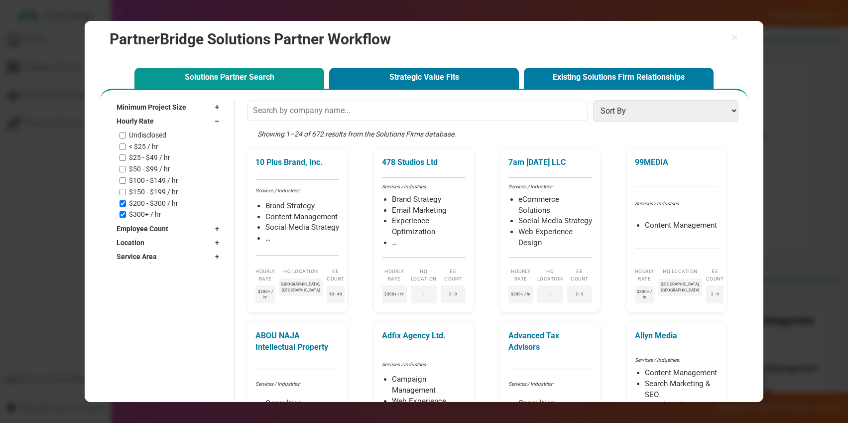
click at [156, 206] on label "$200 - $300 / hr" at bounding box center [153, 203] width 49 height 8
click at [126, 206] on input "$200 - $300 / hr" at bounding box center [122, 203] width 6 height 6
checkbox input "false"
click at [152, 214] on label "$300+ / hr" at bounding box center [145, 214] width 32 height 8
click at [126, 214] on input "$300+ / hr" at bounding box center [122, 214] width 6 height 6
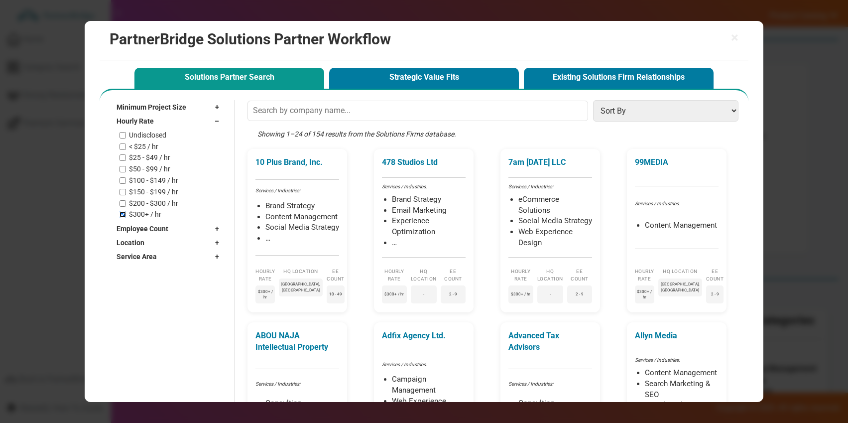
checkbox input "false"
drag, startPoint x: 145, startPoint y: 123, endPoint x: 147, endPoint y: 129, distance: 6.8
click at [145, 123] on span "Hourly Rate" at bounding box center [134, 121] width 37 height 10
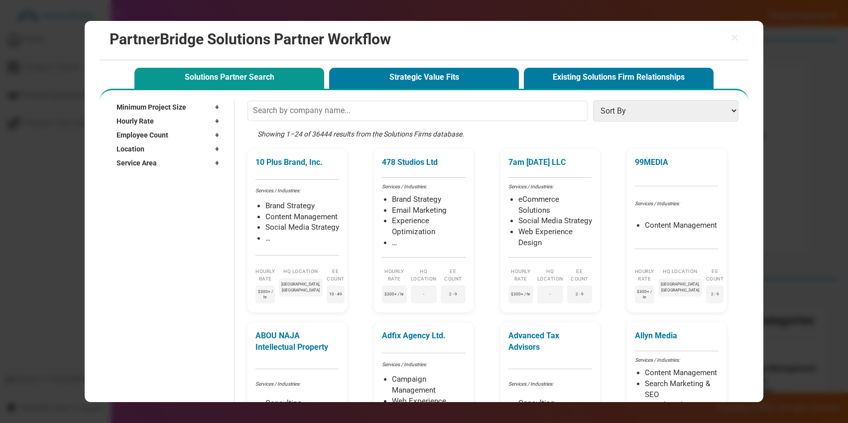
click at [148, 132] on span "Employee Count" at bounding box center [142, 135] width 52 height 10
click at [145, 146] on label "Freelancer" at bounding box center [145, 146] width 32 height 8
click at [126, 146] on input "Freelancer" at bounding box center [122, 146] width 6 height 6
checkbox input "true"
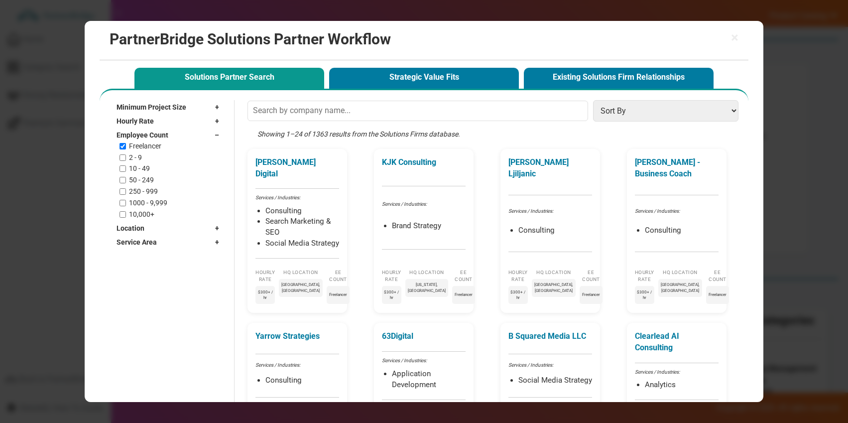
click at [139, 157] on label "2 - 9" at bounding box center [135, 157] width 13 height 8
click at [126, 157] on input "2 - 9" at bounding box center [122, 157] width 6 height 6
checkbox input "true"
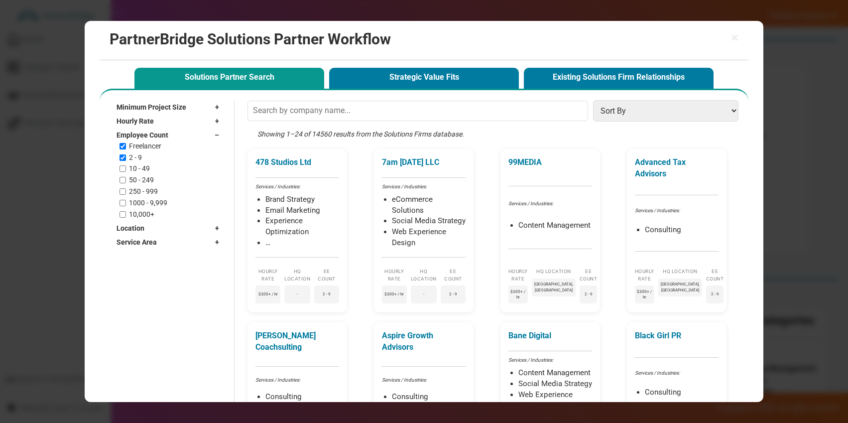
click at [140, 150] on div "Freelancer 2 - 9 10 - 49 50 - 249 250 - 999 1000 - 9,999 10,000+" at bounding box center [171, 180] width 105 height 77
click at [140, 147] on label "Freelancer" at bounding box center [145, 146] width 32 height 8
click at [126, 147] on input "Freelancer" at bounding box center [122, 146] width 6 height 6
checkbox input "false"
click at [140, 166] on label "10 - 49" at bounding box center [139, 168] width 21 height 8
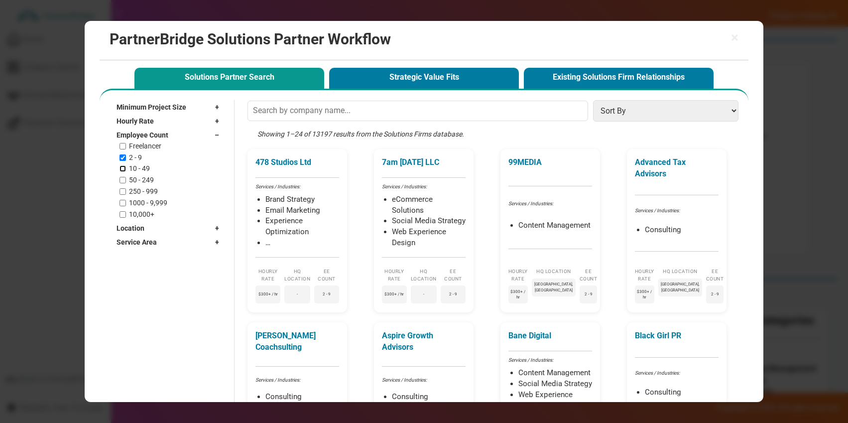
click at [126, 166] on input "10 - 49" at bounding box center [122, 168] width 6 height 6
checkbox input "true"
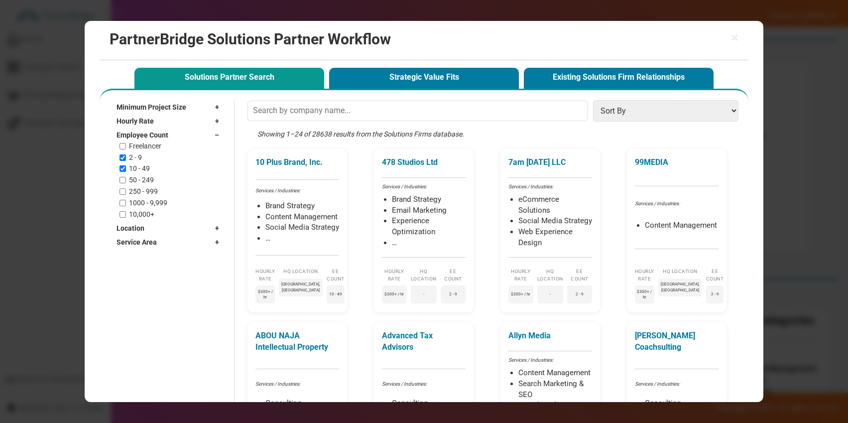
click at [137, 158] on label "2 - 9" at bounding box center [135, 157] width 13 height 8
click at [126, 158] on input "2 - 9" at bounding box center [122, 157] width 6 height 6
checkbox input "false"
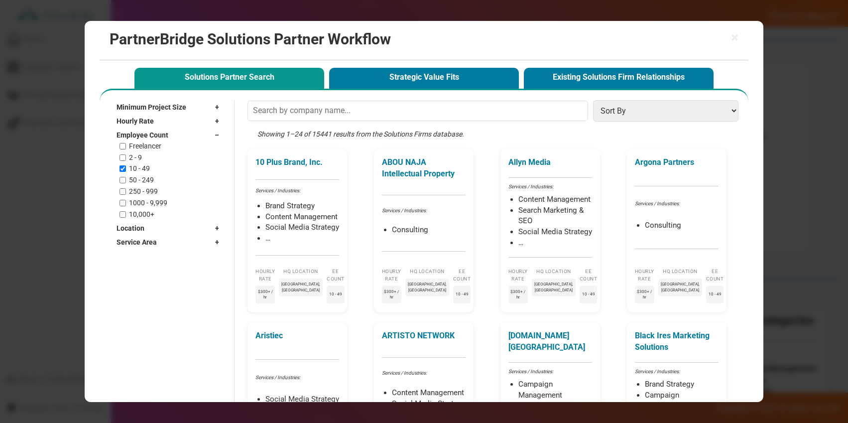
click at [140, 176] on label "50 - 249" at bounding box center [141, 180] width 25 height 8
click at [126, 177] on input "50 - 249" at bounding box center [122, 180] width 6 height 6
checkbox input "true"
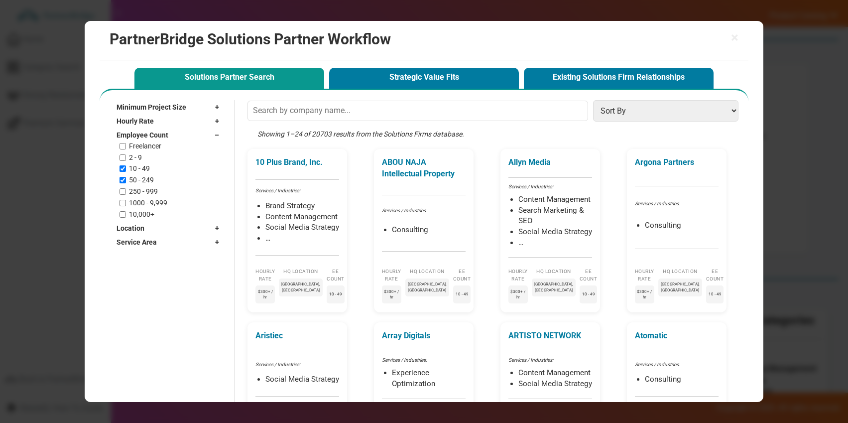
click at [140, 168] on label "10 - 49" at bounding box center [139, 168] width 21 height 8
click at [126, 168] on input "10 - 49" at bounding box center [122, 168] width 6 height 6
checkbox input "false"
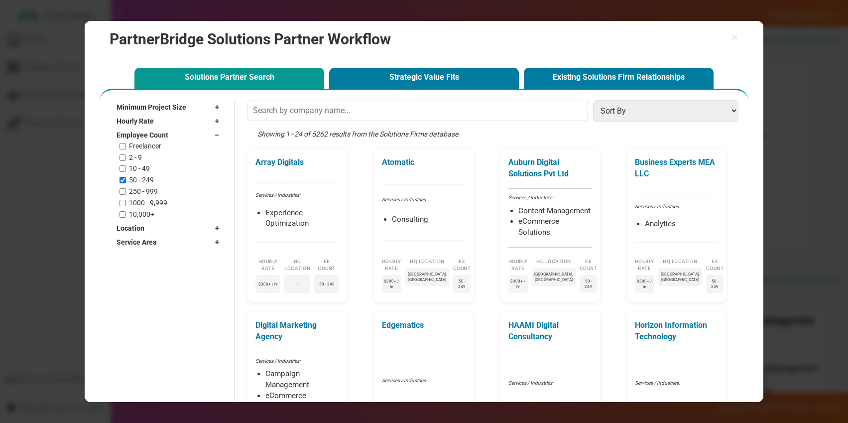
click at [142, 189] on label "250 - 999" at bounding box center [143, 191] width 29 height 8
click at [126, 189] on input "250 - 999" at bounding box center [122, 191] width 6 height 6
checkbox input "true"
click at [138, 181] on label "50 - 249" at bounding box center [141, 180] width 25 height 8
click at [126, 181] on input "50 - 249" at bounding box center [122, 180] width 6 height 6
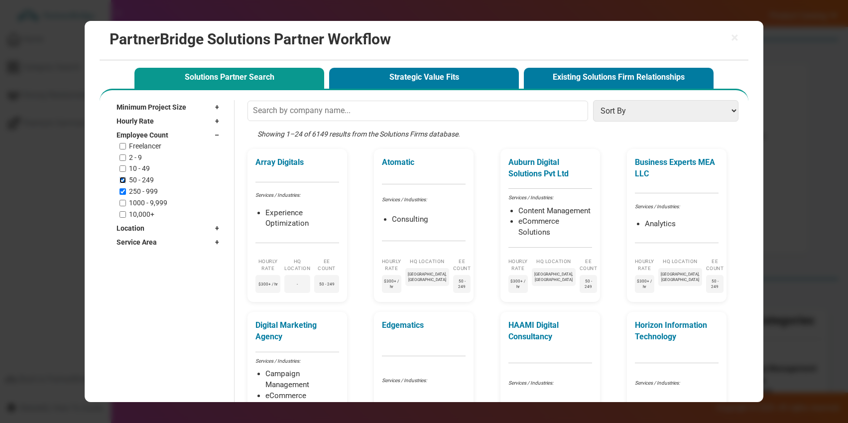
checkbox input "false"
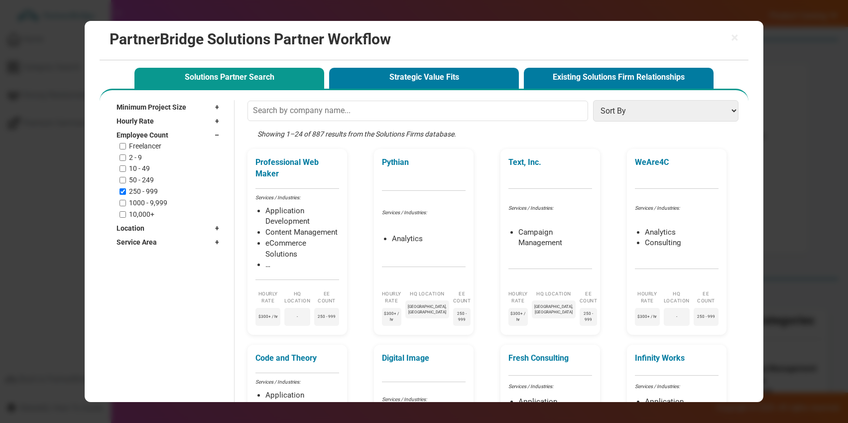
click at [137, 198] on div "Freelancer 2 - 9 10 - 49 50 - 249 250 - 999 1000 - 9,999 10,000+" at bounding box center [171, 180] width 105 height 77
click at [138, 201] on label "1000 - 9,999" at bounding box center [148, 203] width 38 height 8
click at [126, 201] on input "1000 - 9,999" at bounding box center [122, 203] width 6 height 6
checkbox input "true"
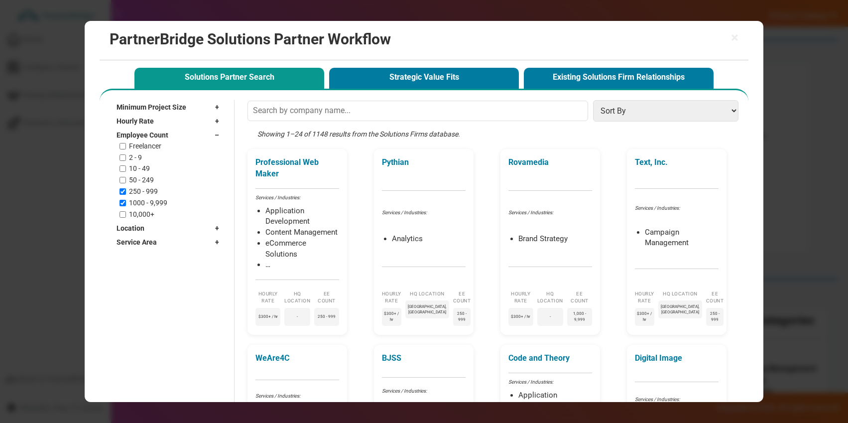
click at [138, 191] on label "250 - 999" at bounding box center [143, 191] width 29 height 8
click at [126, 191] on input "250 - 999" at bounding box center [122, 191] width 6 height 6
checkbox input "false"
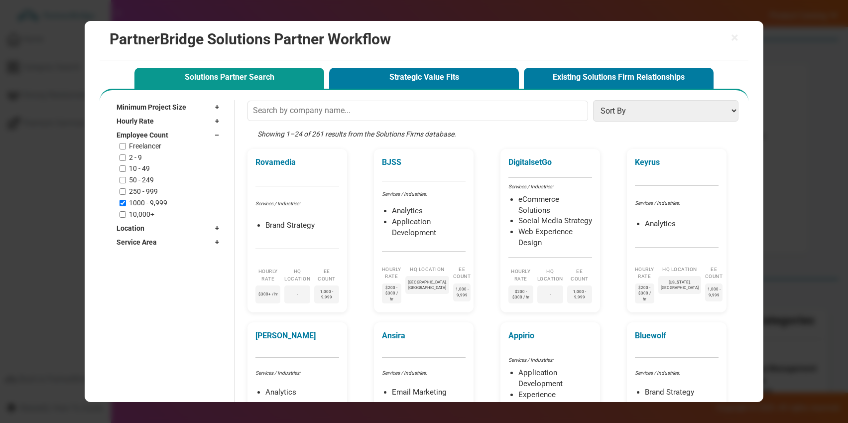
click at [138, 212] on label "10,000+" at bounding box center [141, 214] width 25 height 8
click at [133, 214] on label "10,000+" at bounding box center [141, 214] width 25 height 8
click at [126, 214] on input "10,000+" at bounding box center [122, 214] width 6 height 6
checkbox input "true"
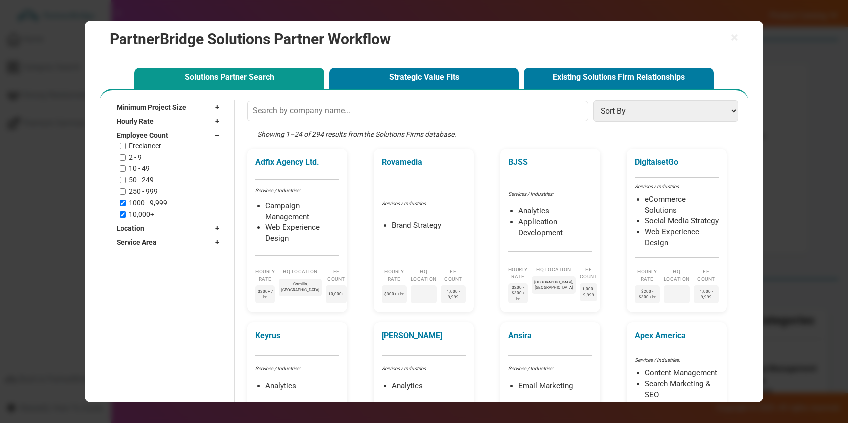
click at [135, 204] on label "1000 - 9,999" at bounding box center [148, 203] width 38 height 8
click at [126, 204] on input "1000 - 9,999" at bounding box center [122, 203] width 6 height 6
checkbox input "false"
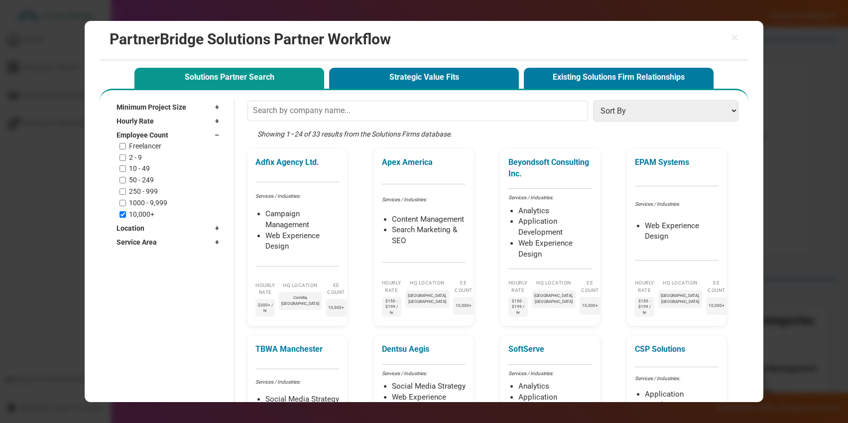
click at [140, 215] on label "10,000+" at bounding box center [141, 214] width 25 height 8
click at [126, 215] on input "10,000+" at bounding box center [122, 214] width 6 height 6
checkbox input "false"
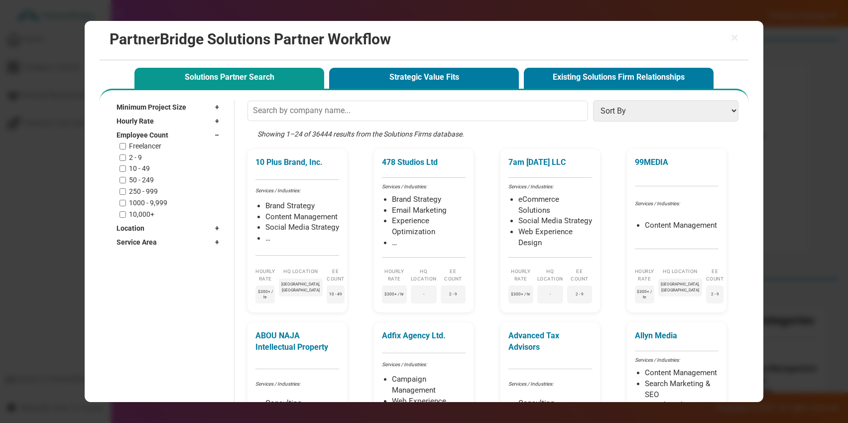
click at [139, 138] on span "Employee Count" at bounding box center [142, 135] width 52 height 10
click at [143, 147] on div "Location +" at bounding box center [169, 149] width 107 height 14
click at [149, 158] on input "text" at bounding box center [164, 163] width 96 height 15
type input "Bosto"
click at [150, 187] on label "Boston, MA" at bounding box center [169, 193] width 76 height 17
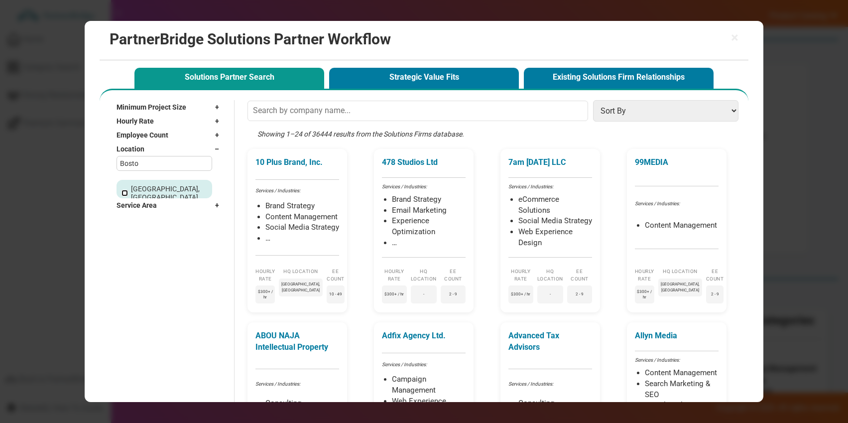
click at [128, 190] on input "Boston, MA" at bounding box center [124, 193] width 6 height 6
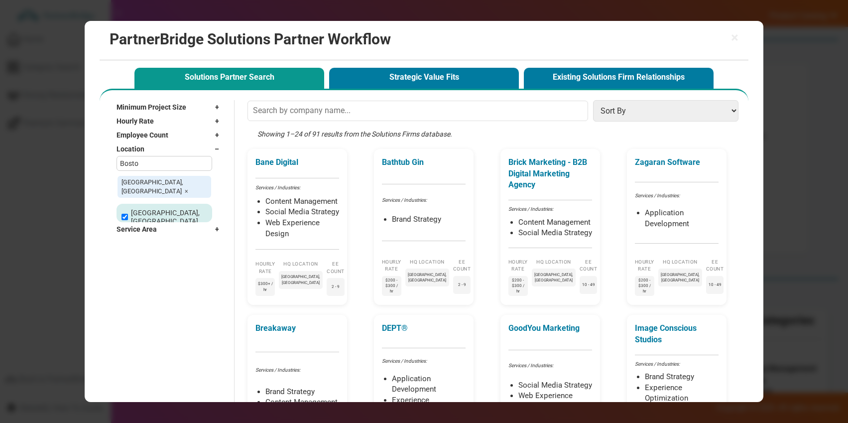
click at [184, 181] on span "Boston, MA ×" at bounding box center [164, 187] width 94 height 22
click at [185, 187] on span "×" at bounding box center [186, 190] width 3 height 7
checkbox input "false"
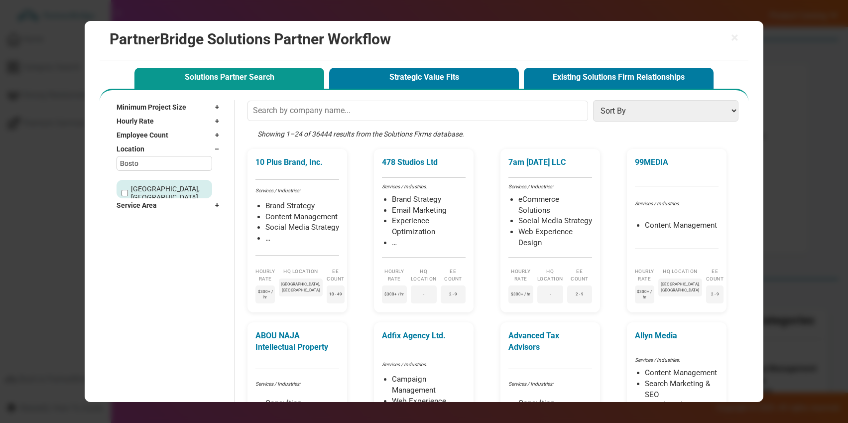
click at [218, 151] on span "–" at bounding box center [218, 149] width 9 height 10
click at [205, 161] on div "Service Area +" at bounding box center [169, 163] width 107 height 14
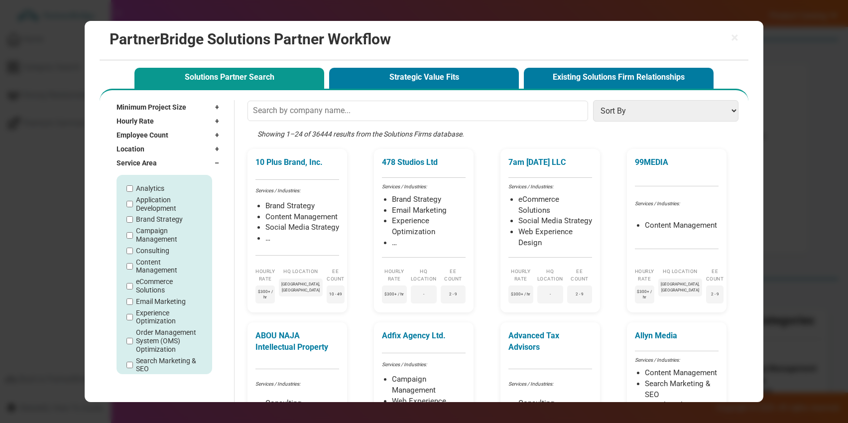
click at [161, 187] on label "Analytics" at bounding box center [150, 188] width 28 height 8
click at [133, 187] on input "Analytics" at bounding box center [129, 188] width 6 height 6
checkbox input "true"
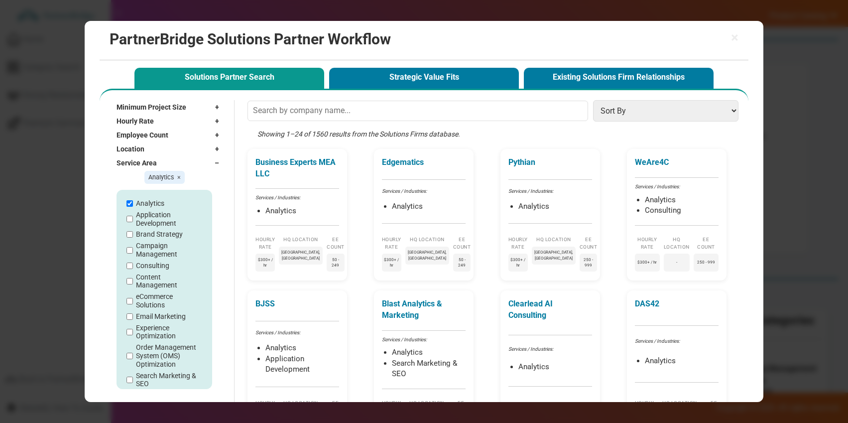
click at [157, 219] on label "Application Development" at bounding box center [169, 219] width 67 height 17
click at [133, 219] on input "Application Development" at bounding box center [129, 218] width 6 height 6
checkbox input "true"
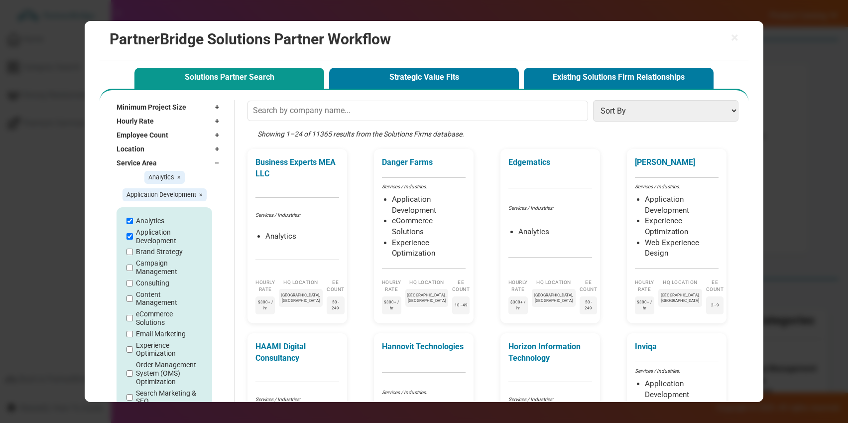
click at [157, 246] on div "Analytics Application Development Brand Strategy Campaign Management Consulting…" at bounding box center [164, 335] width 77 height 239
click at [158, 250] on label "Brand Strategy" at bounding box center [159, 251] width 47 height 8
click at [130, 258] on div "Analytics Application Development Brand Strategy Campaign Management Consulting…" at bounding box center [164, 335] width 77 height 239
click at [126, 253] on input "Brand Strategy" at bounding box center [129, 251] width 6 height 6
checkbox input "true"
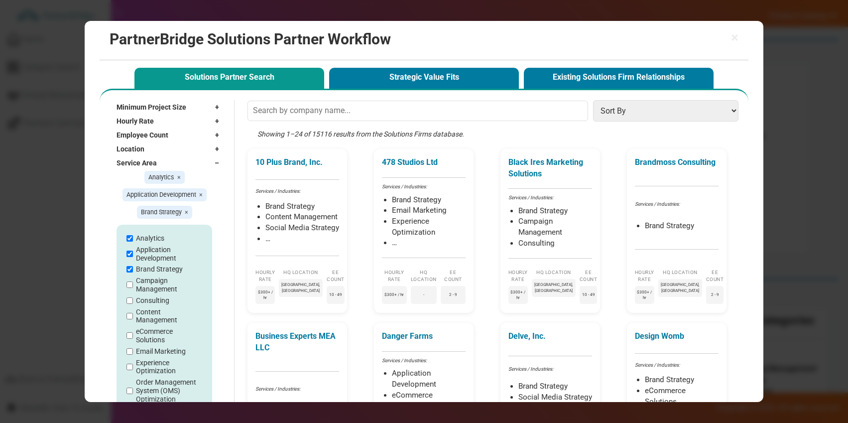
click at [180, 178] on span "Analytics ×" at bounding box center [164, 177] width 40 height 13
click at [180, 177] on span "×" at bounding box center [178, 176] width 3 height 7
checkbox input "false"
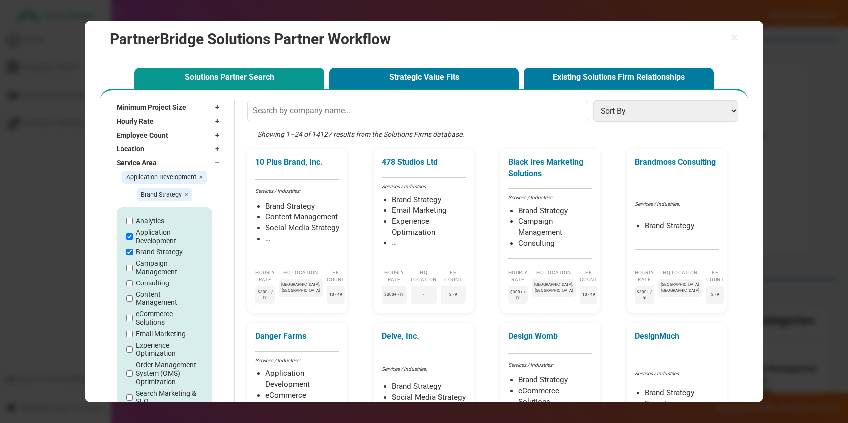
click at [199, 179] on span "×" at bounding box center [200, 176] width 3 height 7
checkbox input "false"
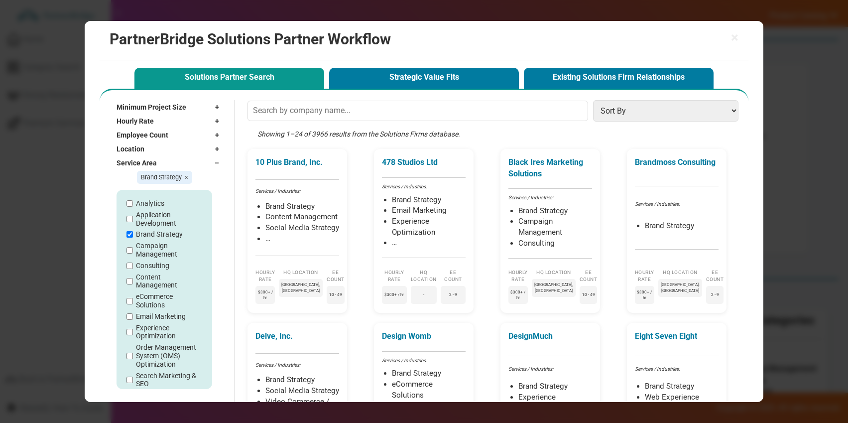
click at [188, 177] on span "Brand Strategy ×" at bounding box center [164, 177] width 55 height 13
drag, startPoint x: 188, startPoint y: 176, endPoint x: 197, endPoint y: 169, distance: 11.3
click at [192, 173] on div "Brand Strategy ×" at bounding box center [164, 177] width 96 height 15
drag, startPoint x: 185, startPoint y: 175, endPoint x: 188, endPoint y: 170, distance: 5.8
click at [186, 174] on span "×" at bounding box center [186, 176] width 3 height 7
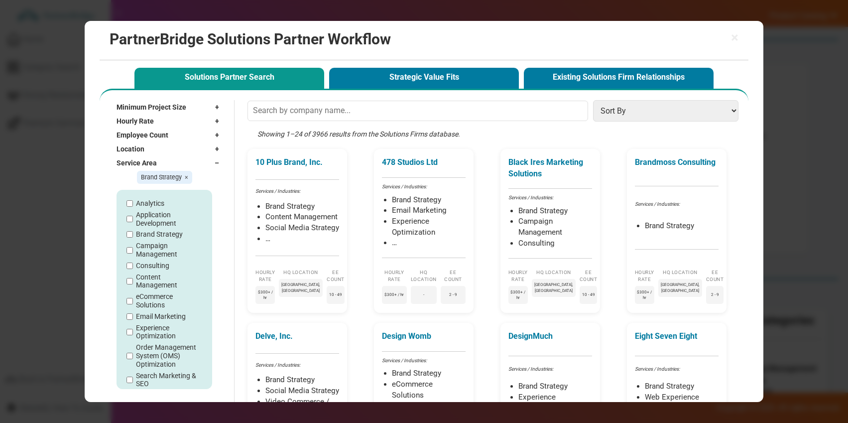
checkbox input "false"
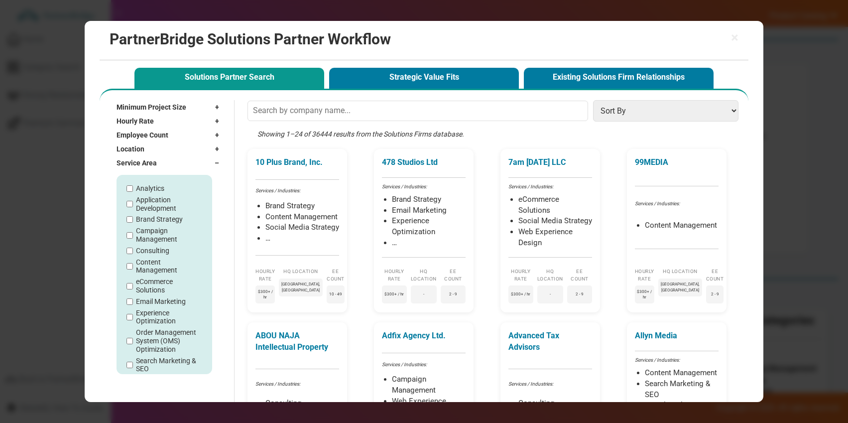
click at [193, 164] on div "Service Area –" at bounding box center [169, 163] width 107 height 14
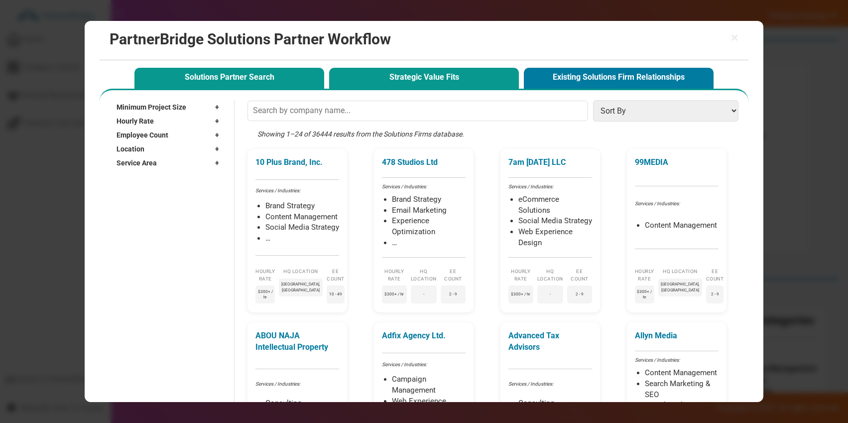
click at [390, 79] on button "Strategic Value Fits" at bounding box center [424, 78] width 190 height 20
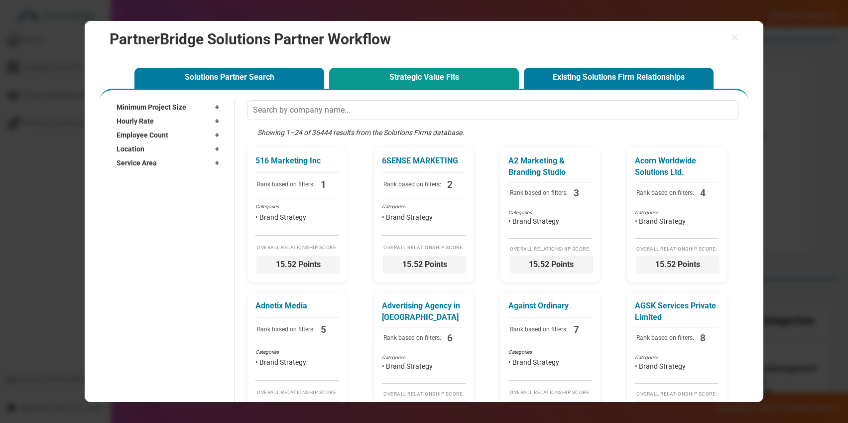
click at [171, 145] on div "Location +" at bounding box center [169, 149] width 107 height 14
click at [152, 162] on input "text" at bounding box center [164, 163] width 96 height 15
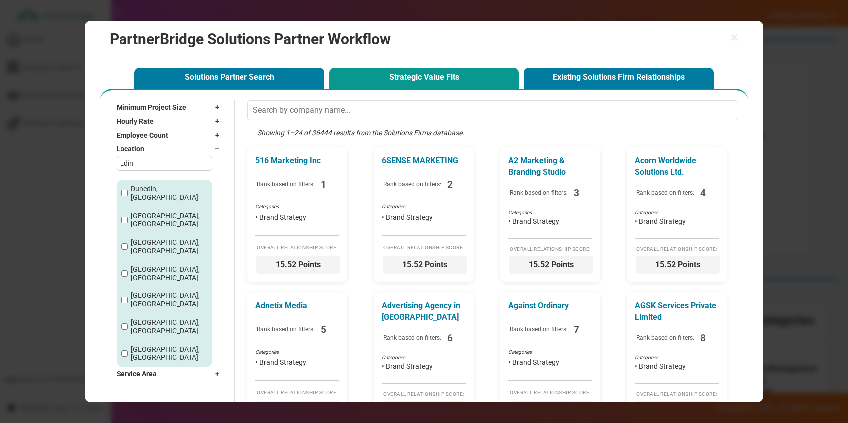
type input "Edin"
click at [132, 265] on label "Edinburgh, Scotland" at bounding box center [169, 273] width 76 height 17
click at [128, 270] on input "Edinburgh, Scotland" at bounding box center [124, 273] width 6 height 6
checkbox input "true"
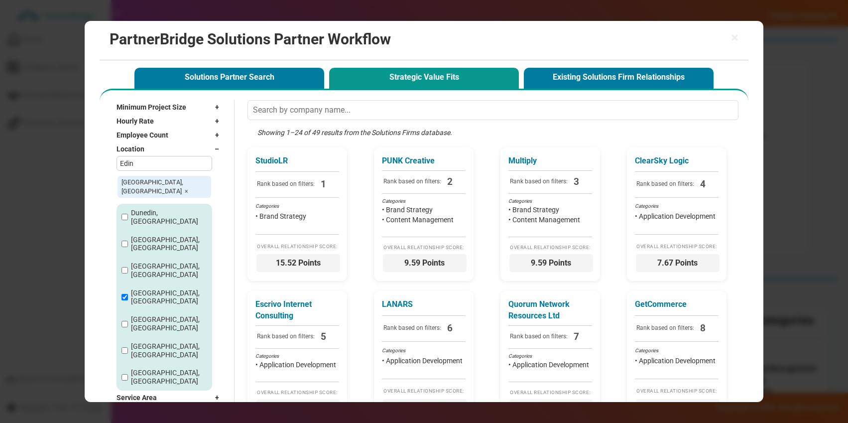
click at [140, 315] on label "EDINBURGH, Scotland" at bounding box center [169, 323] width 76 height 17
click at [128, 320] on input "EDINBURGH, Scotland" at bounding box center [124, 323] width 6 height 6
checkbox input "true"
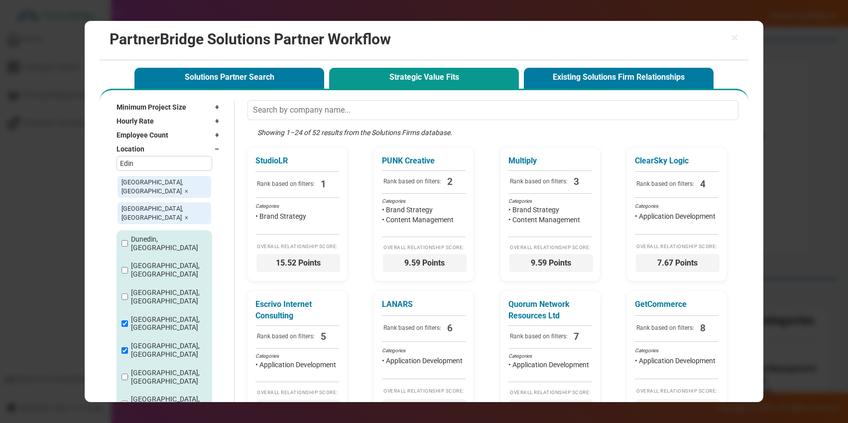
click at [140, 288] on label "Edinbrugh, Scotland" at bounding box center [169, 296] width 76 height 17
click at [128, 293] on input "Edinbrugh, Scotland" at bounding box center [124, 296] width 6 height 6
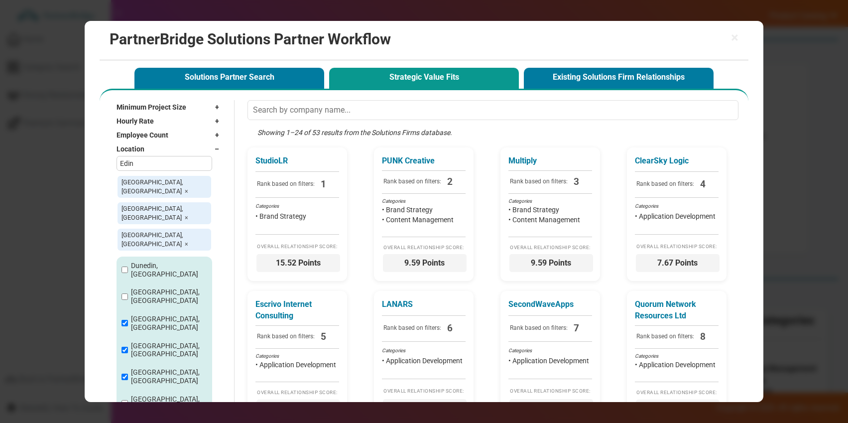
click at [160, 315] on label "Edinbrugh, Scotland" at bounding box center [169, 323] width 76 height 17
click at [128, 319] on input "Edinbrugh, Scotland" at bounding box center [124, 322] width 6 height 6
checkbox input "false"
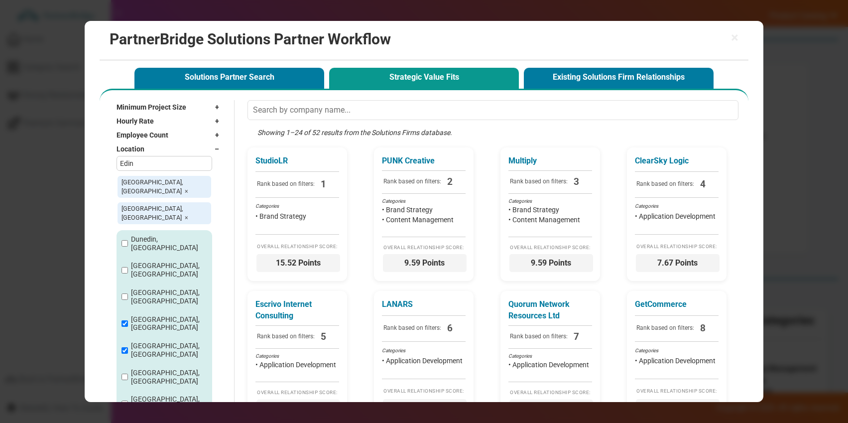
click at [159, 315] on label "Edinburgh, Scotland" at bounding box center [169, 323] width 76 height 17
click at [128, 320] on input "Edinburgh, Scotland" at bounding box center [124, 323] width 6 height 6
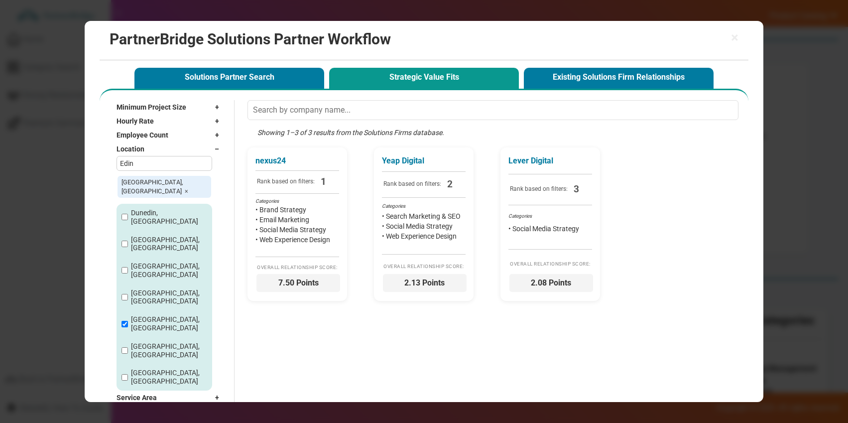
click at [154, 289] on label "Edinburgh, Scotland" at bounding box center [169, 297] width 76 height 17
click at [128, 294] on input "Edinburgh, Scotland" at bounding box center [124, 297] width 6 height 6
checkbox input "true"
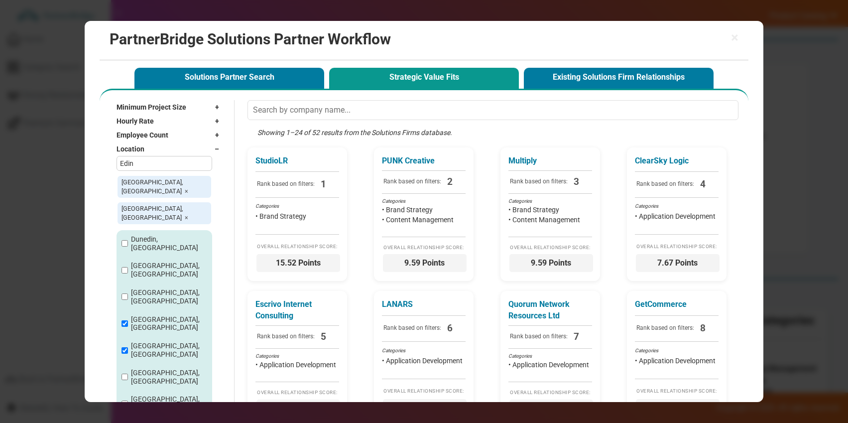
click at [157, 341] on label "EDINBURGH, Scotland" at bounding box center [169, 349] width 76 height 17
click at [128, 347] on input "EDINBURGH, Scotland" at bounding box center [124, 350] width 6 height 6
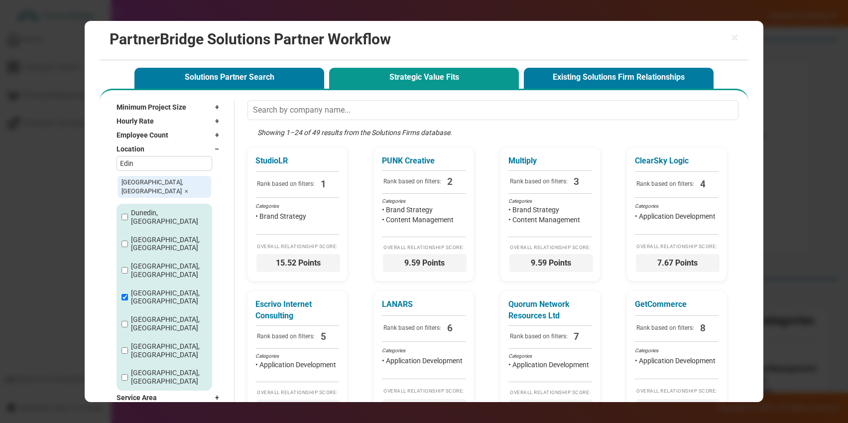
click at [155, 315] on label "EDINBURGH, Scotland" at bounding box center [169, 323] width 76 height 17
click at [128, 320] on input "EDINBURGH, Scotland" at bounding box center [124, 323] width 6 height 6
checkbox input "true"
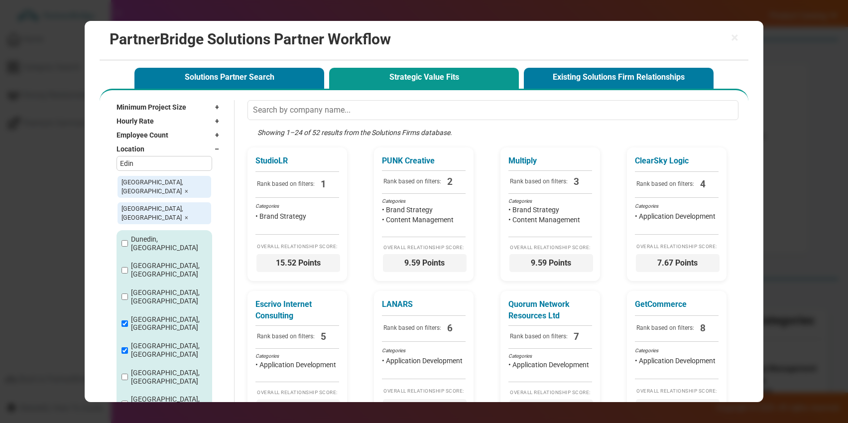
click at [154, 315] on label "Edinburgh, Scotland" at bounding box center [169, 323] width 76 height 17
click at [128, 320] on input "Edinburgh, Scotland" at bounding box center [124, 323] width 6 height 6
checkbox input "false"
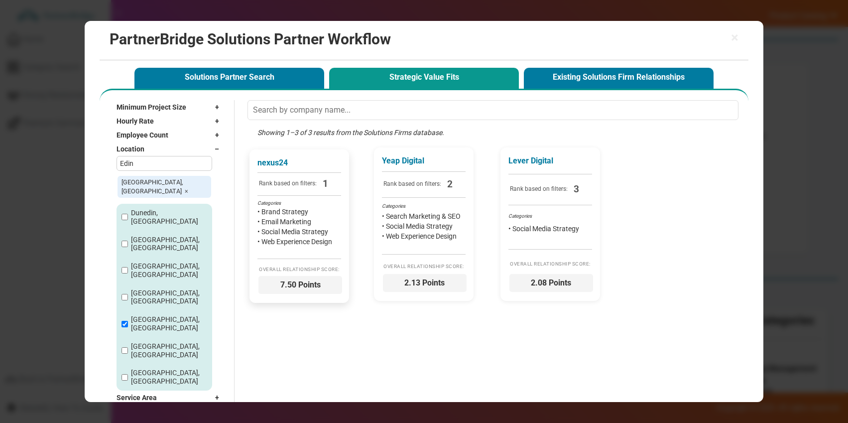
click at [300, 216] on li "• Brand Strategy" at bounding box center [299, 212] width 84 height 10
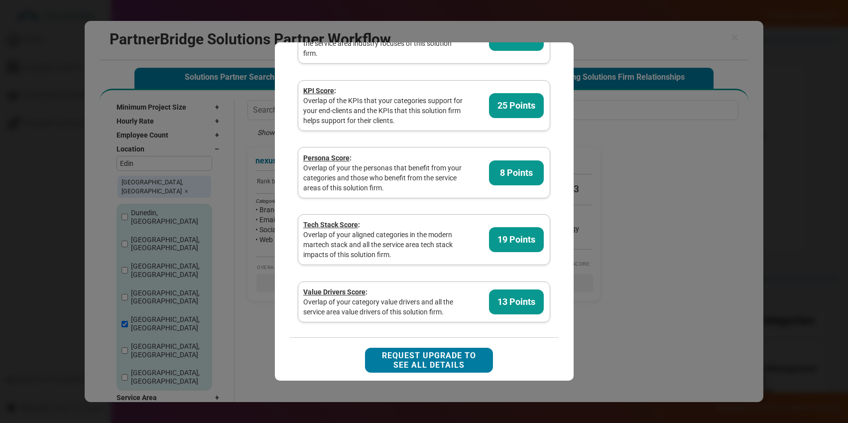
scroll to position [267, 0]
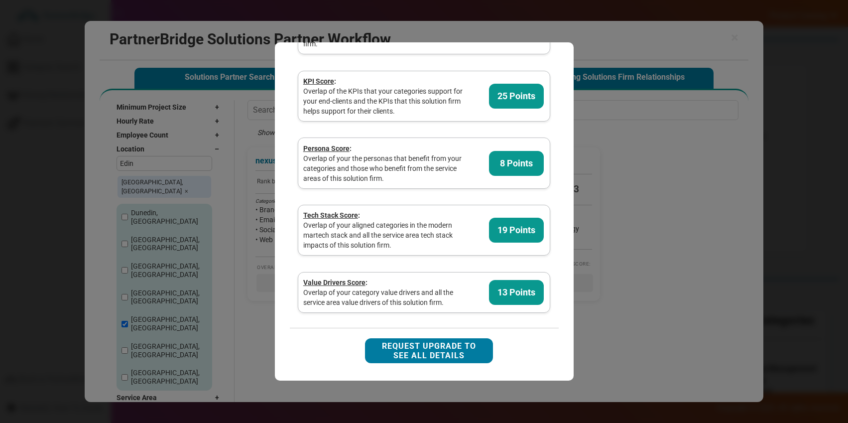
click at [435, 342] on button "Request Upgrade to See All Details" at bounding box center [429, 350] width 128 height 25
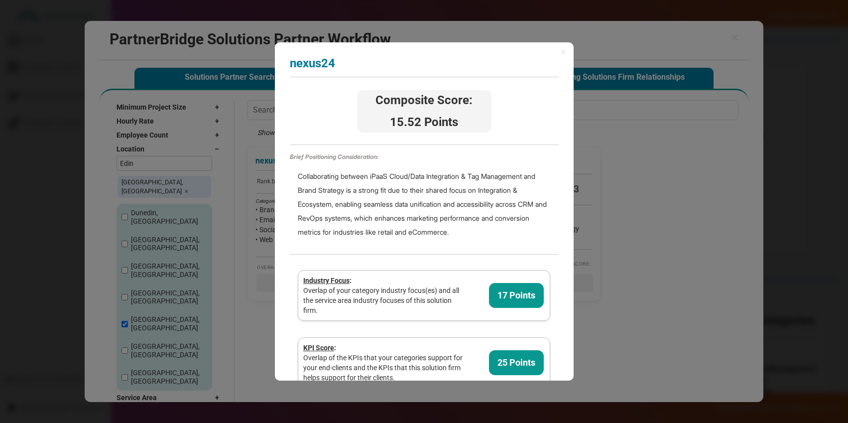
scroll to position [0, 0]
click at [563, 55] on span "×" at bounding box center [562, 52] width 5 height 10
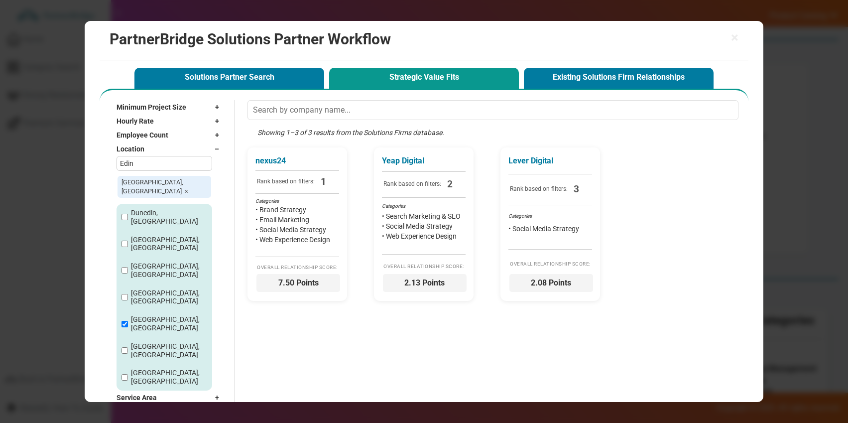
click at [153, 315] on label "EDINBURGH, Scotland" at bounding box center [169, 323] width 76 height 17
click at [128, 320] on input "EDINBURGH, Scotland" at bounding box center [124, 323] width 6 height 6
checkbox input "false"
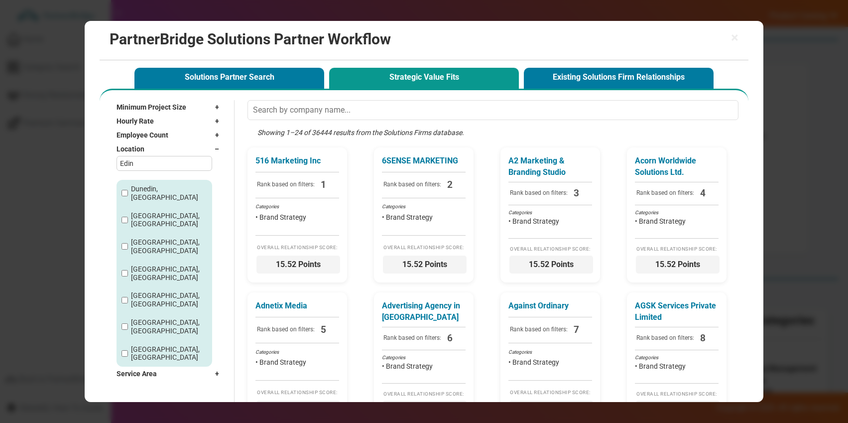
click at [209, 151] on div "Location –" at bounding box center [169, 149] width 107 height 14
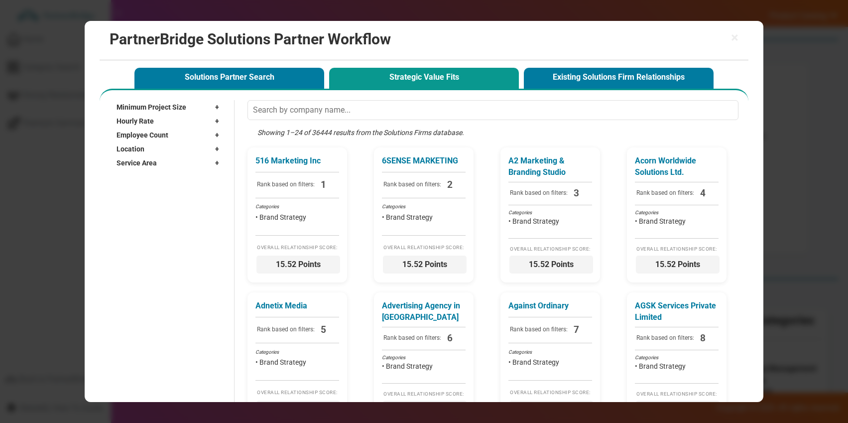
click at [188, 166] on div "Service Area +" at bounding box center [169, 163] width 107 height 14
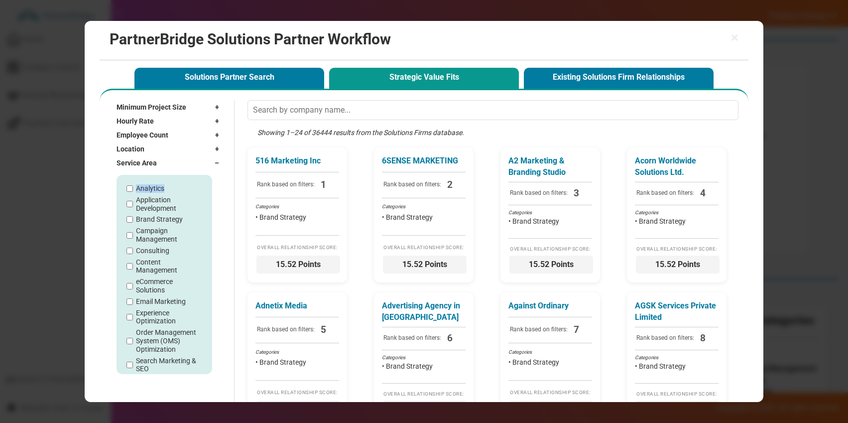
click at [166, 184] on div "Analytics" at bounding box center [164, 188] width 77 height 8
click at [155, 188] on label "Analytics" at bounding box center [150, 188] width 28 height 8
click at [133, 188] on input "Analytics" at bounding box center [129, 188] width 6 height 6
checkbox input "true"
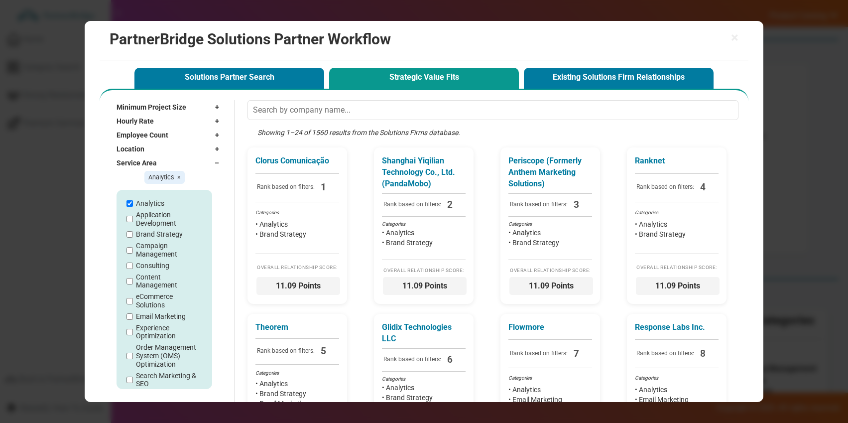
click at [161, 212] on label "Application Development" at bounding box center [169, 219] width 67 height 17
click at [133, 215] on input "Application Development" at bounding box center [129, 218] width 6 height 6
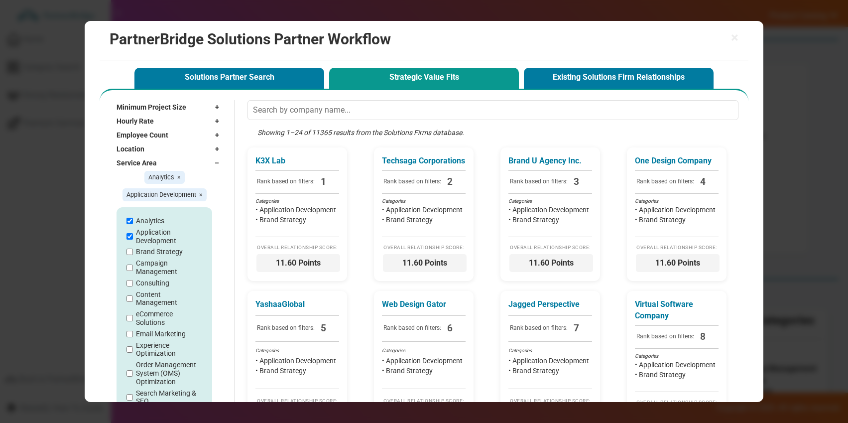
click at [162, 237] on label "Application Development" at bounding box center [169, 236] width 67 height 17
click at [133, 237] on input "Application Development" at bounding box center [129, 236] width 6 height 6
checkbox input "false"
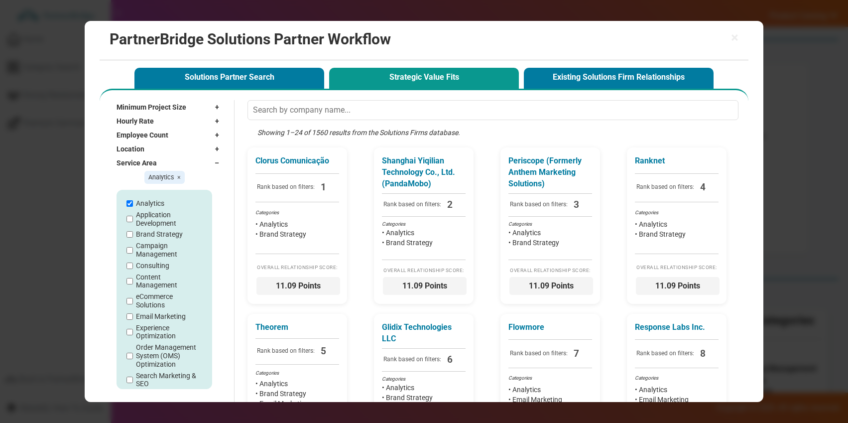
click at [162, 237] on label "Brand Strategy" at bounding box center [159, 234] width 47 height 8
click at [133, 237] on input "Brand Strategy" at bounding box center [129, 234] width 6 height 6
checkbox input "true"
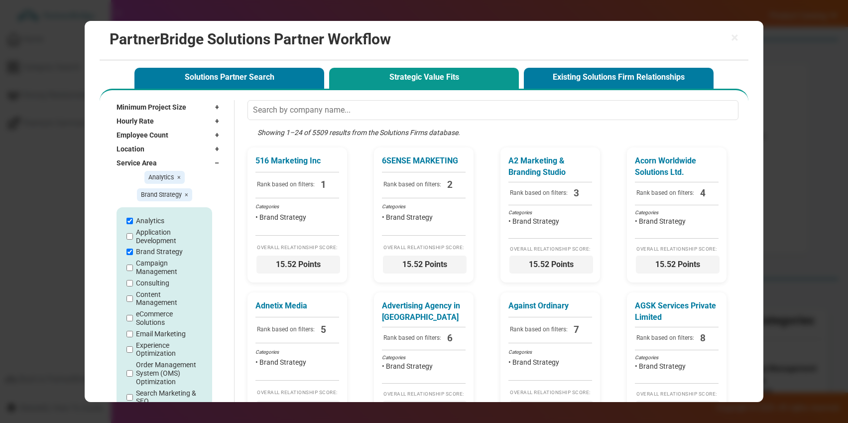
click at [158, 269] on label "Campaign Management" at bounding box center [169, 267] width 67 height 17
click at [133, 269] on input "Campaign Management" at bounding box center [129, 267] width 6 height 6
checkbox input "true"
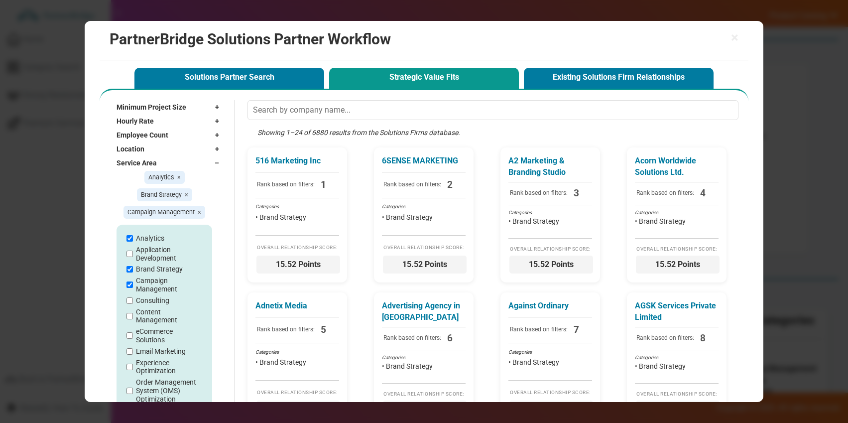
click at [156, 252] on label "Application Development" at bounding box center [169, 253] width 67 height 17
click at [133, 252] on input "Application Development" at bounding box center [129, 253] width 6 height 6
checkbox input "true"
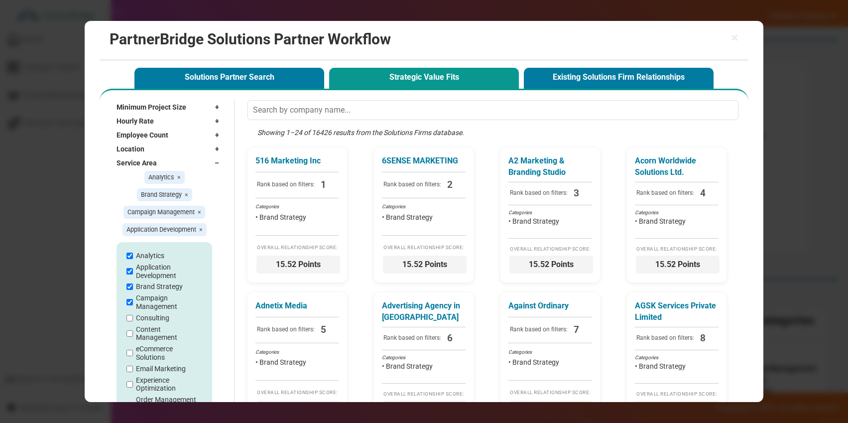
click at [179, 175] on span "×" at bounding box center [178, 176] width 3 height 7
checkbox input "false"
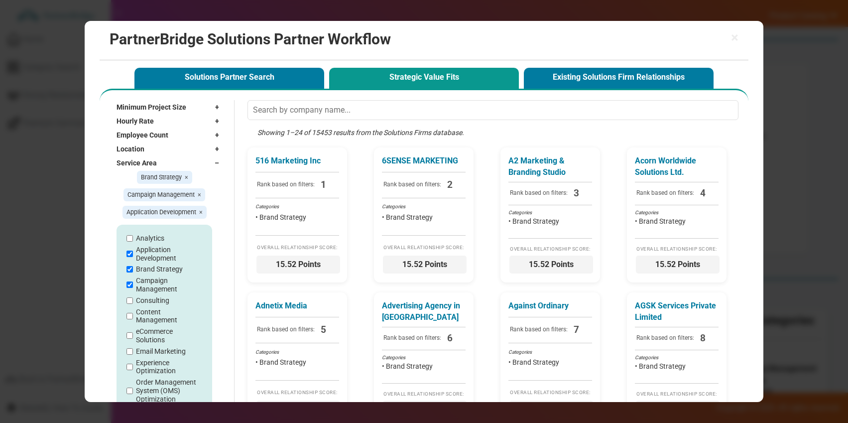
click at [186, 178] on span "×" at bounding box center [186, 176] width 3 height 7
checkbox input "false"
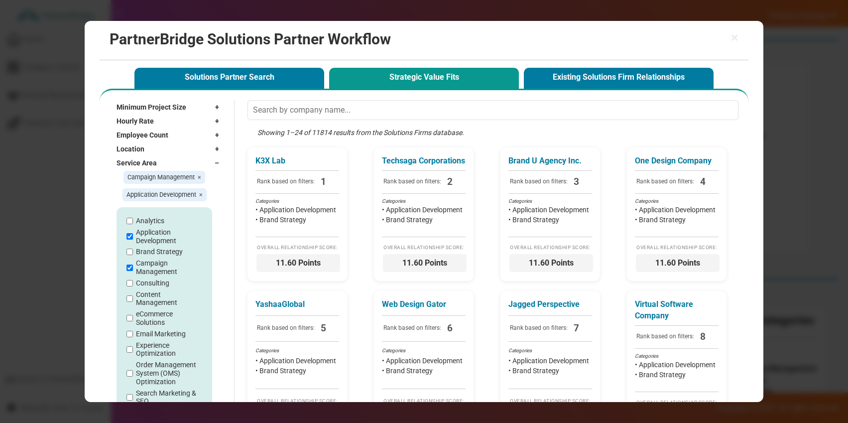
click at [198, 178] on span "×" at bounding box center [199, 176] width 3 height 7
checkbox input "false"
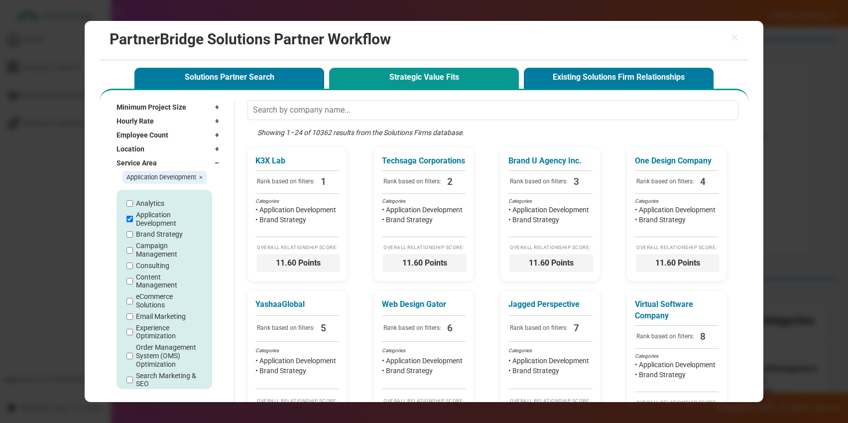
drag, startPoint x: 201, startPoint y: 178, endPoint x: 206, endPoint y: 174, distance: 6.7
click at [201, 178] on span "×" at bounding box center [200, 176] width 3 height 7
checkbox input "false"
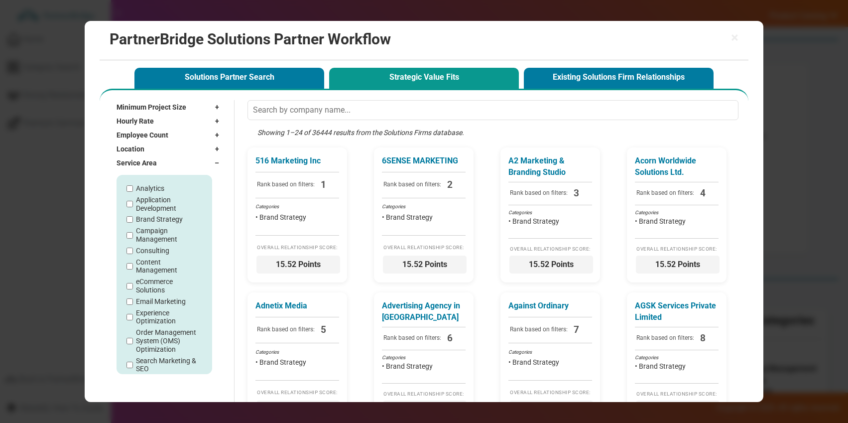
click at [212, 165] on div "Service Area –" at bounding box center [169, 163] width 107 height 14
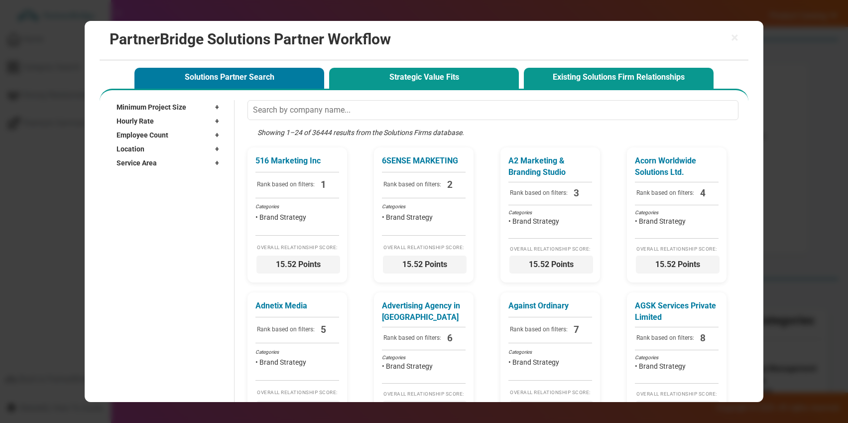
click at [574, 74] on button "Existing Solutions Firm Relationships" at bounding box center [619, 78] width 190 height 20
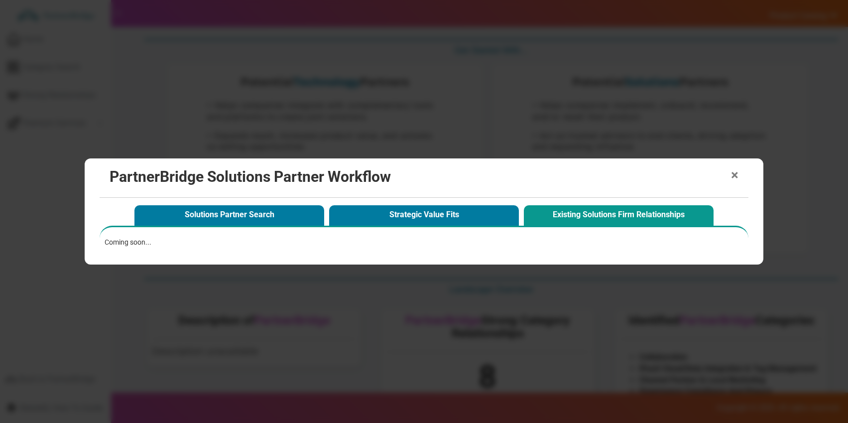
click at [731, 171] on span "×" at bounding box center [734, 175] width 7 height 14
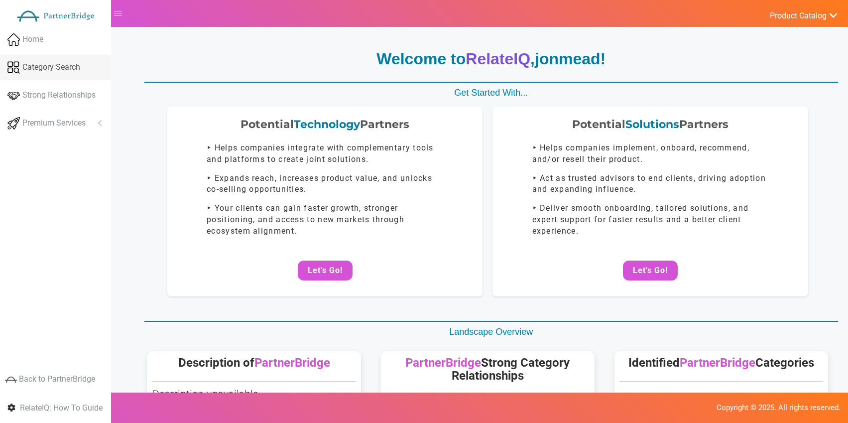
click at [76, 70] on span "Category Search" at bounding box center [51, 67] width 58 height 11
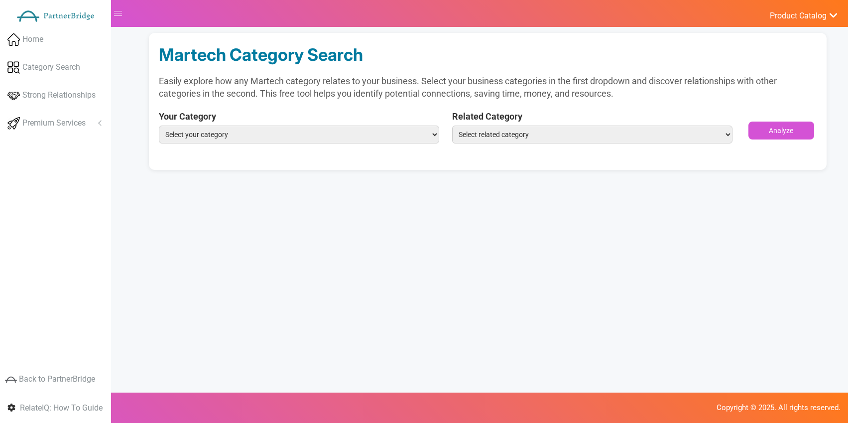
click at [228, 127] on select "Select your category Collaboration iPaaS Cloud/Data Integration & Tag Managemen…" at bounding box center [299, 134] width 280 height 18
select select "Collaboration"
click at [159, 125] on select "Select your category Collaboration iPaaS Cloud/Data Integration & Tag Managemen…" at bounding box center [299, 134] width 280 height 18
click at [510, 134] on select "Select related category ABM Advocacy Loyalty & Referrals Affiliate Marketing & …" at bounding box center [592, 134] width 280 height 18
select select "Mobile & Web Analytics"
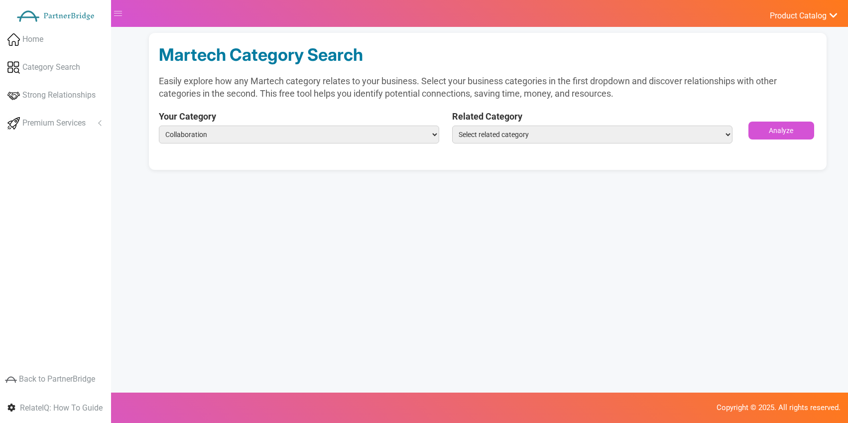
click at [452, 125] on select "Select related category ABM Advocacy Loyalty & Referrals Affiliate Marketing & …" at bounding box center [592, 134] width 280 height 18
click at [765, 132] on button "Analyze" at bounding box center [781, 130] width 66 height 18
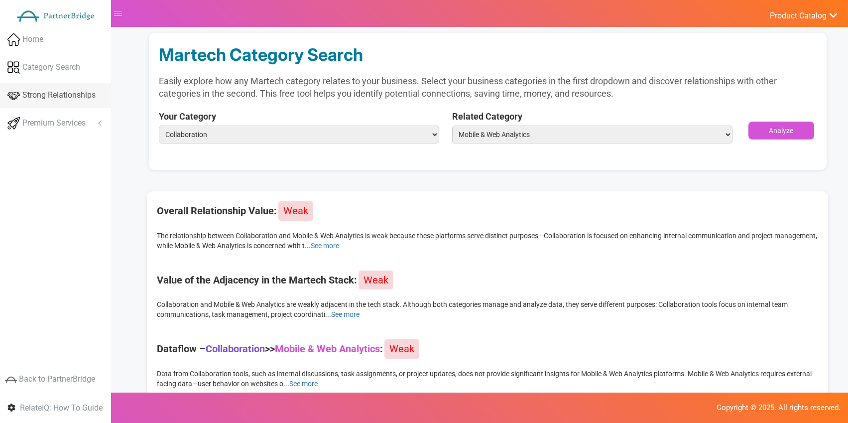
click at [48, 98] on span "Strong Relationships" at bounding box center [58, 95] width 73 height 11
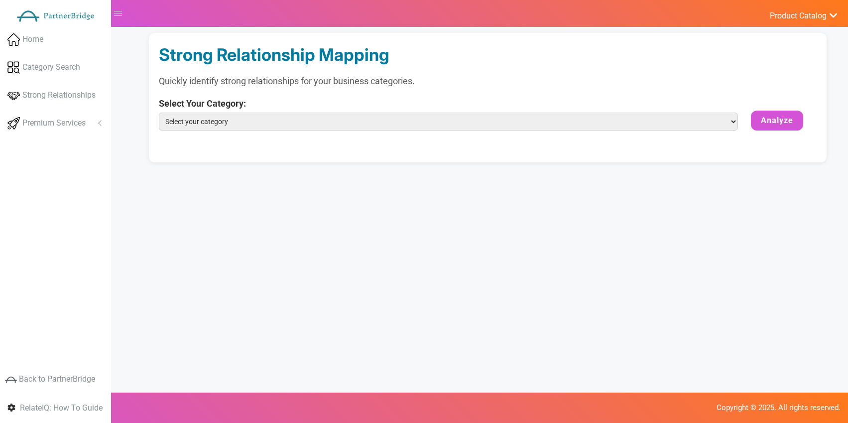
click at [195, 120] on select "Select your category Collaboration iPaaS Cloud/Data Integration & Tag Managemen…" at bounding box center [448, 121] width 579 height 18
select select "Collaboration"
click at [159, 112] on select "Select your category Collaboration iPaaS Cloud/Data Integration & Tag Managemen…" at bounding box center [448, 121] width 579 height 18
click at [790, 121] on button "Analyze" at bounding box center [776, 120] width 52 height 20
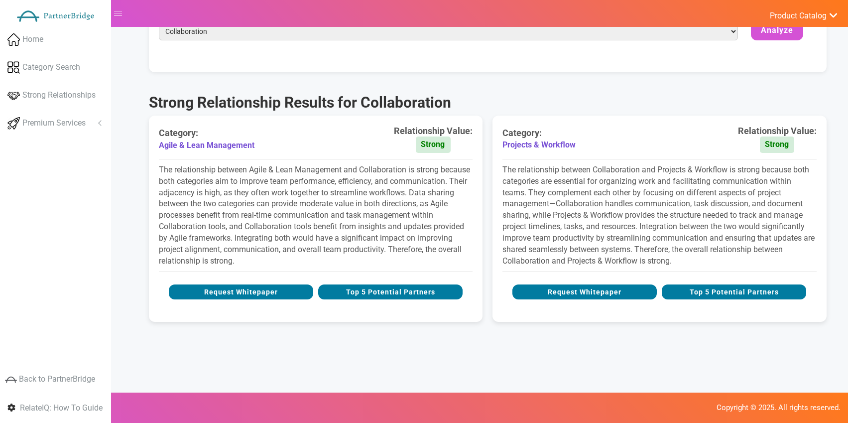
scroll to position [99, 0]
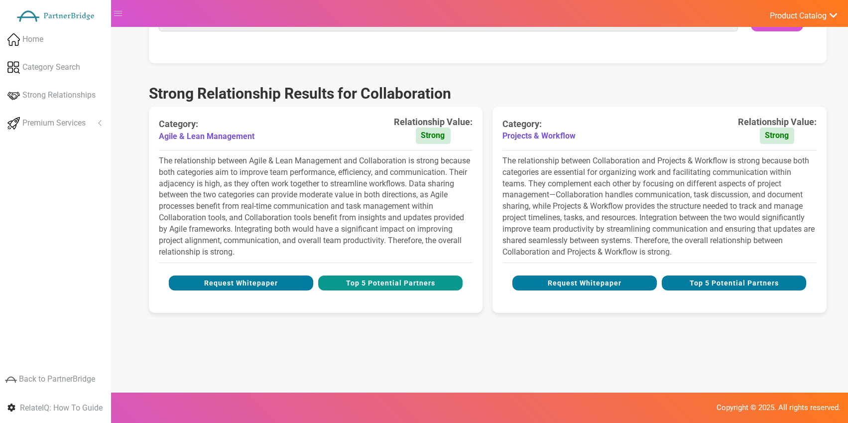
drag, startPoint x: 341, startPoint y: 285, endPoint x: 345, endPoint y: 280, distance: 7.1
click at [341, 285] on button "Top 5 Potential Partners" at bounding box center [390, 282] width 144 height 15
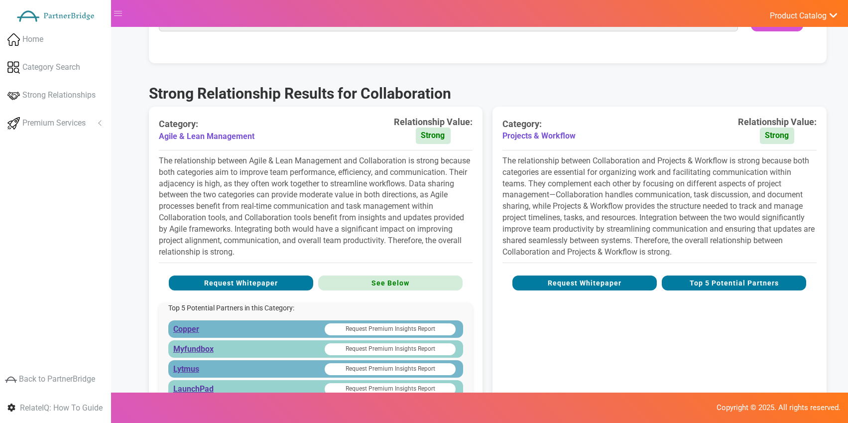
scroll to position [216, 0]
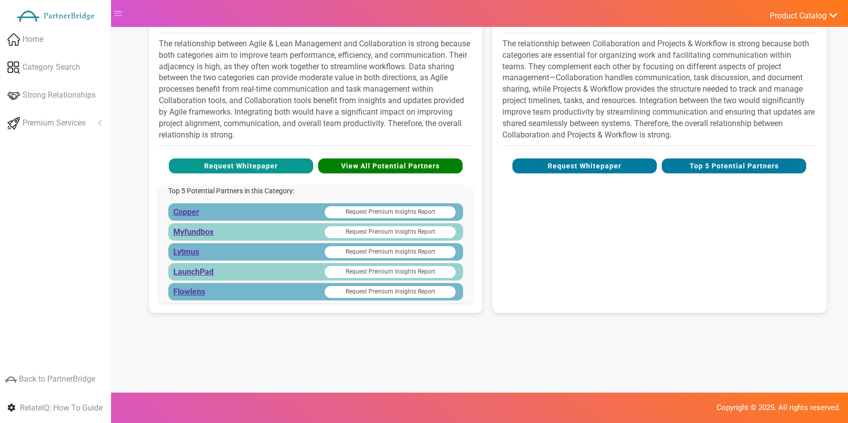
click at [283, 171] on button "Request Whitepaper" at bounding box center [241, 165] width 144 height 15
click at [352, 229] on button "Request Premium Insights Report" at bounding box center [389, 232] width 131 height 12
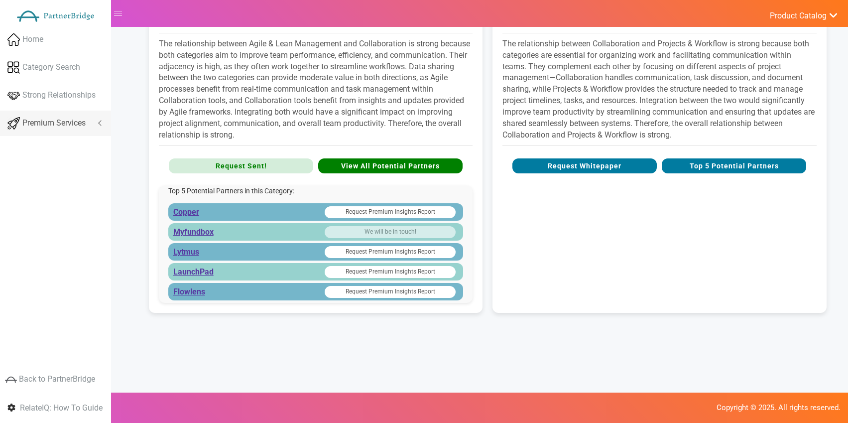
click at [83, 127] on span "Premium Services" at bounding box center [53, 122] width 63 height 11
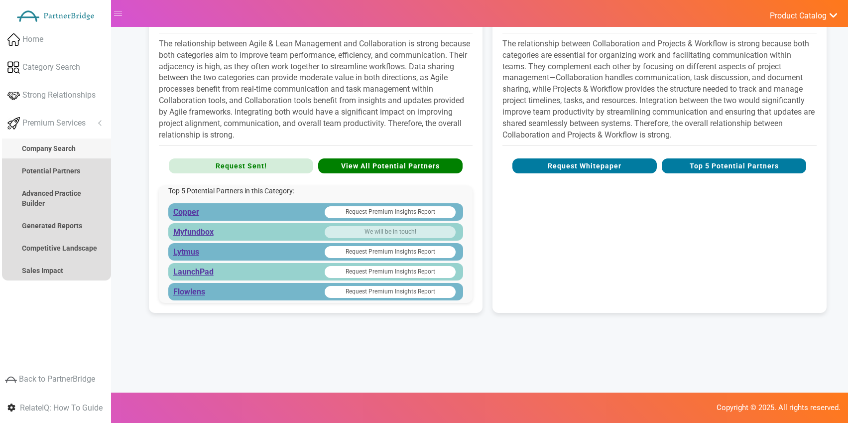
click at [61, 142] on link "Company Search" at bounding box center [56, 148] width 109 height 20
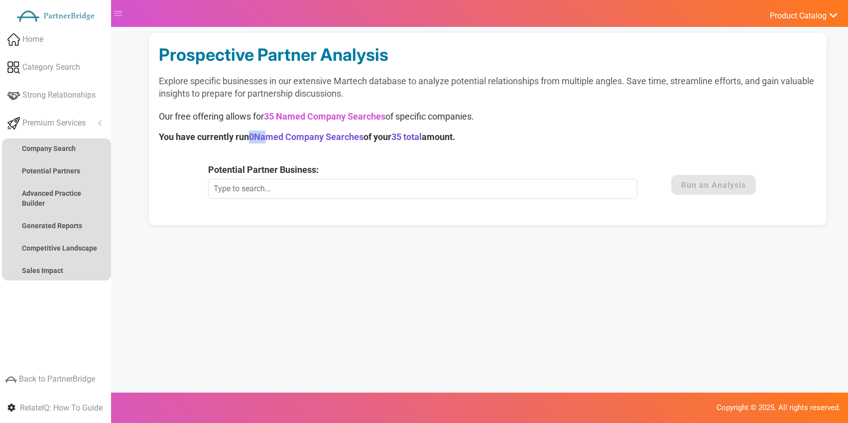
drag, startPoint x: 254, startPoint y: 135, endPoint x: 264, endPoint y: 135, distance: 9.5
click at [264, 135] on strong "You have currently run 0 Named Company Searches of your 35 total amount." at bounding box center [307, 136] width 296 height 10
click at [310, 156] on div "Prospective Partner Analysis Explore specific businesses in our extensive Marte…" at bounding box center [487, 129] width 677 height 192
click at [323, 182] on input "Potential Partner Business:" at bounding box center [422, 189] width 429 height 20
drag, startPoint x: 361, startPoint y: 170, endPoint x: 312, endPoint y: 199, distance: 57.8
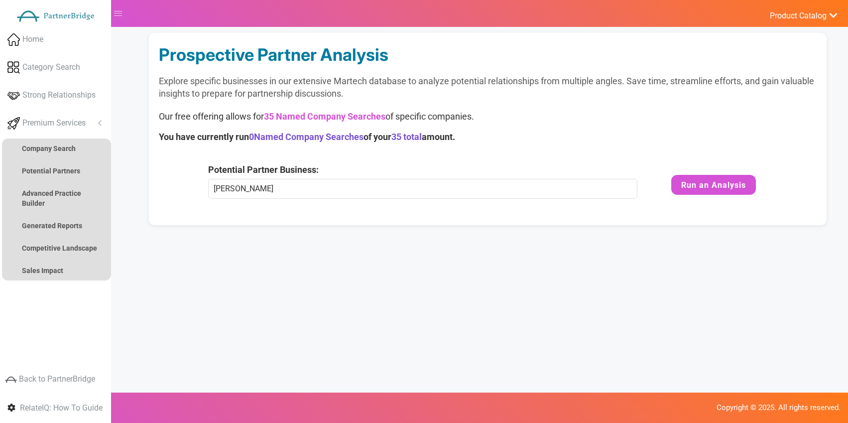
click at [335, 184] on div "Potential Partner Business: Gantt This Marketing Technology Company is not curr…" at bounding box center [434, 180] width 452 height 35
click at [295, 186] on input "Gantt" at bounding box center [422, 189] width 429 height 20
type input "Ganttic"
click at [698, 188] on button "Run an Analysis" at bounding box center [713, 185] width 85 height 20
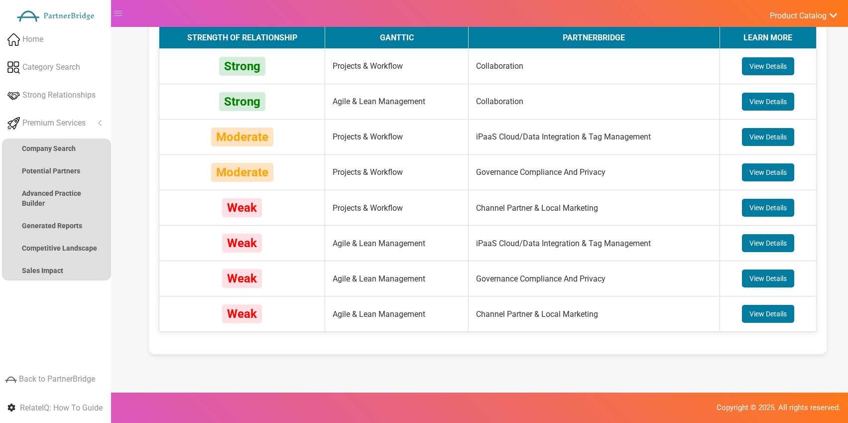
scroll to position [242, 0]
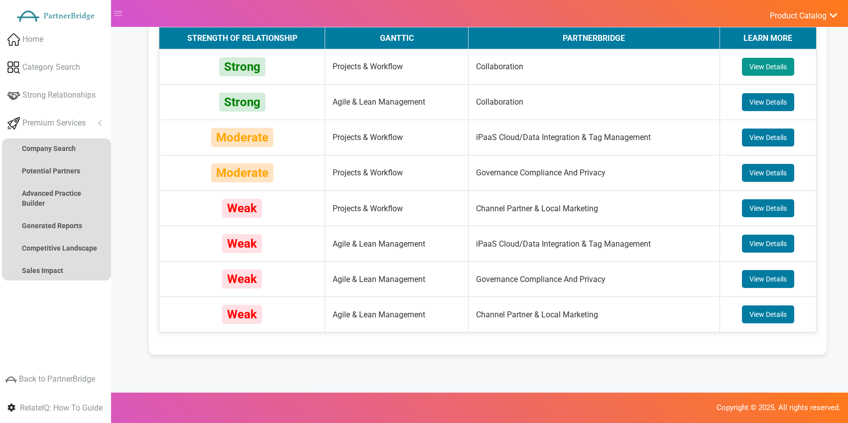
click at [769, 59] on button "View Details" at bounding box center [768, 67] width 52 height 18
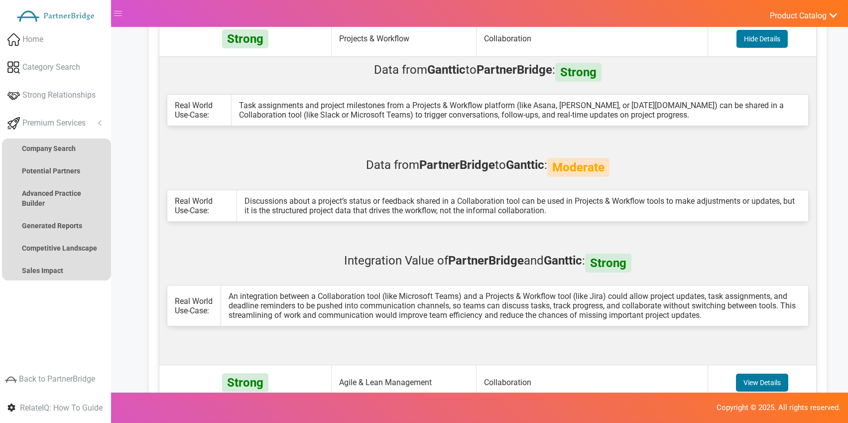
scroll to position [271, 0]
click at [743, 43] on button "Hide Details" at bounding box center [761, 38] width 51 height 18
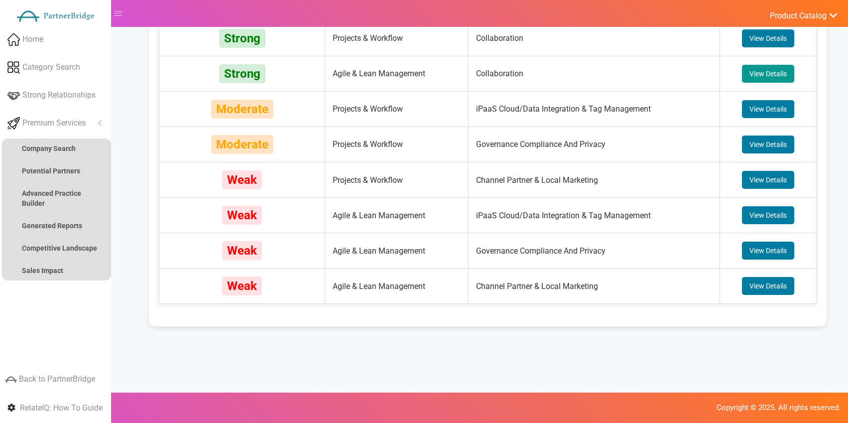
click at [759, 65] on button "View Details" at bounding box center [768, 74] width 52 height 18
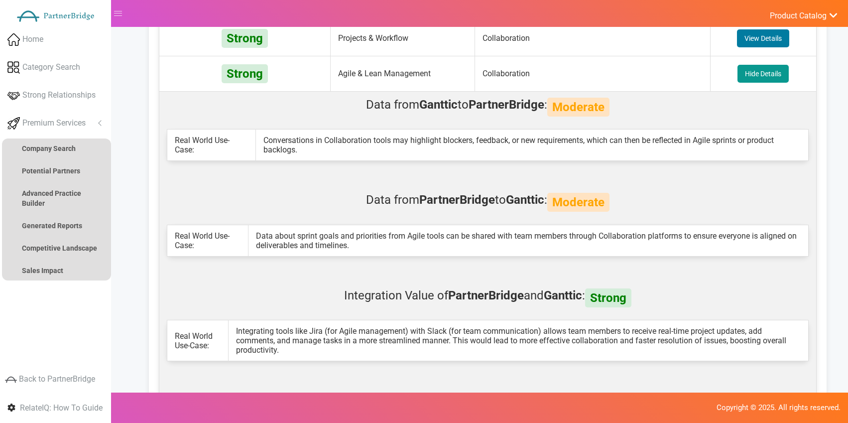
click at [760, 70] on button "Hide Details" at bounding box center [762, 74] width 51 height 18
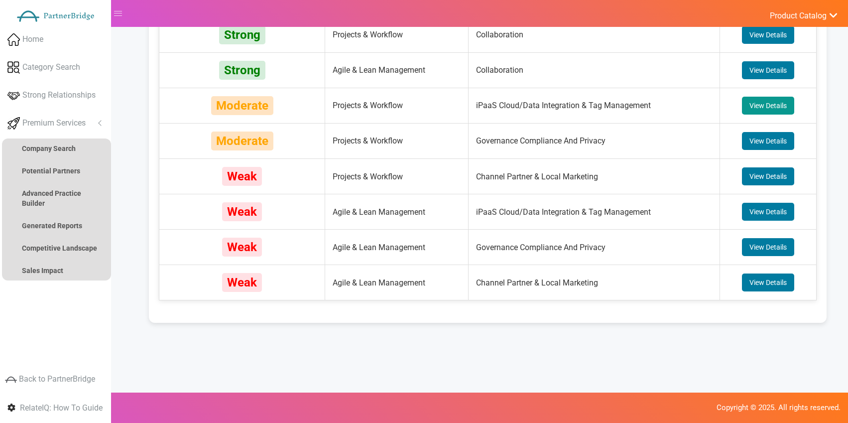
scroll to position [275, 0]
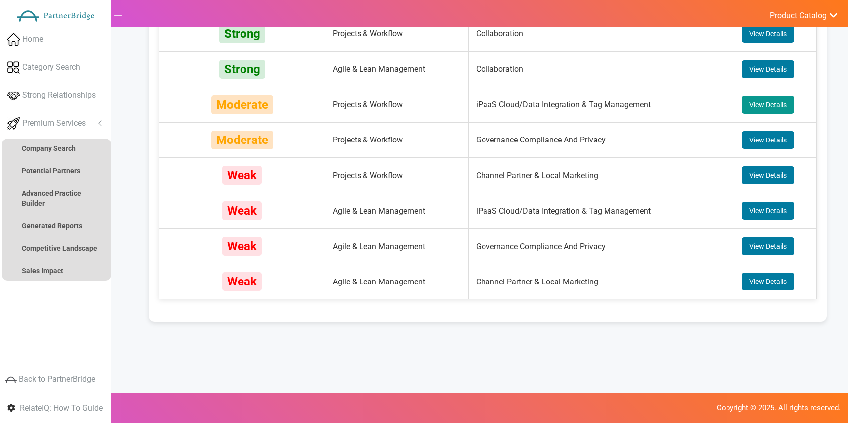
click at [764, 99] on button "View Details" at bounding box center [768, 105] width 52 height 18
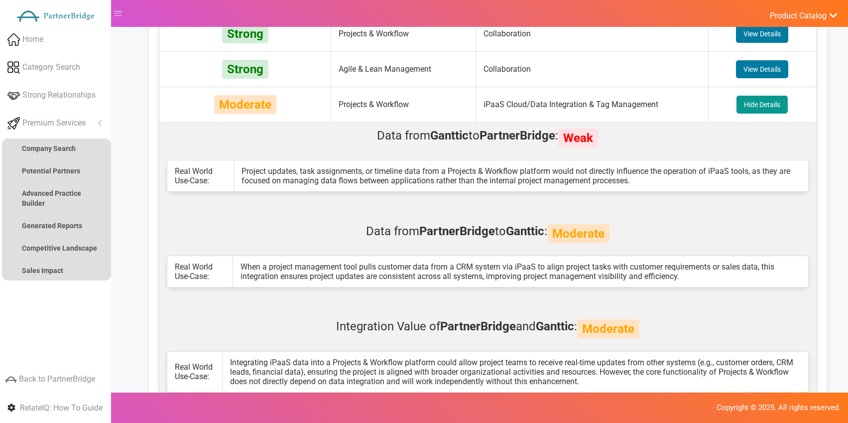
click at [764, 99] on button "Hide Details" at bounding box center [761, 105] width 51 height 18
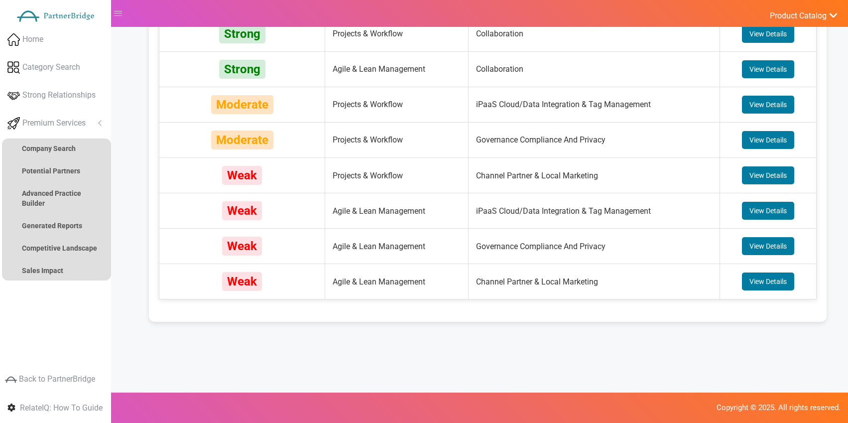
scroll to position [276, 0]
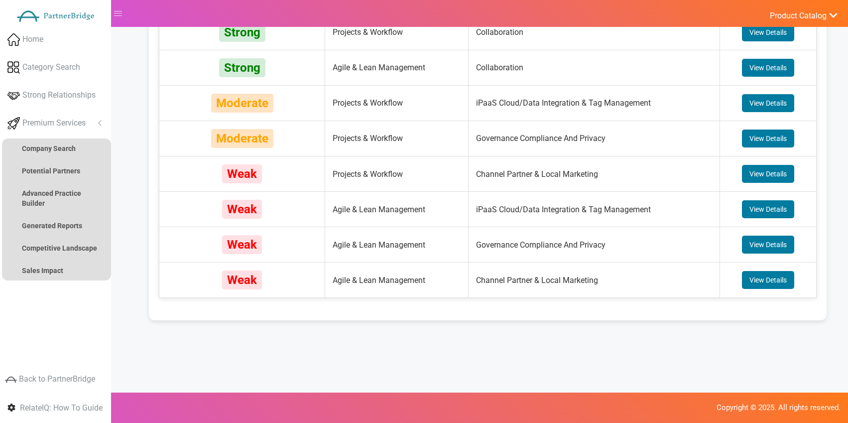
click at [766, 124] on td "View Details" at bounding box center [768, 137] width 96 height 35
click at [766, 133] on button "View Details" at bounding box center [768, 139] width 52 height 18
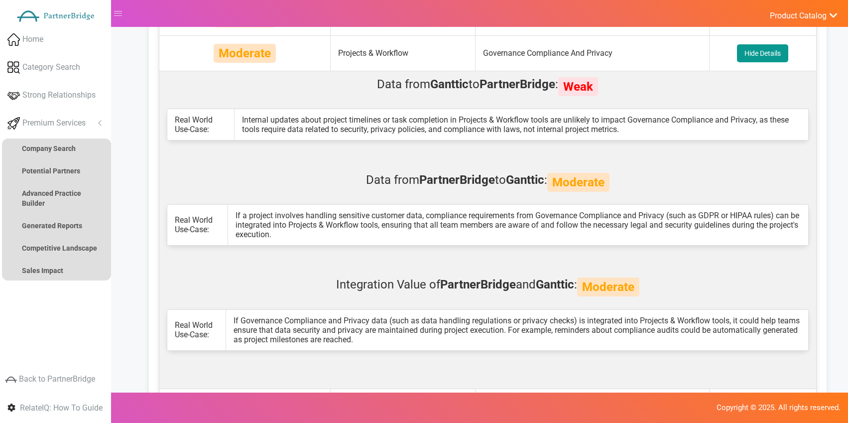
click at [761, 53] on button "Hide Details" at bounding box center [762, 53] width 51 height 18
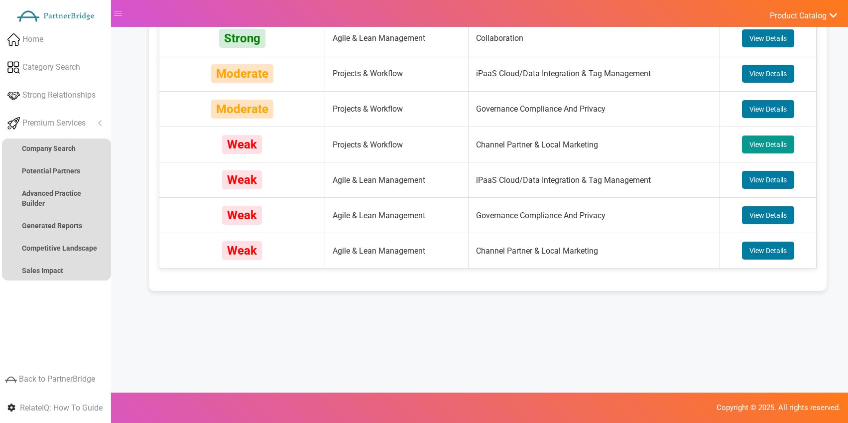
click at [756, 138] on button "View Details" at bounding box center [768, 144] width 52 height 18
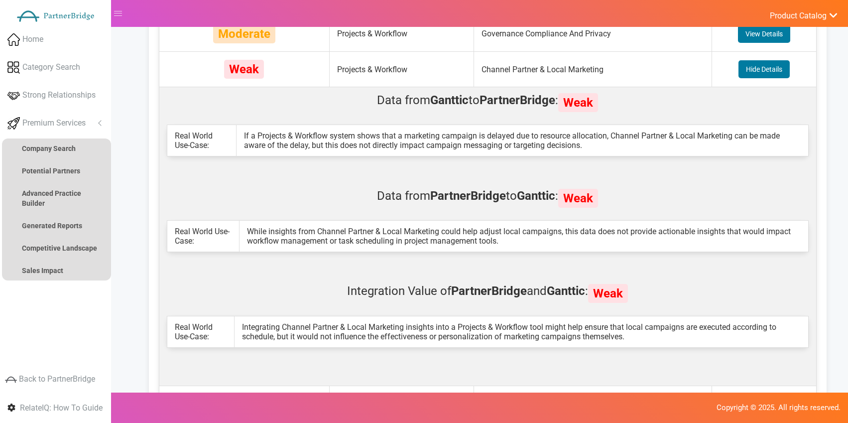
click at [748, 65] on button "Hide Details" at bounding box center [763, 69] width 51 height 18
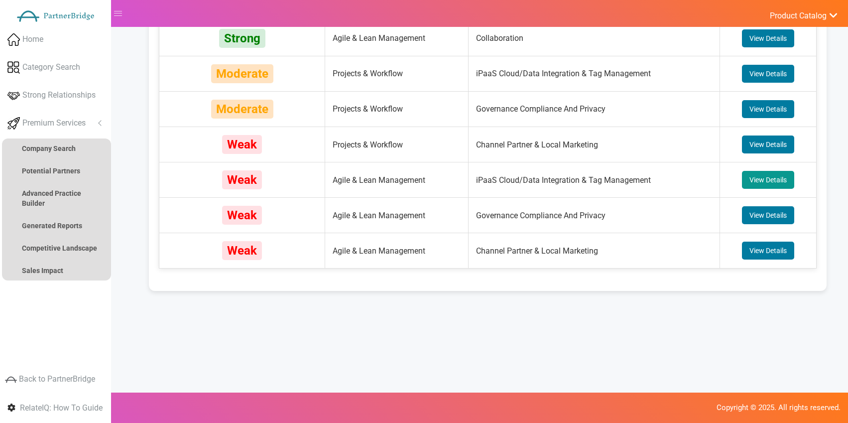
click at [762, 180] on button "View Details" at bounding box center [768, 180] width 52 height 18
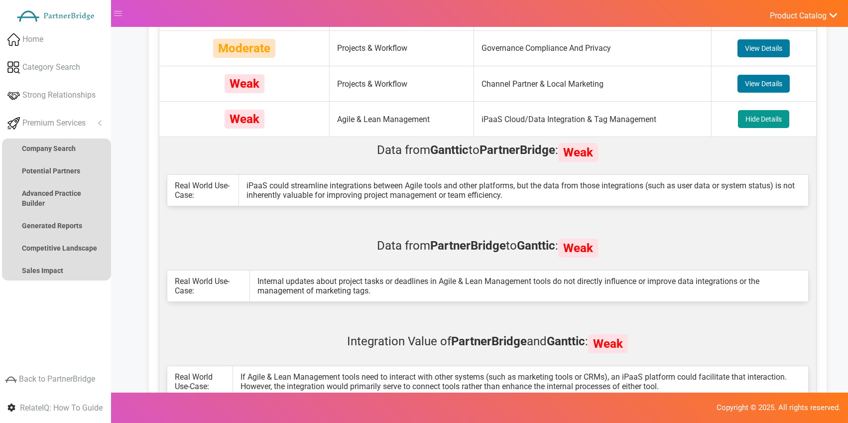
click at [756, 116] on button "Hide Details" at bounding box center [763, 119] width 51 height 18
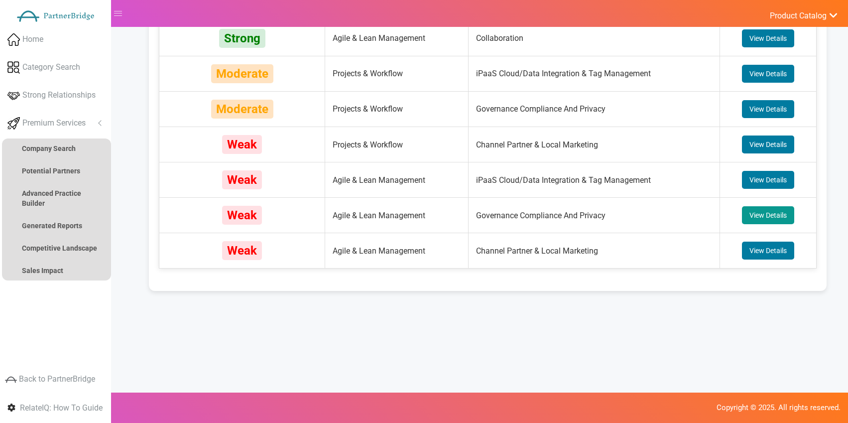
click at [765, 215] on button "View Details" at bounding box center [768, 215] width 52 height 18
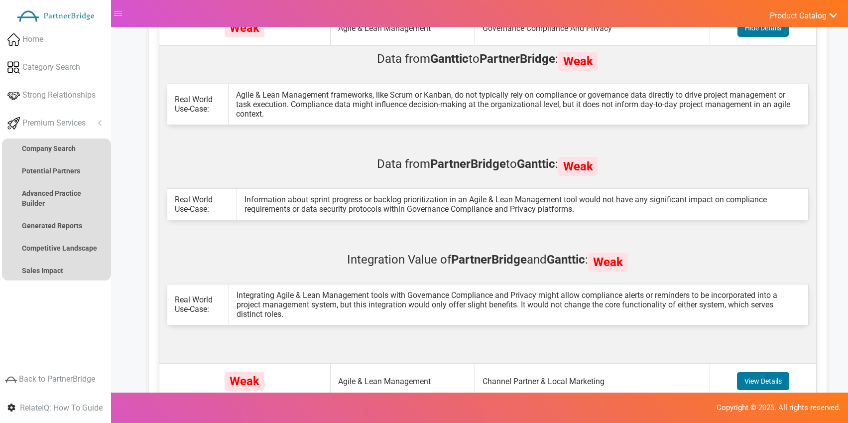
scroll to position [495, 0]
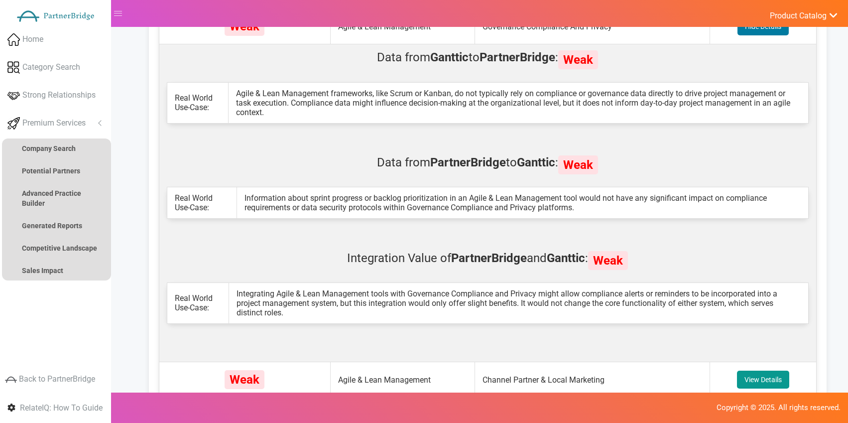
click at [769, 371] on button "View Details" at bounding box center [763, 379] width 52 height 18
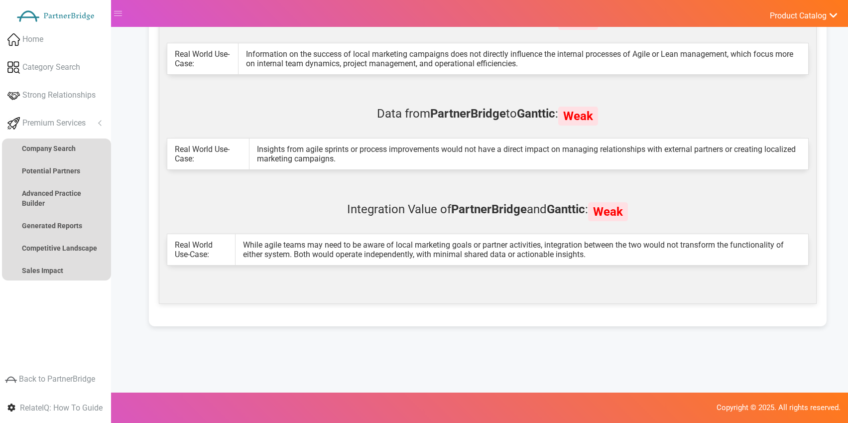
scroll to position [892, 0]
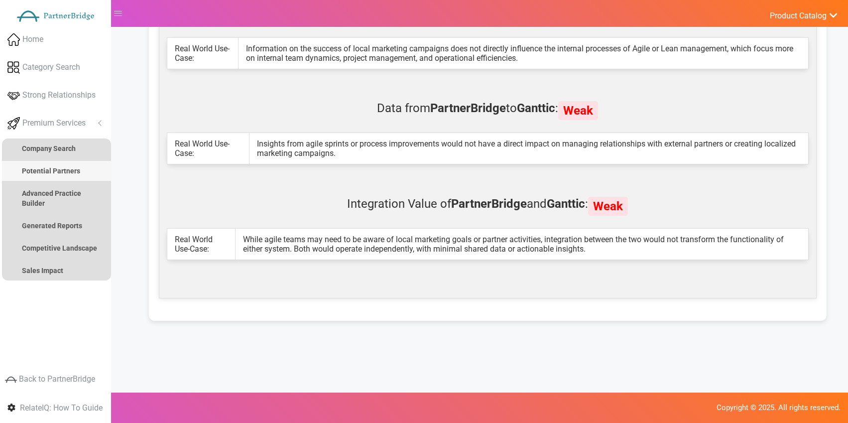
click at [77, 171] on strong "Potential Partners" at bounding box center [51, 171] width 58 height 8
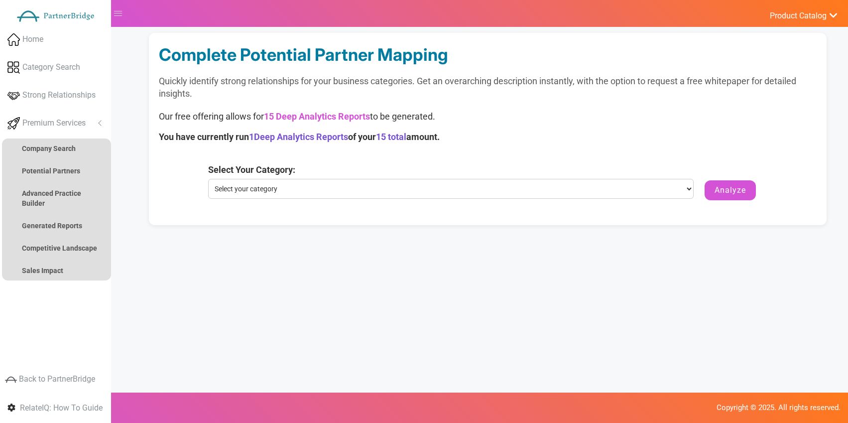
drag, startPoint x: 248, startPoint y: 135, endPoint x: 352, endPoint y: 133, distance: 103.5
click at [352, 133] on strong "You have currently run 1 Deep Analytics Reports of your 15 total amount." at bounding box center [299, 136] width 281 height 10
click at [371, 184] on select "Select your category Collaboration iPaaS Cloud/Data Integration & Tag Managemen…" at bounding box center [450, 189] width 485 height 20
select select "Collaboration"
click at [208, 179] on select "Select your category Collaboration iPaaS Cloud/Data Integration & Tag Managemen…" at bounding box center [450, 189] width 485 height 20
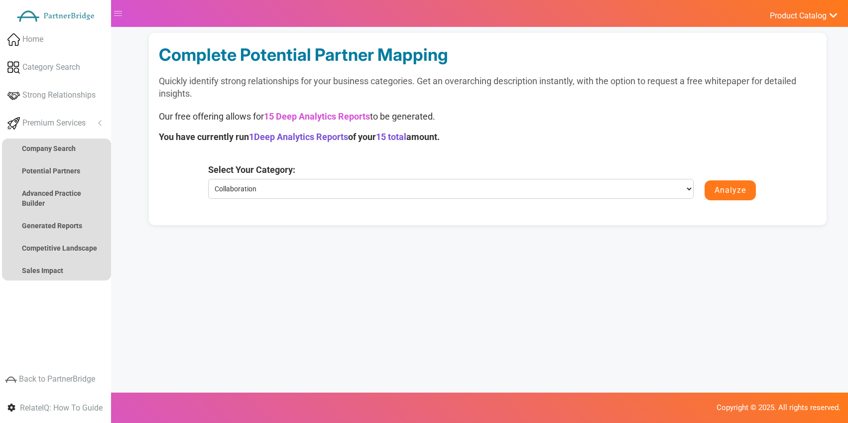
click at [714, 187] on button "Analyze" at bounding box center [729, 190] width 51 height 20
click at [546, 144] on div "Complete Potential Partner Mapping Quickly identify strong relationships for yo…" at bounding box center [487, 129] width 677 height 192
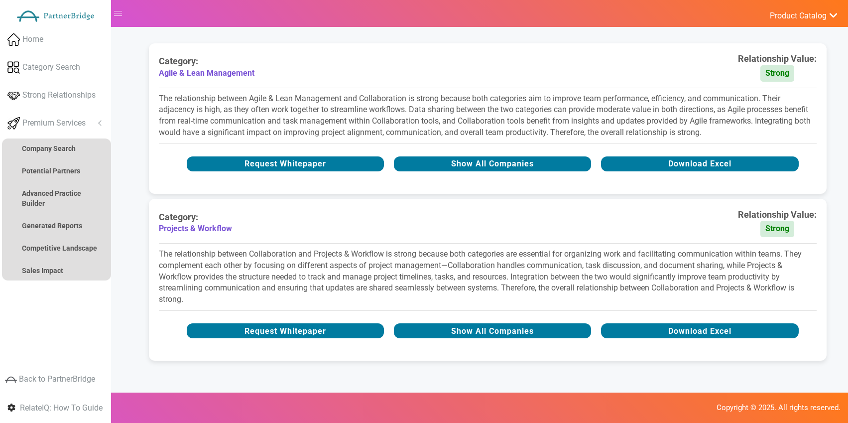
scroll to position [240, 0]
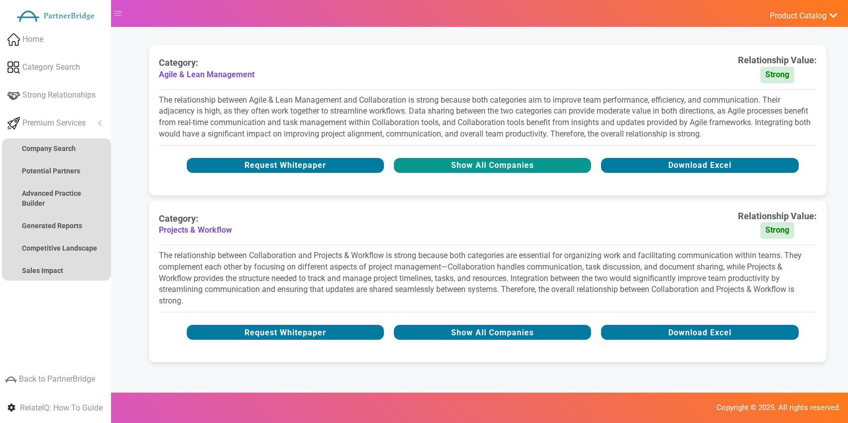
click at [452, 162] on button "Show All Companies" at bounding box center [492, 165] width 197 height 15
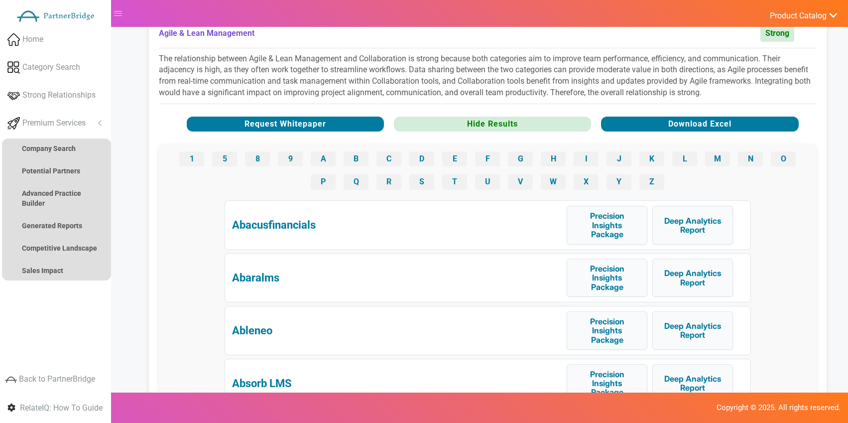
scroll to position [282, 0]
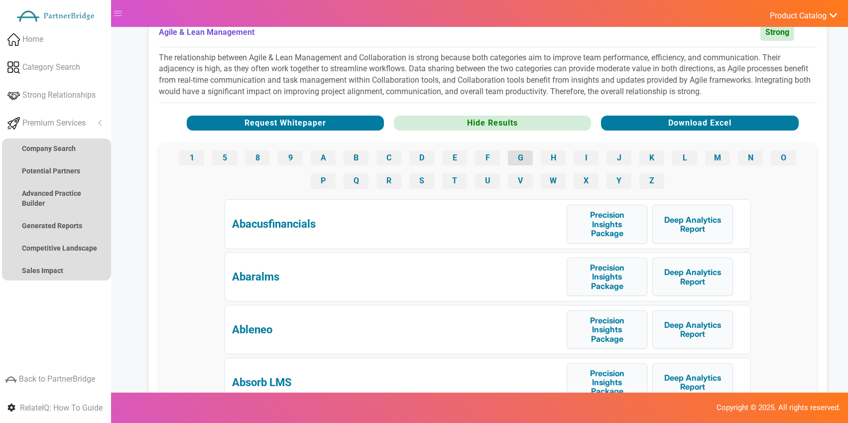
click at [515, 154] on button "G" at bounding box center [520, 157] width 25 height 15
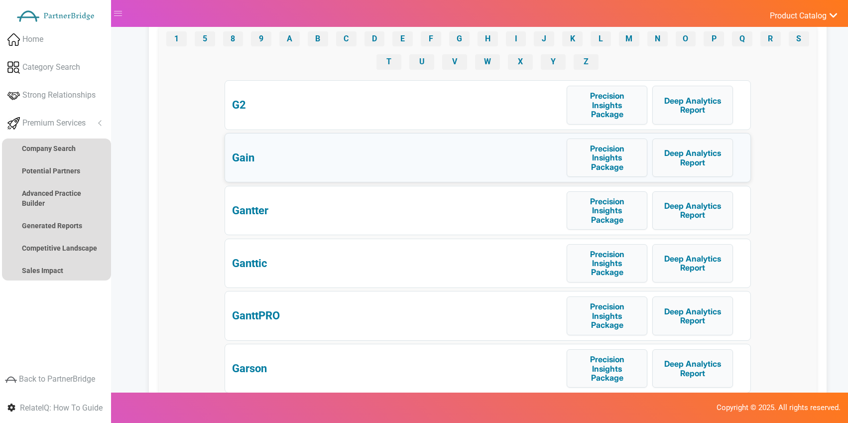
scroll to position [431, 0]
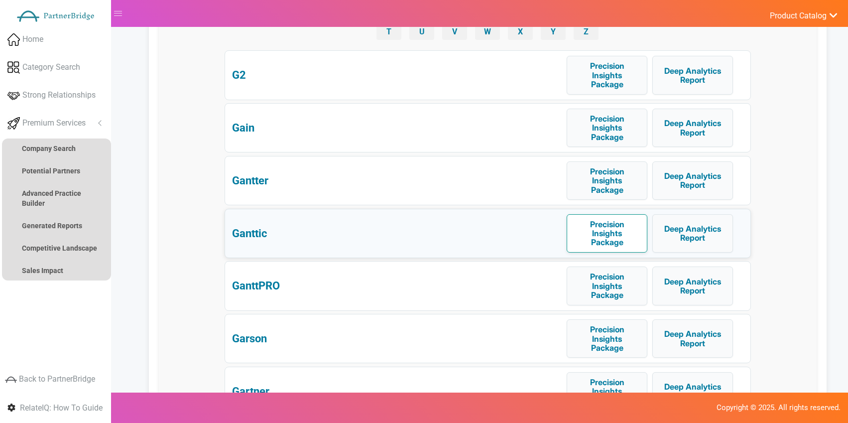
click at [592, 226] on button "Precision Insights Package" at bounding box center [606, 233] width 81 height 38
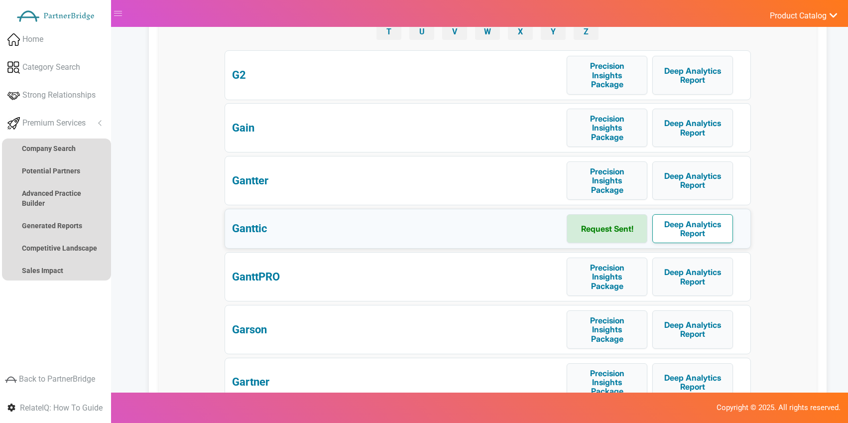
click at [707, 226] on button "Deep Analytics Report" at bounding box center [692, 228] width 81 height 29
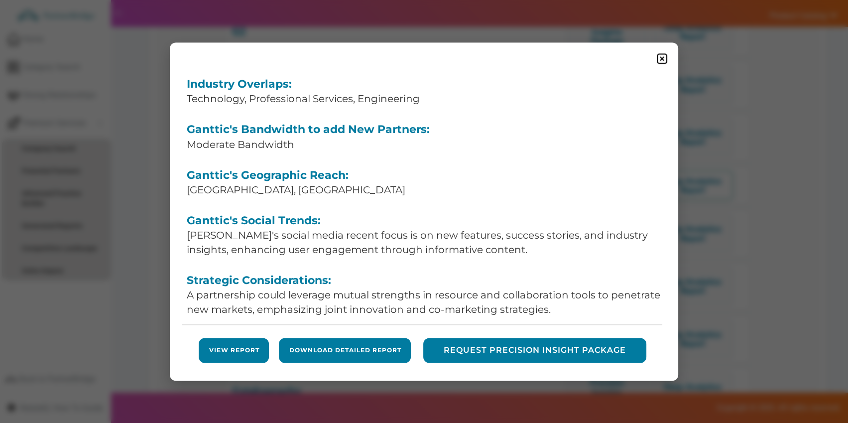
scroll to position [475, 0]
click at [242, 344] on form "View Report" at bounding box center [234, 349] width 70 height 25
click at [234, 347] on link "View Report" at bounding box center [234, 350] width 50 height 8
click at [350, 350] on link "Download Detailed Report" at bounding box center [345, 350] width 112 height 8
click at [527, 357] on button "Request Precision Insight Package" at bounding box center [535, 349] width 223 height 25
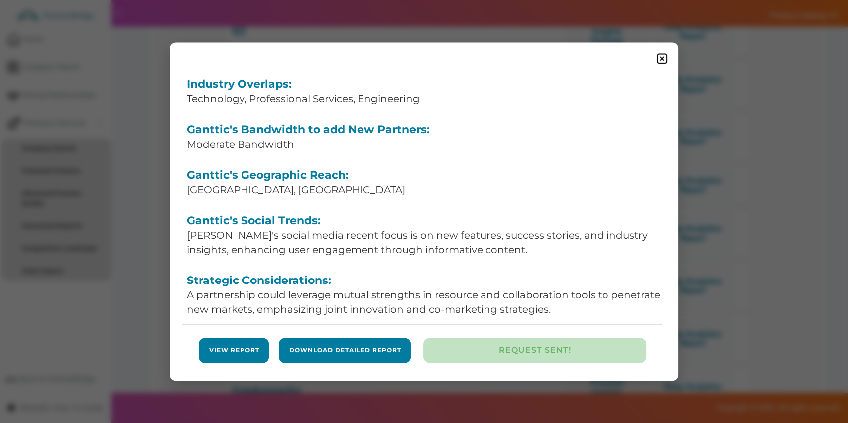
click at [662, 55] on img at bounding box center [661, 58] width 12 height 12
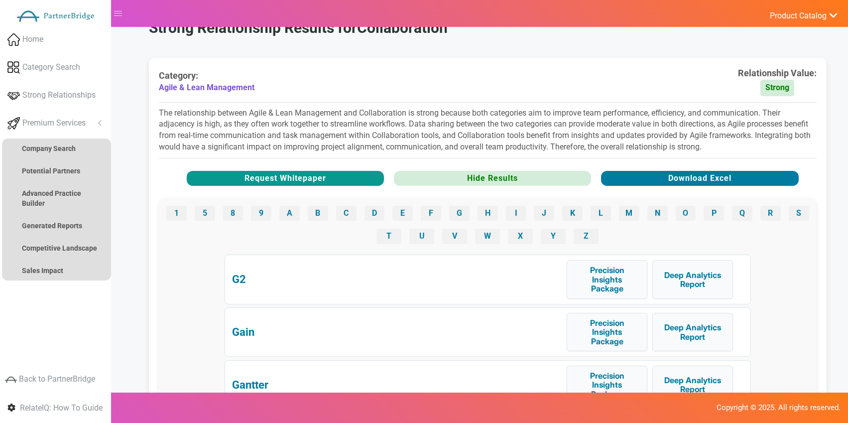
scroll to position [225, 0]
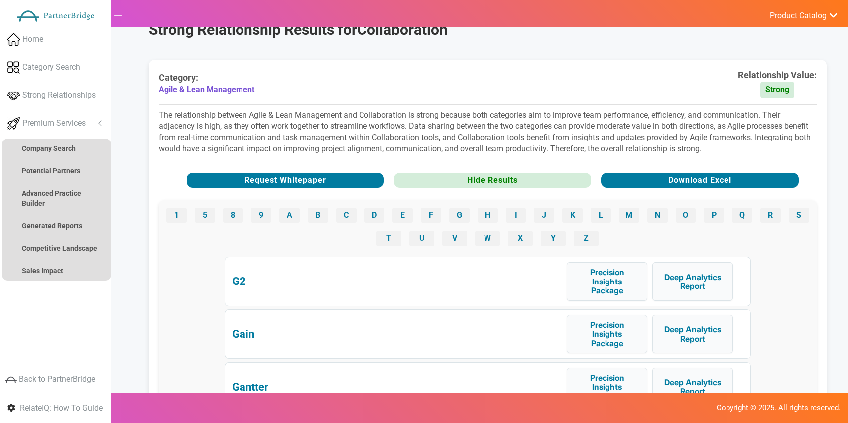
click at [456, 174] on button "Hide Results" at bounding box center [492, 180] width 197 height 15
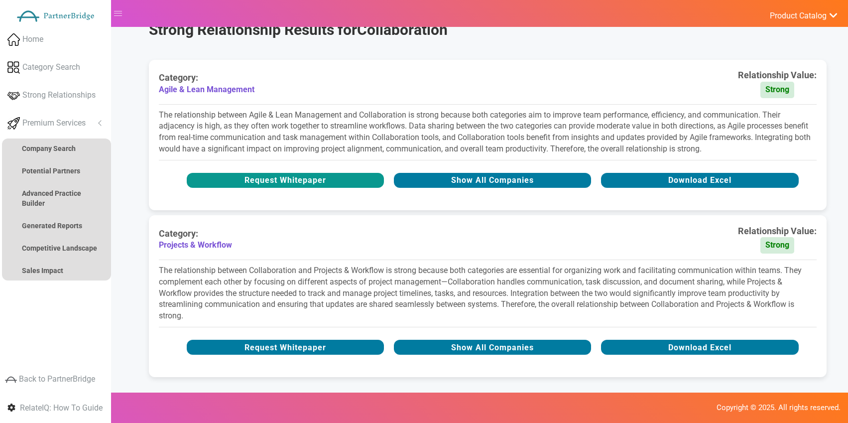
click at [287, 176] on button "Request Whitepaper" at bounding box center [285, 180] width 197 height 15
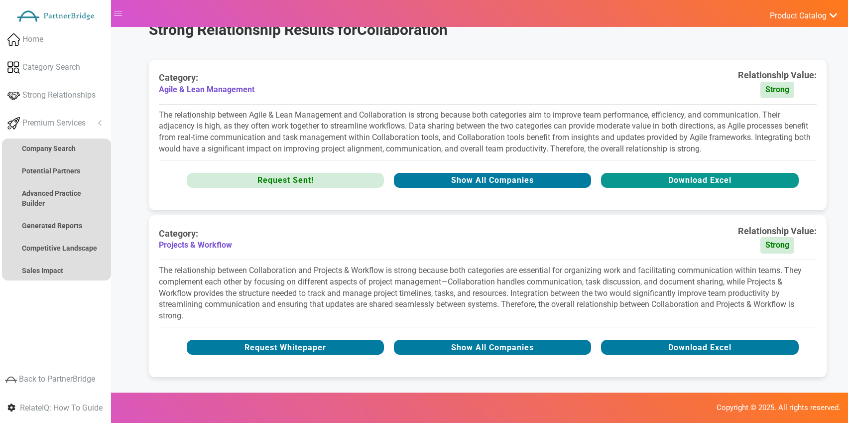
click at [648, 177] on button "Download Excel" at bounding box center [699, 180] width 197 height 15
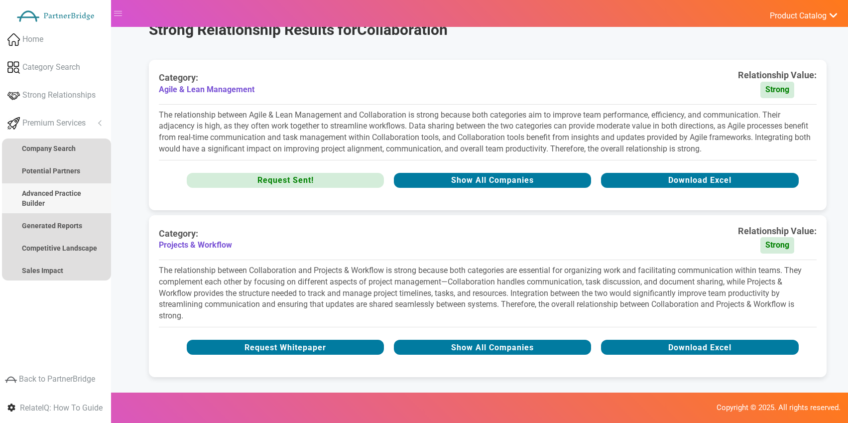
click at [75, 193] on strong "Advanced Practice Builder" at bounding box center [51, 198] width 59 height 18
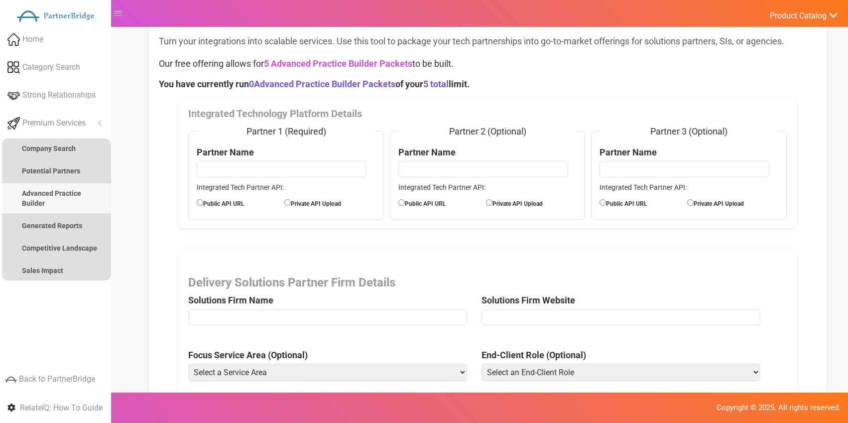
scroll to position [42, 0]
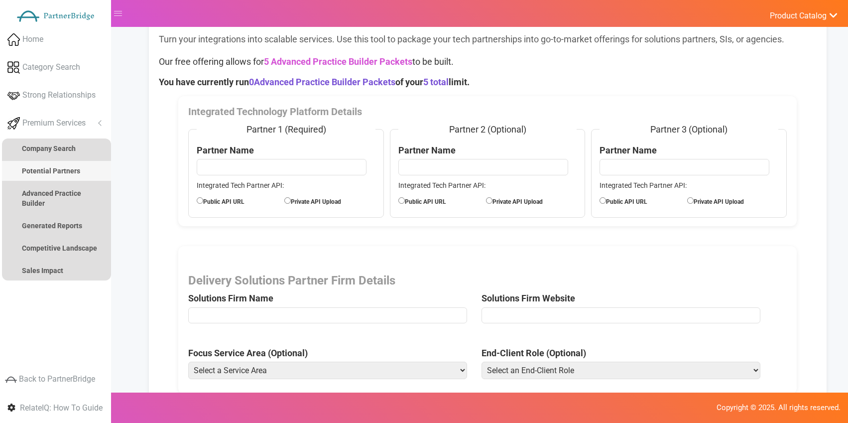
click at [87, 178] on link "Potential Partners" at bounding box center [56, 171] width 109 height 20
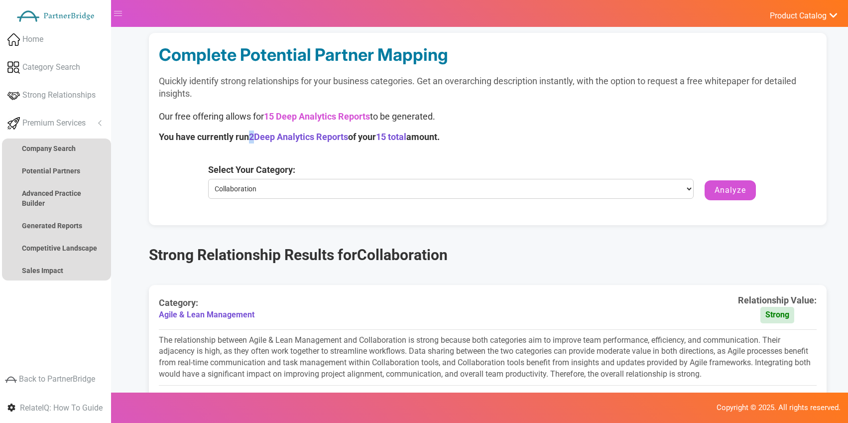
click at [254, 134] on span "2" at bounding box center [251, 136] width 5 height 10
click at [67, 193] on strong "Advanced Practice Builder" at bounding box center [51, 198] width 59 height 18
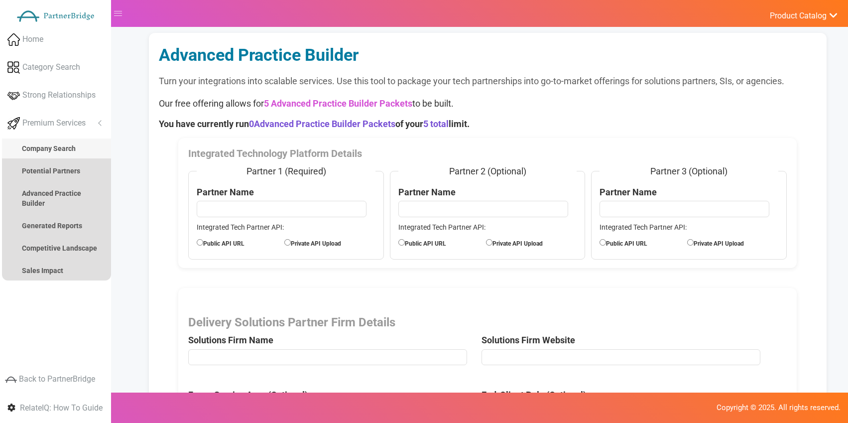
drag, startPoint x: 60, startPoint y: 151, endPoint x: 85, endPoint y: 149, distance: 25.4
click at [60, 150] on strong "Company Search" at bounding box center [49, 148] width 54 height 8
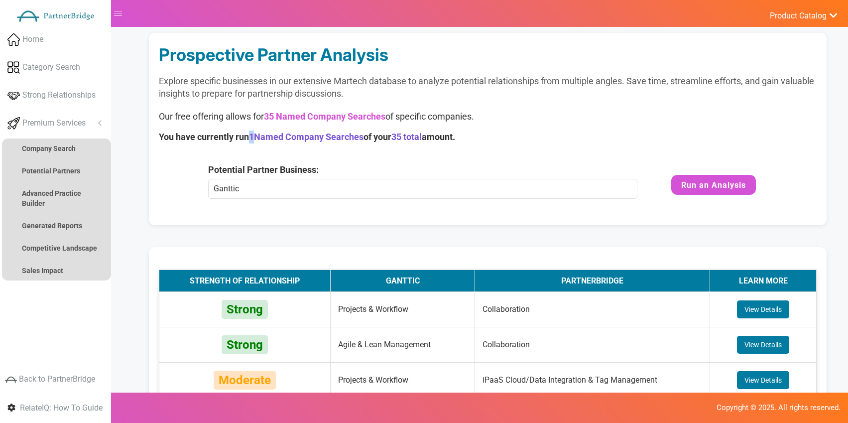
click at [253, 137] on span "1" at bounding box center [251, 136] width 5 height 10
click at [66, 198] on link "Advanced Practice Builder" at bounding box center [56, 198] width 109 height 30
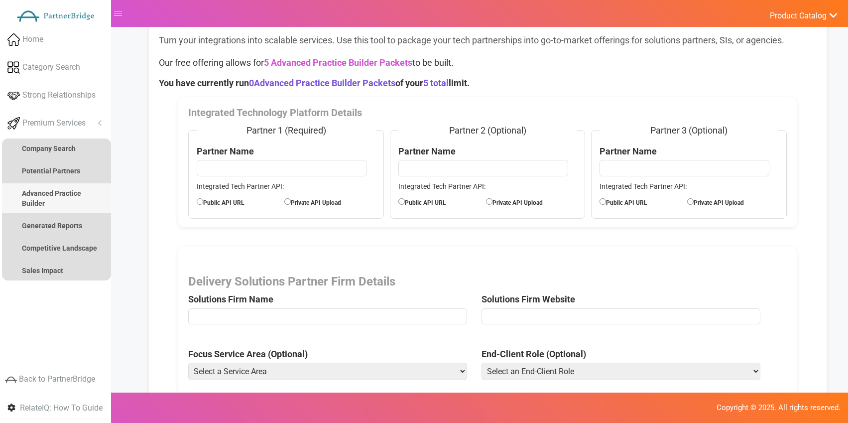
scroll to position [45, 0]
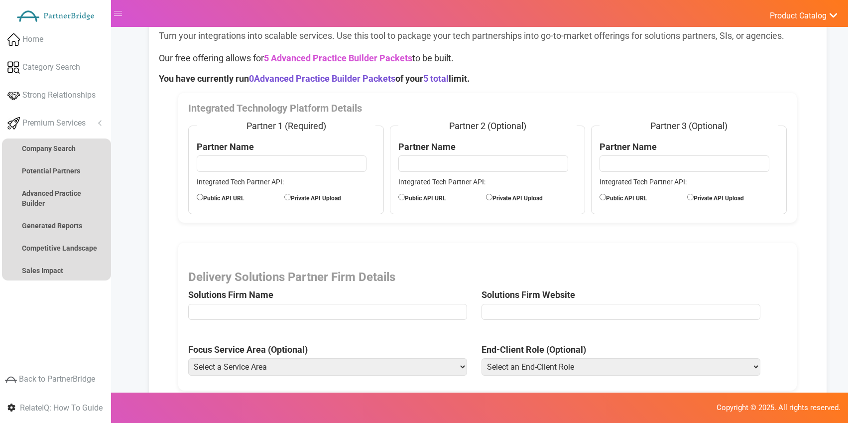
click at [269, 169] on input "text" at bounding box center [282, 163] width 170 height 16
type input "Ganttic"
click at [242, 197] on label "Public API URL" at bounding box center [241, 197] width 88 height 11
click at [203, 197] on input "Public API URL" at bounding box center [200, 197] width 6 height 6
radio input "true"
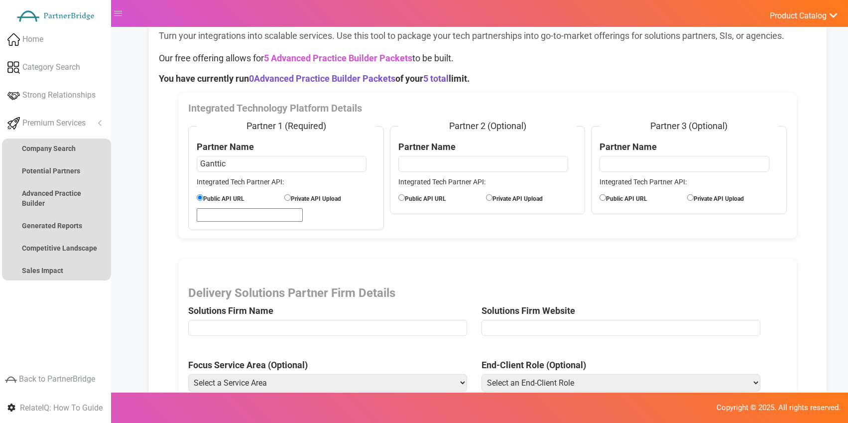
click at [232, 215] on input "url" at bounding box center [250, 214] width 106 height 13
paste input "https://help.ganttic.com/hc/en-us/articles/11250690862225-Ganttic-API"
type input "https://help.ganttic.com/hc/en-us/articles/11250690862225-Ganttic-API"
click at [386, 235] on div "Integrated Technology Platform Details Partner 1 (Required) Partner Name Gantti…" at bounding box center [487, 166] width 618 height 146
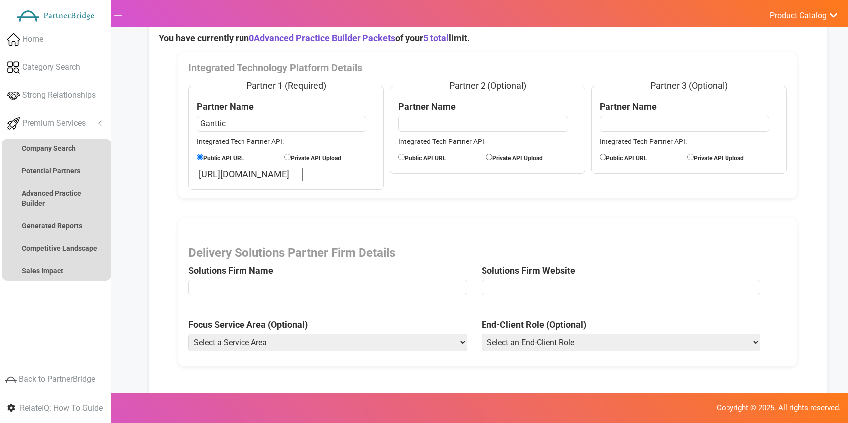
scroll to position [112, 0]
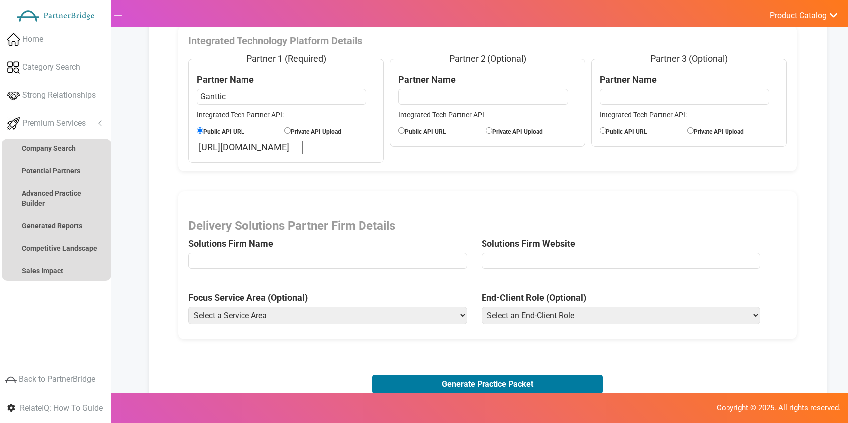
click at [377, 257] on input "text" at bounding box center [327, 260] width 278 height 16
type input "CXperts"
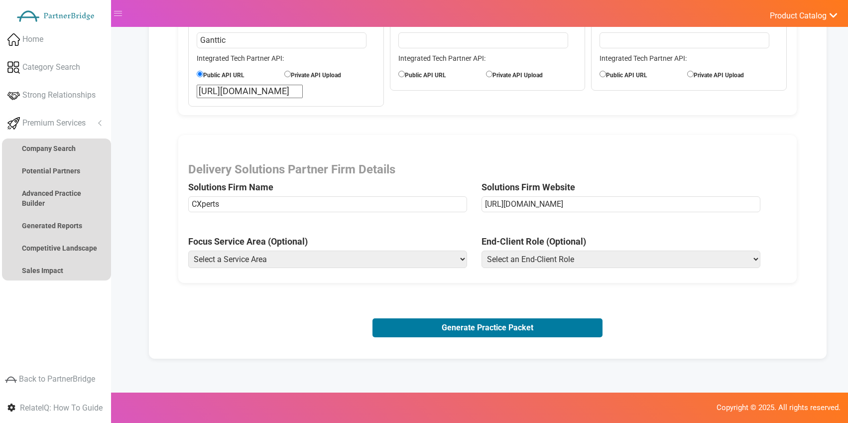
scroll to position [172, 0]
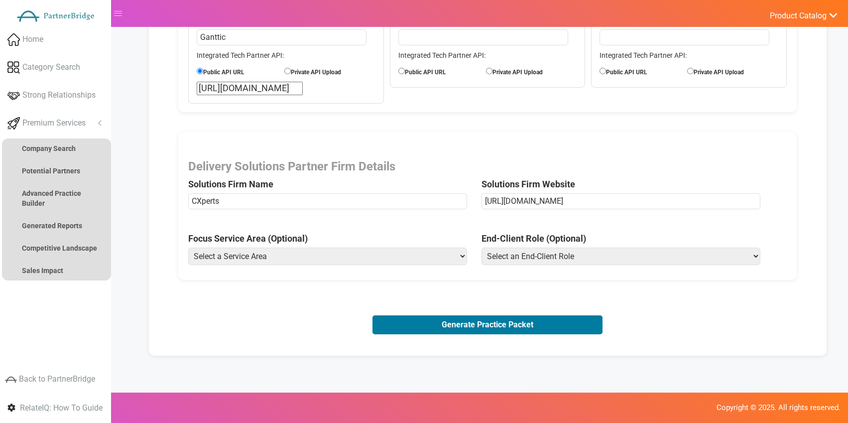
type input "https://www.cxperts.io"
click at [364, 253] on select "Select a Service Area Analytics (eCommerce) Analytics (Retail) Application Deve…" at bounding box center [327, 255] width 278 height 17
select select "Experience Optimization (eCommerce)"
click at [188, 247] on select "Select a Service Area Analytics (eCommerce) Analytics (Retail) Application Deve…" at bounding box center [327, 255] width 278 height 17
click at [492, 258] on select "Select an End-Client Role Chief Executive Officer (CEO) Chief Operating Officer…" at bounding box center [620, 255] width 278 height 17
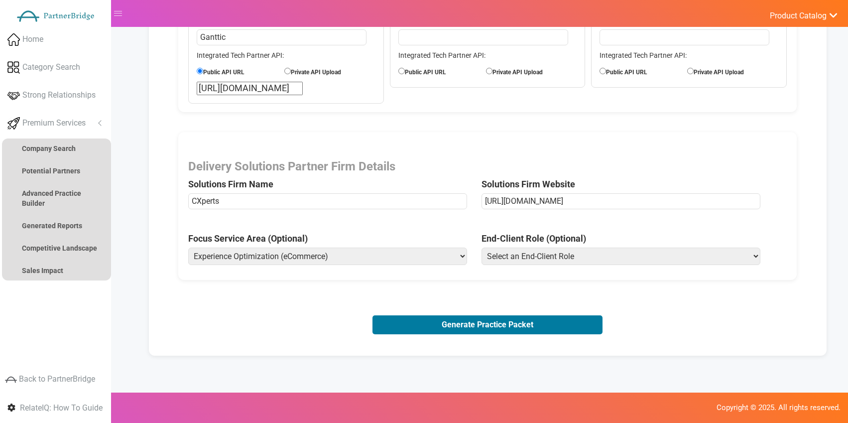
select select "Vice President of Product"
click at [481, 247] on select "Select an End-Client Role Chief Executive Officer (CEO) Chief Operating Officer…" at bounding box center [620, 255] width 278 height 17
click at [476, 317] on button "Generate Practice Packet" at bounding box center [487, 324] width 230 height 19
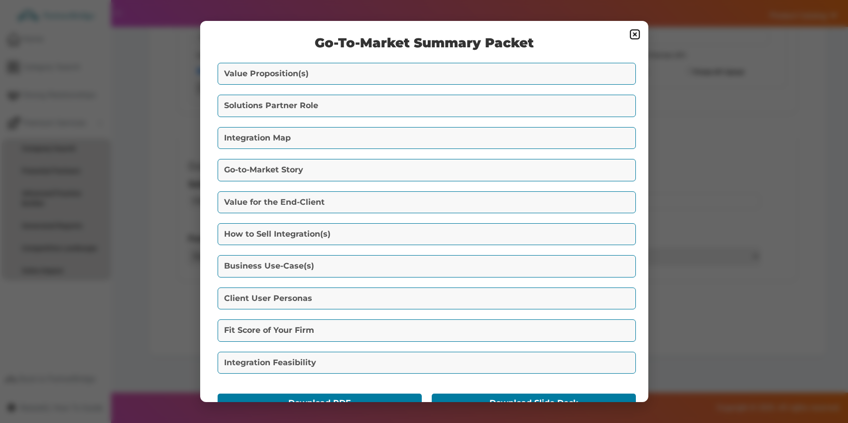
click at [334, 71] on button "Value Proposition(s)" at bounding box center [426, 74] width 418 height 22
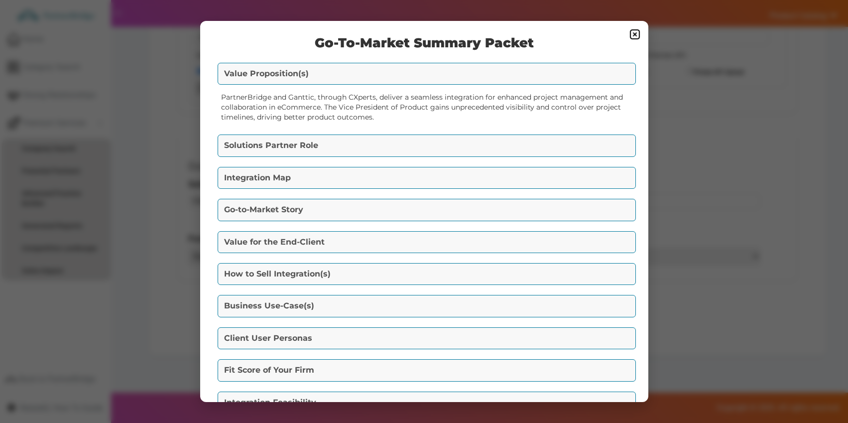
click at [401, 132] on div "Solutions Partner Role A. How to Engage (with the Technology Vendors): CXperts …" at bounding box center [424, 145] width 418 height 27
click at [400, 136] on button "Solutions Partner Role" at bounding box center [426, 145] width 418 height 22
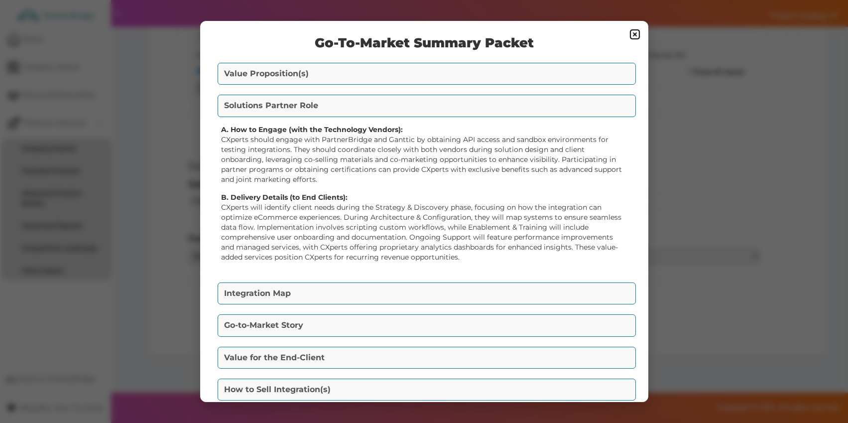
click at [408, 283] on button "Integration Map" at bounding box center [426, 293] width 418 height 22
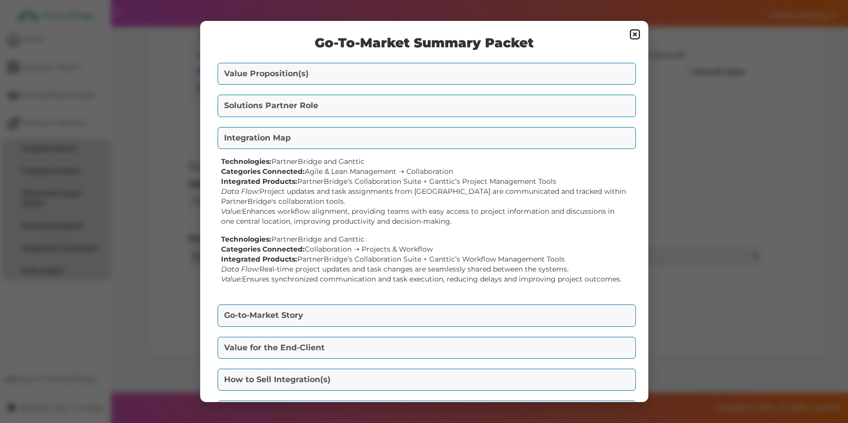
click at [370, 310] on button "Go-to-Market Story" at bounding box center [426, 315] width 418 height 22
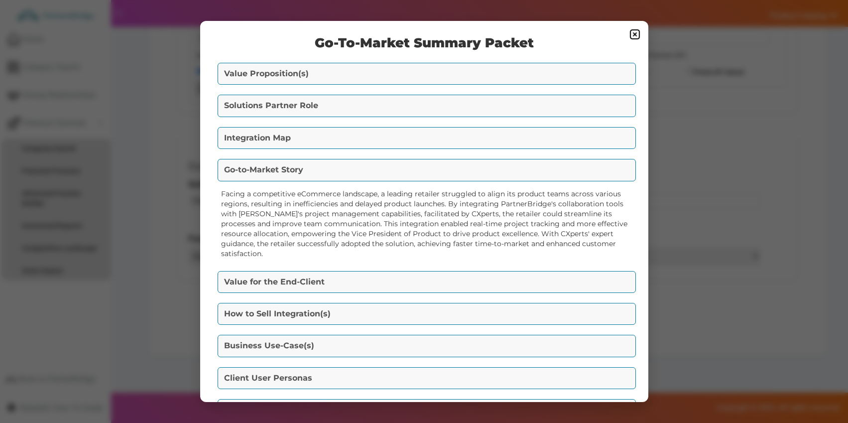
click at [379, 268] on div "Value for the End-Client A. Achieve seamless project alignment and communicatio…" at bounding box center [424, 281] width 418 height 27
click at [380, 271] on button "Value for the End-Client" at bounding box center [426, 282] width 418 height 22
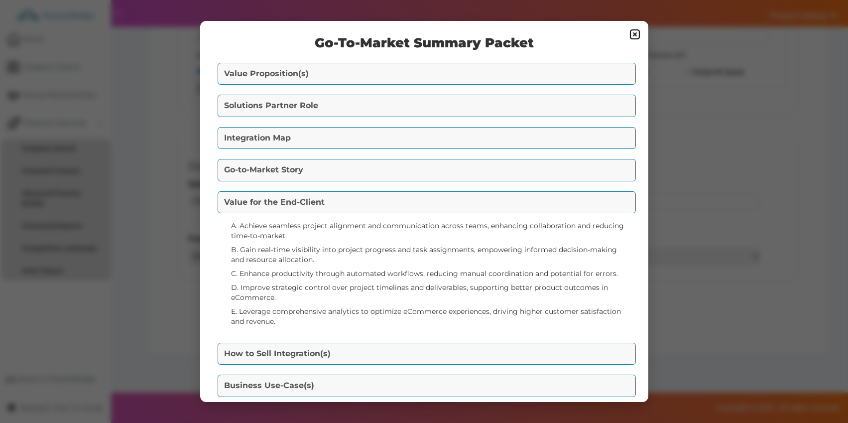
click at [364, 339] on div "Go-To-Market Summary Packet Value Proposition(s) PartnerBridge and Ganttic, thr…" at bounding box center [424, 211] width 448 height 380
click at [365, 346] on button "How to Sell Integration(s)" at bounding box center [426, 353] width 418 height 22
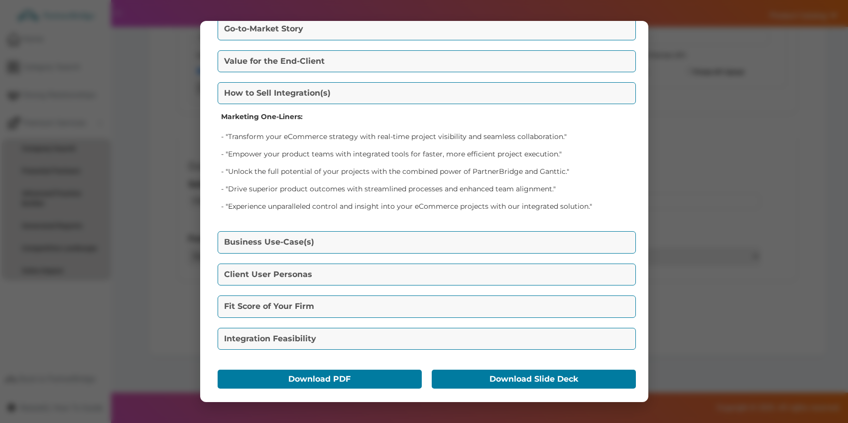
scroll to position [145, 0]
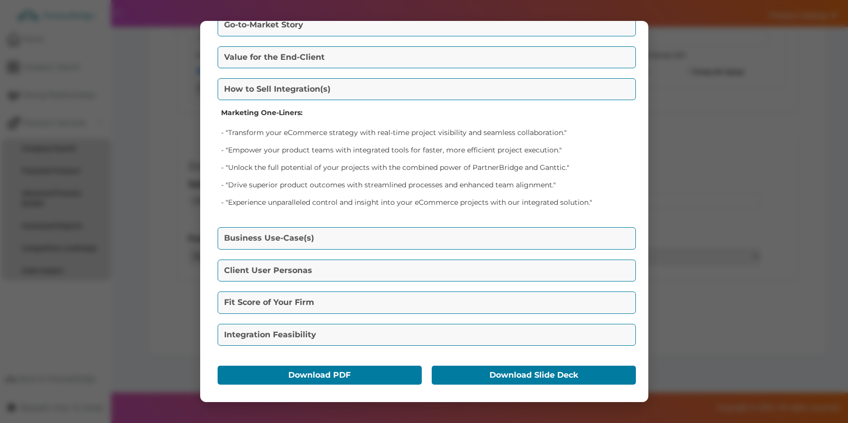
click at [356, 239] on button "Business Use-Case(s)" at bounding box center [426, 238] width 418 height 22
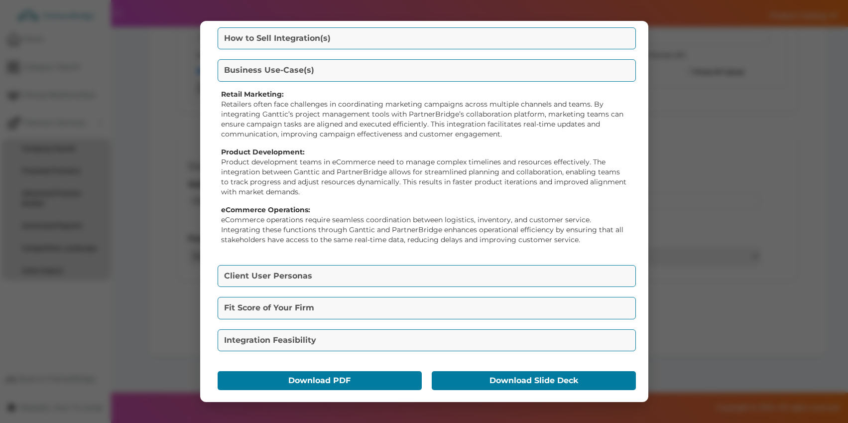
scroll to position [201, 0]
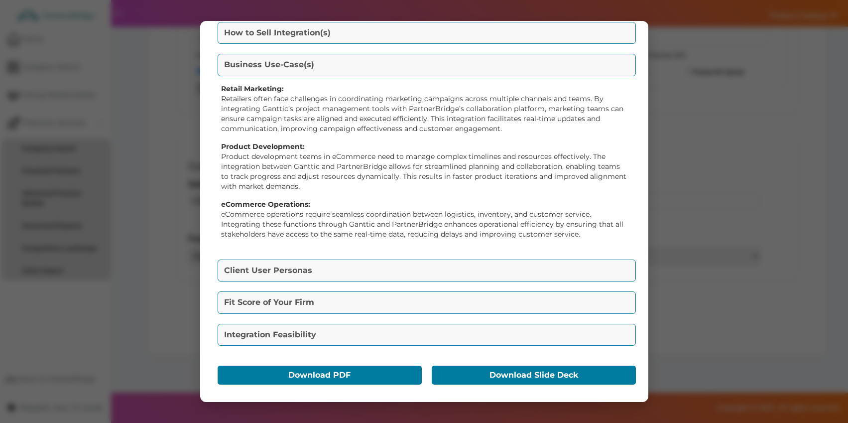
click at [347, 261] on button "Client User Personas" at bounding box center [426, 270] width 418 height 22
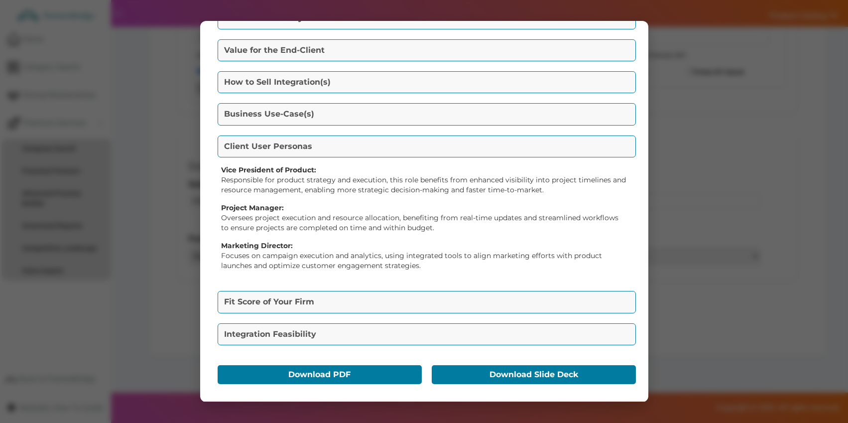
scroll to position [151, 0]
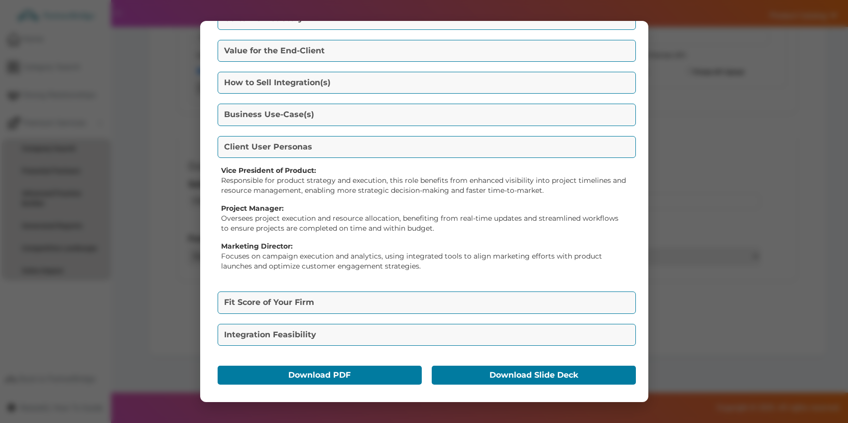
click at [338, 296] on button "Fit Score of Your Firm" at bounding box center [426, 302] width 418 height 22
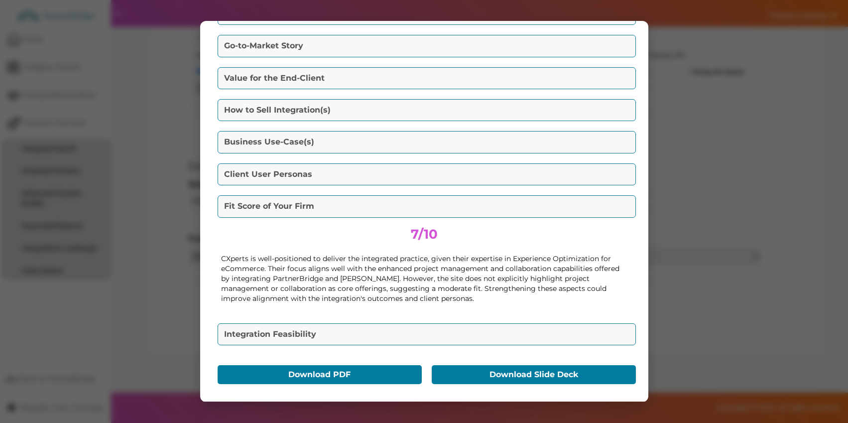
scroll to position [124, 0]
click at [384, 317] on div "Go-To-Market Summary Packet Value Proposition(s) PartnerBridge and Ganttic, thr…" at bounding box center [424, 211] width 448 height 380
drag, startPoint x: 380, startPoint y: 328, endPoint x: 384, endPoint y: 322, distance: 7.9
click at [380, 328] on button "Integration Feasibility" at bounding box center [426, 334] width 418 height 22
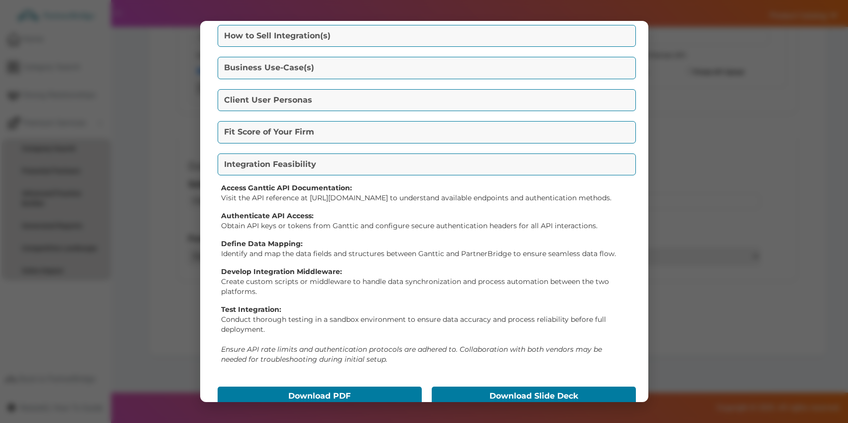
scroll to position [229, 0]
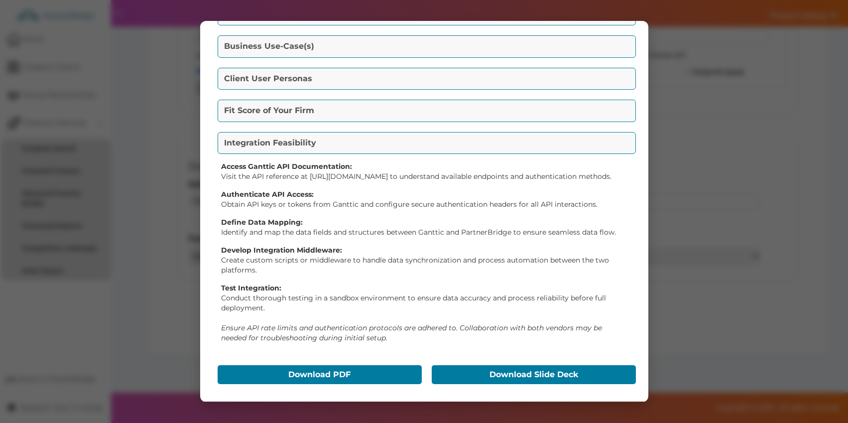
click at [305, 364] on div "Download PDF" at bounding box center [317, 374] width 204 height 24
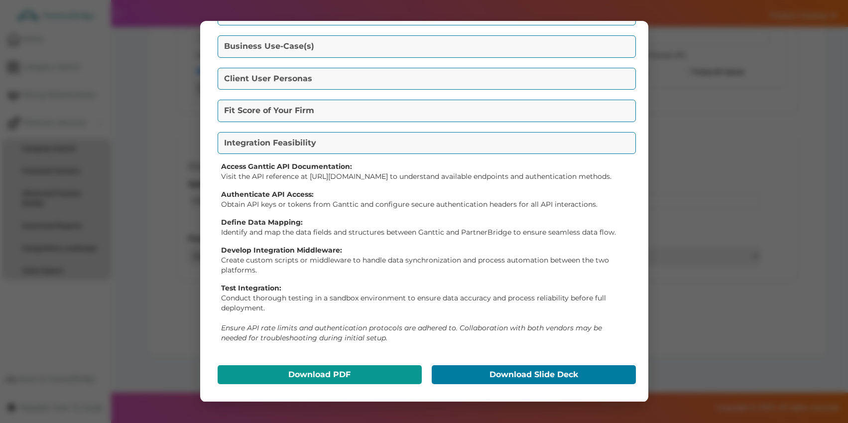
click at [306, 369] on button "Download PDF" at bounding box center [319, 374] width 204 height 19
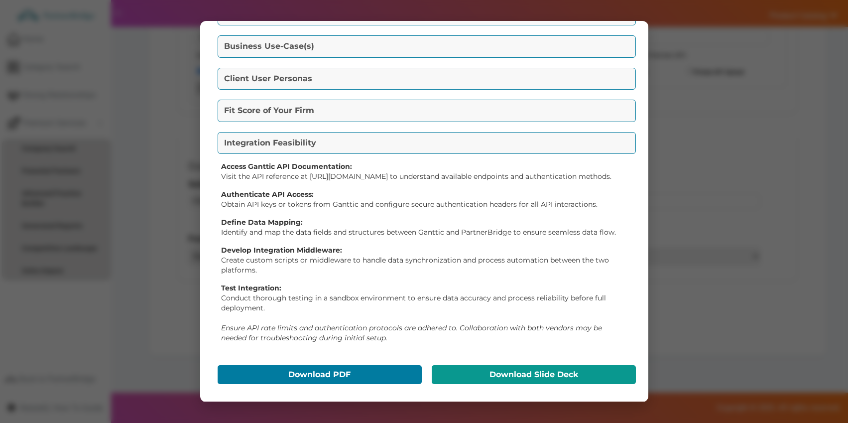
click at [515, 377] on button "Download Slide Deck" at bounding box center [533, 374] width 204 height 19
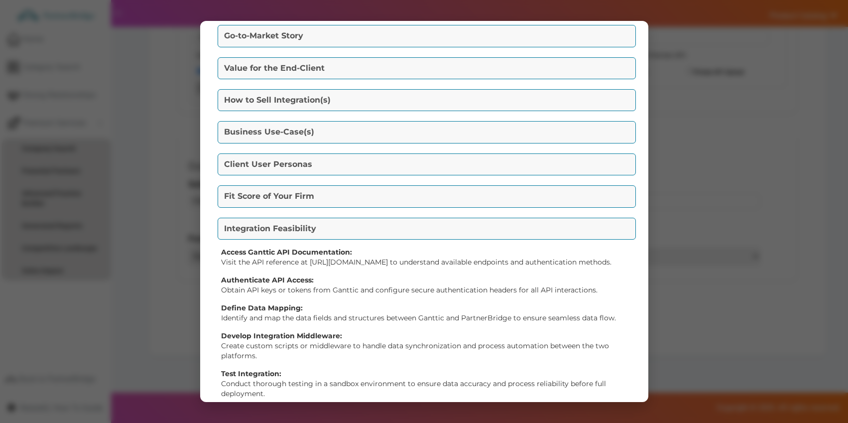
scroll to position [0, 0]
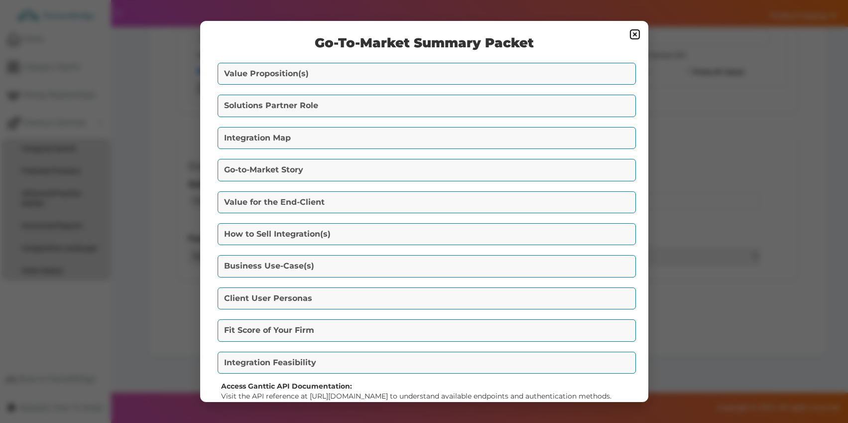
click at [635, 36] on img at bounding box center [635, 34] width 12 height 12
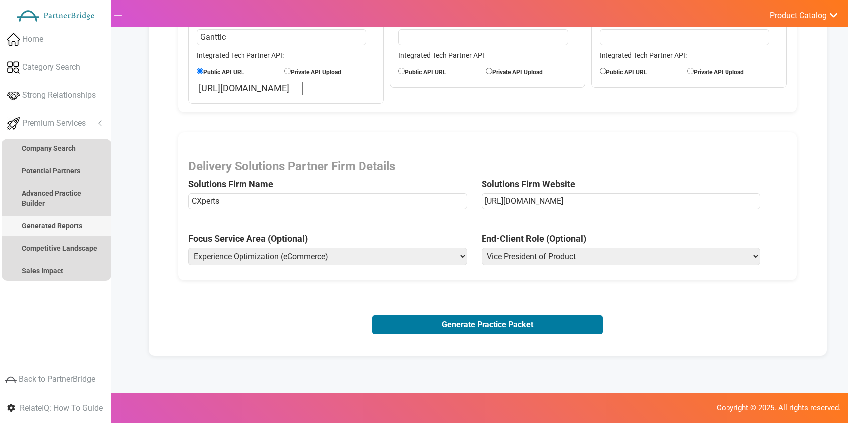
click at [67, 222] on strong "Generated Reports" at bounding box center [52, 225] width 60 height 8
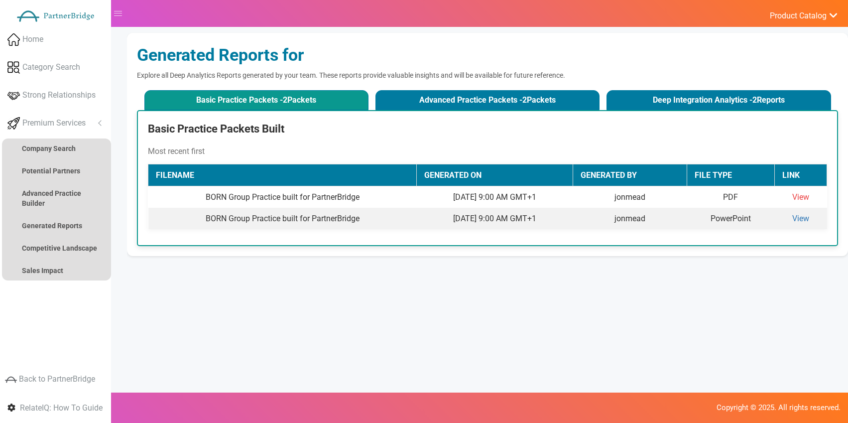
click at [804, 194] on link "View" at bounding box center [800, 196] width 17 height 9
click at [809, 217] on link "View" at bounding box center [800, 217] width 17 height 9
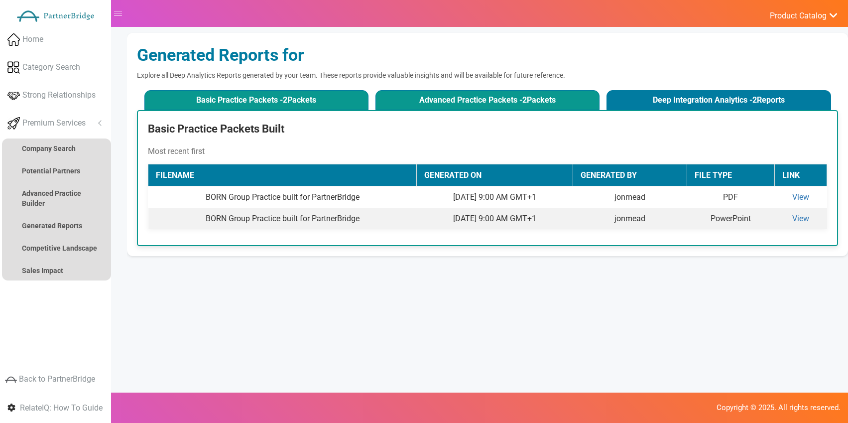
click at [441, 100] on button "Advanced Practice Packets - 2 Packets" at bounding box center [487, 100] width 224 height 20
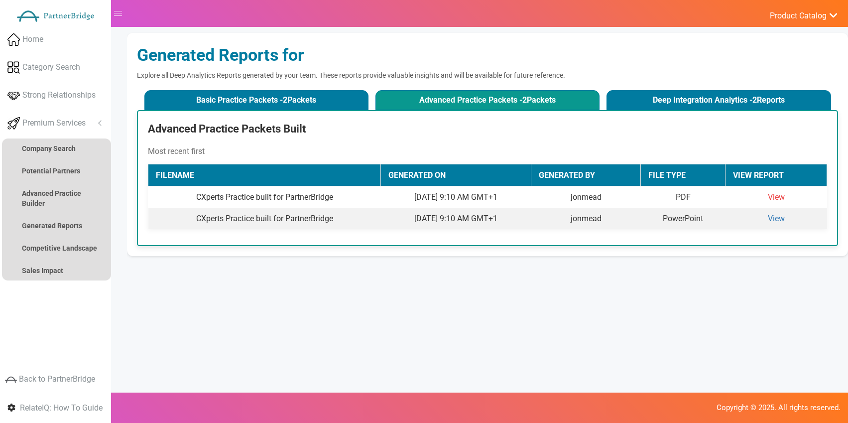
click at [772, 199] on link "View" at bounding box center [775, 196] width 17 height 9
click at [780, 217] on link "View" at bounding box center [775, 217] width 17 height 9
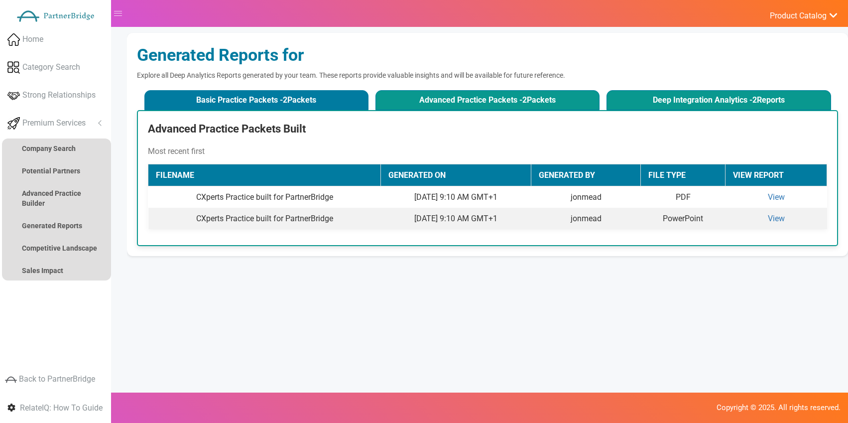
click at [722, 103] on button "Deep Integration Analytics - 2 Reports" at bounding box center [718, 100] width 224 height 20
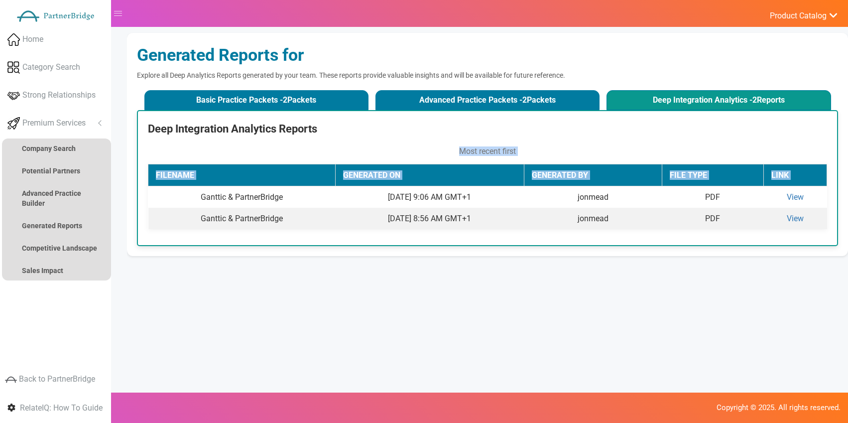
drag, startPoint x: 178, startPoint y: 194, endPoint x: 828, endPoint y: 219, distance: 650.5
click at [828, 219] on div "Deep Integration Analytics Reports Most recent first Filename Generated On Gene…" at bounding box center [487, 178] width 701 height 136
click at [819, 237] on div "Deep Integration Analytics Reports Most recent first Filename Generated On Gene…" at bounding box center [487, 178] width 701 height 136
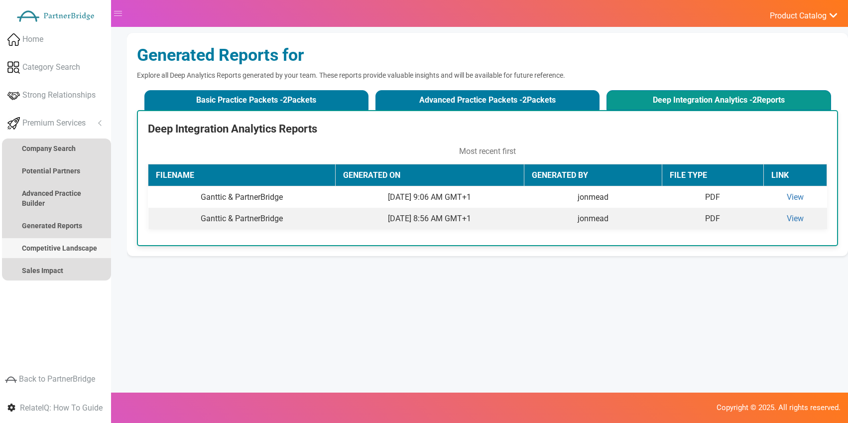
click at [60, 246] on strong "Competitive Landscape" at bounding box center [59, 248] width 75 height 8
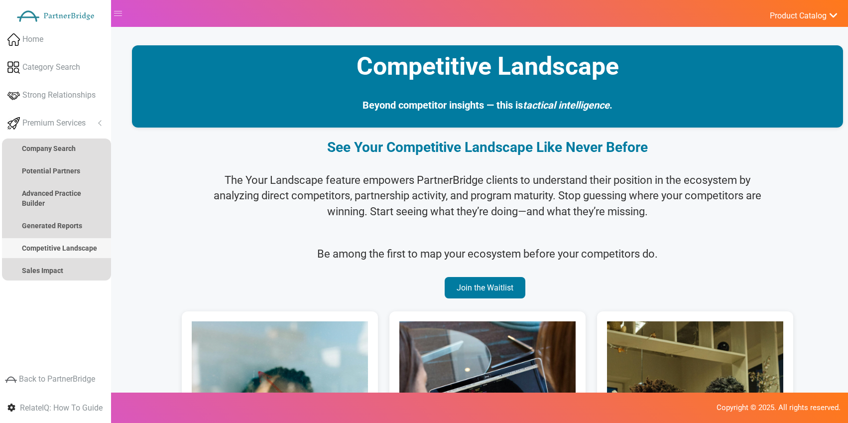
scroll to position [67, 0]
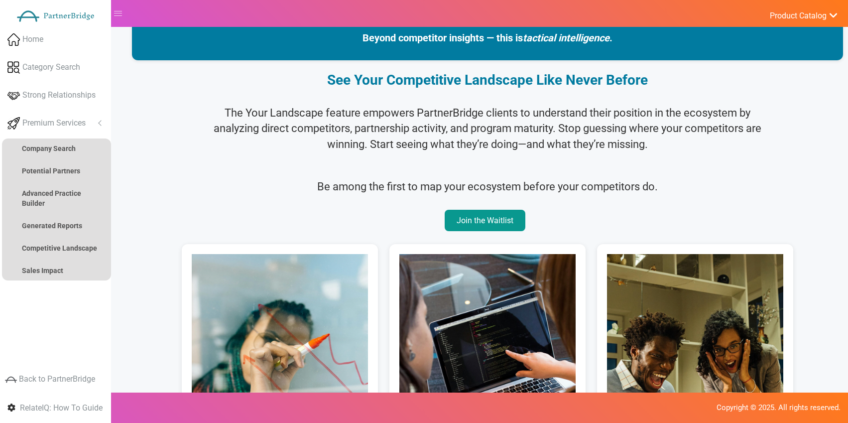
click at [488, 218] on link "Join the Waitlist" at bounding box center [484, 220] width 81 height 21
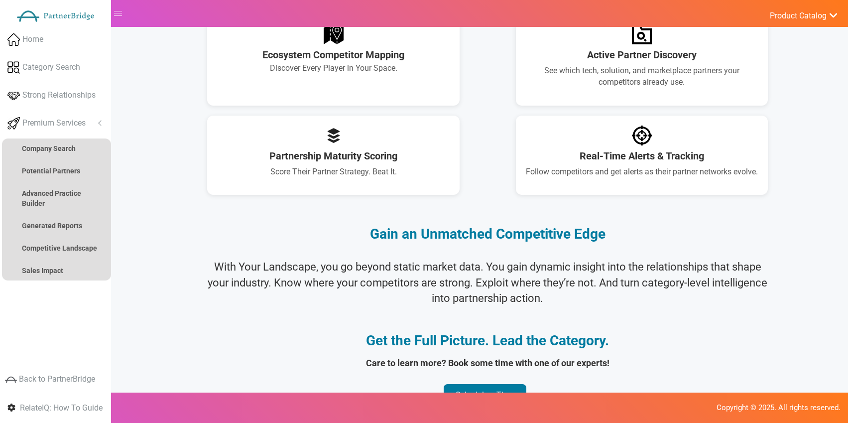
scroll to position [784, 0]
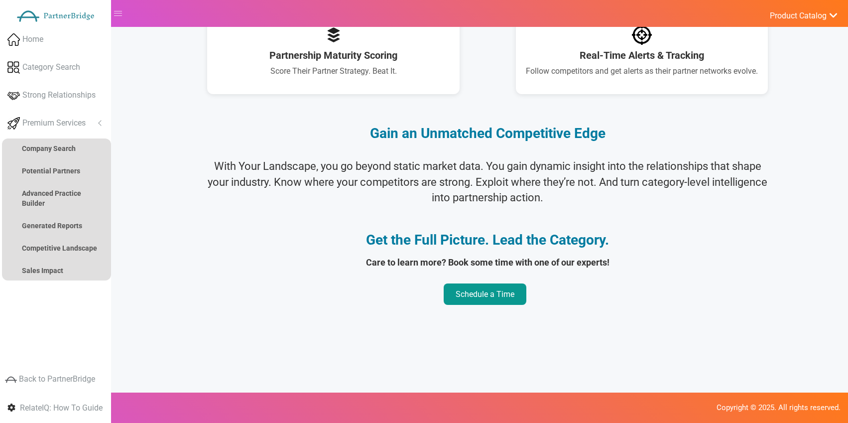
click at [505, 286] on link "Schedule a Time" at bounding box center [484, 293] width 83 height 21
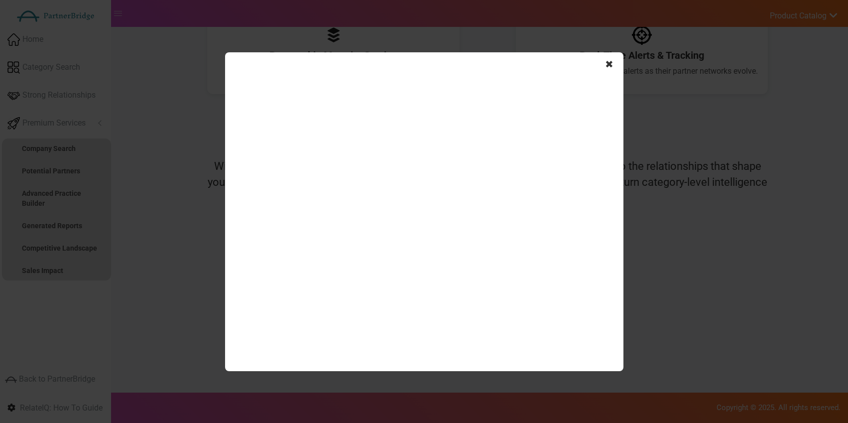
click at [612, 66] on span "✖" at bounding box center [609, 64] width 8 height 14
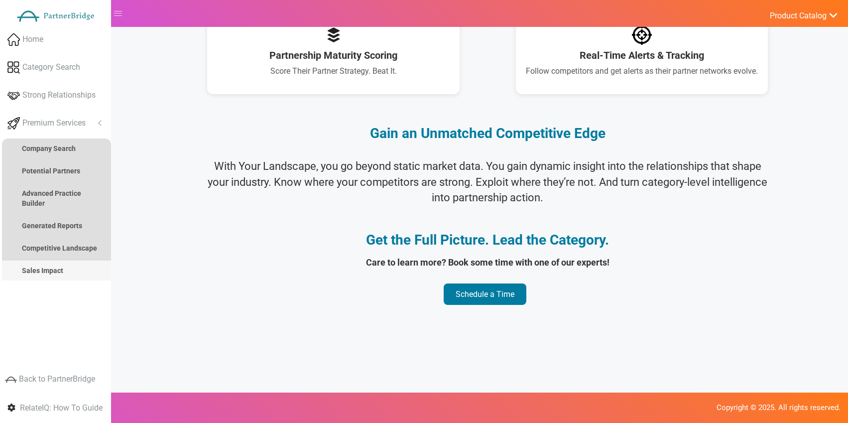
click at [63, 260] on link "Sales Impact" at bounding box center [56, 270] width 109 height 20
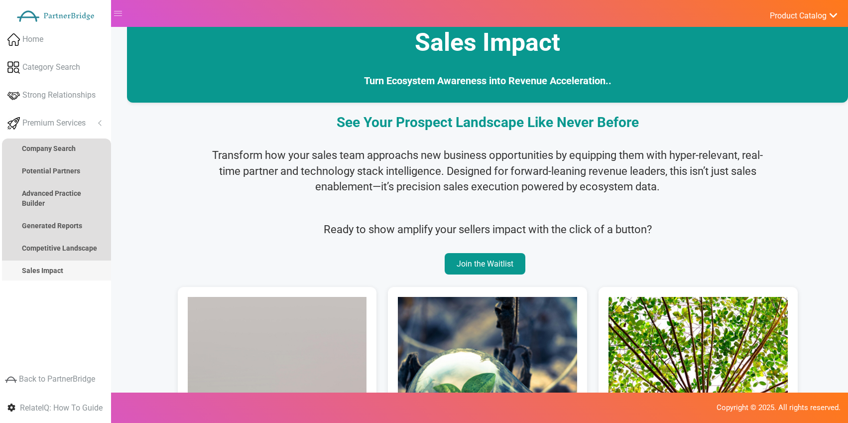
scroll to position [0, 0]
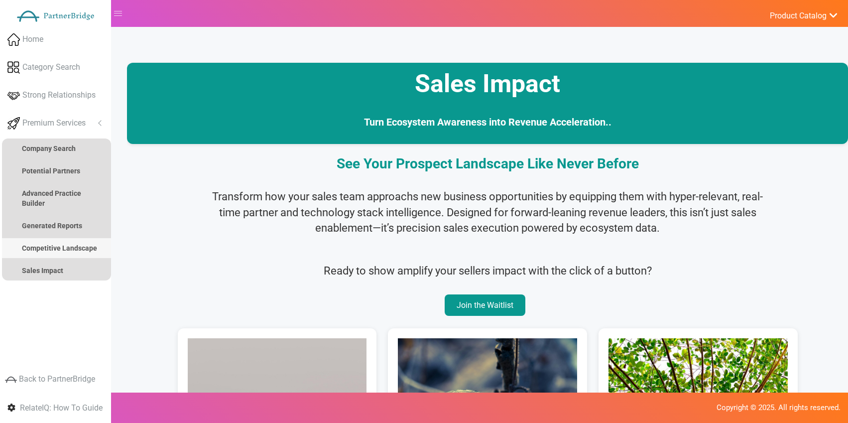
click at [72, 244] on strong "Competitive Landscape" at bounding box center [59, 248] width 75 height 8
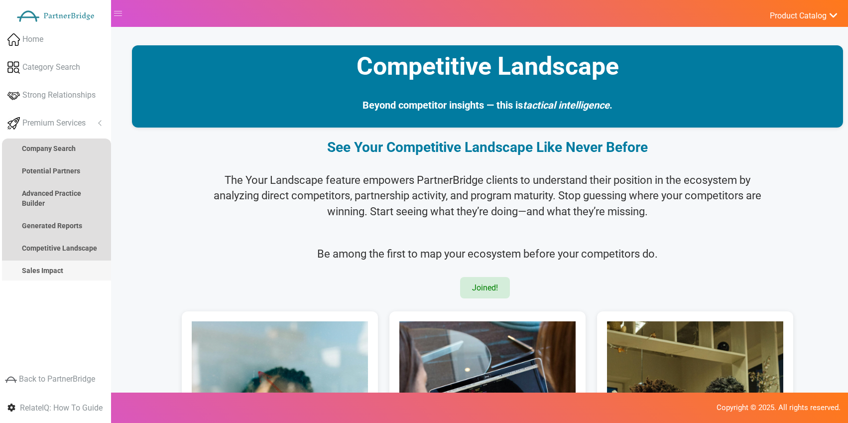
click at [48, 266] on strong "Sales Impact" at bounding box center [42, 270] width 41 height 8
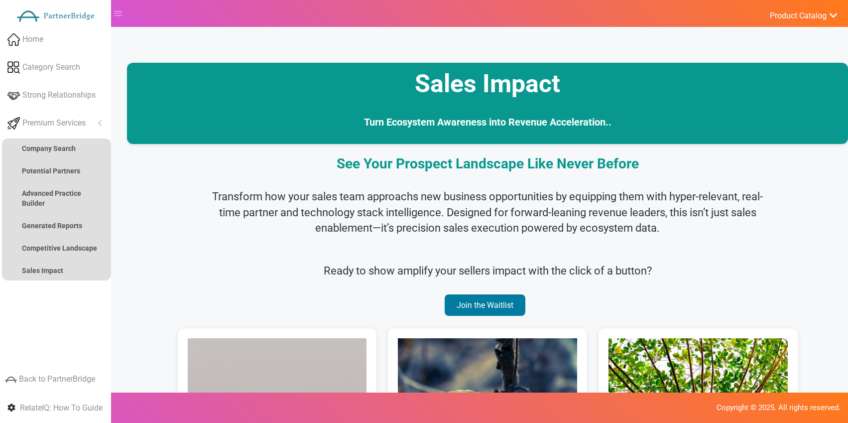
click at [505, 303] on link "Join the Waitlist" at bounding box center [484, 304] width 81 height 21
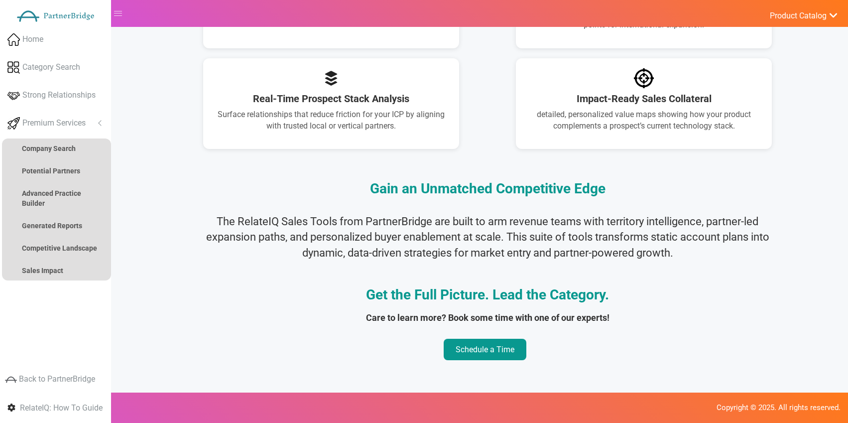
scroll to position [773, 0]
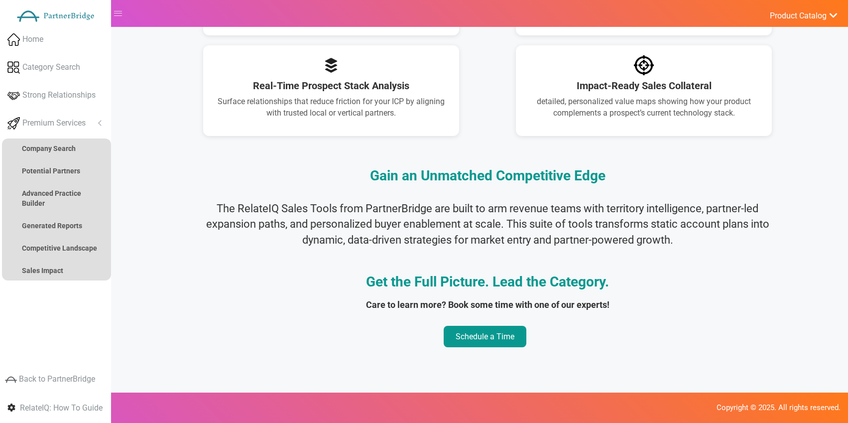
click at [480, 323] on section "Get the Full Picture. Lead the Category. Care to learn more? Book some time wit…" at bounding box center [487, 308] width 721 height 68
click at [482, 331] on link "Schedule a Time" at bounding box center [484, 335] width 83 height 21
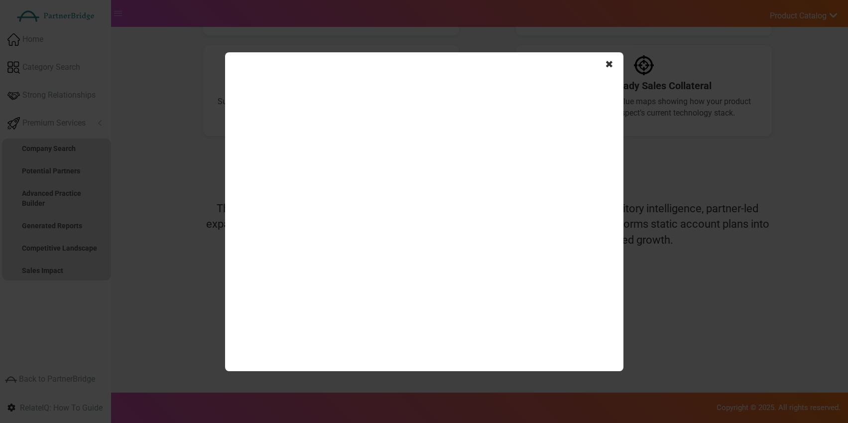
click at [614, 59] on div "✖" at bounding box center [424, 211] width 398 height 318
click at [608, 67] on span "✖" at bounding box center [609, 64] width 8 height 14
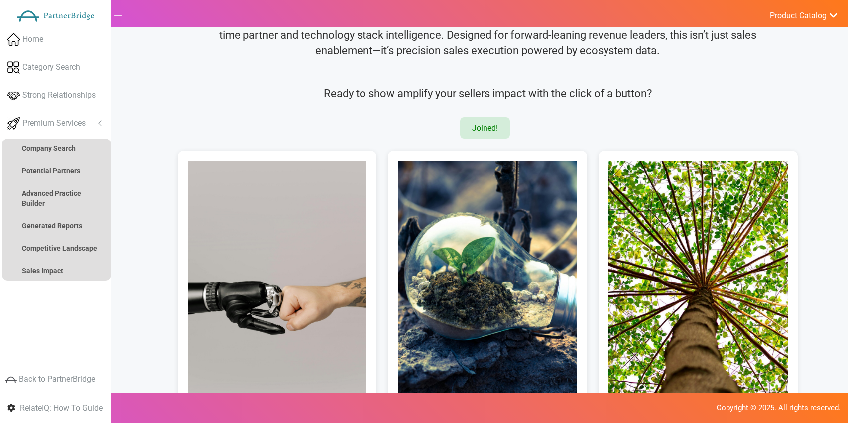
scroll to position [0, 0]
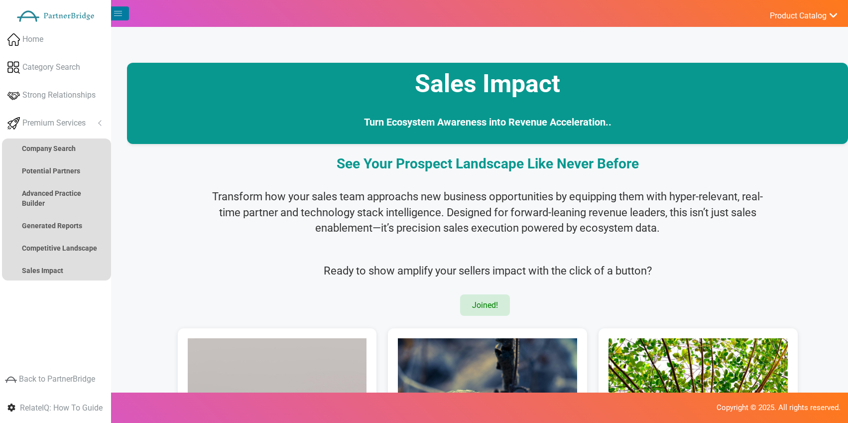
click at [121, 10] on icon "button" at bounding box center [118, 13] width 8 height 8
click at [115, 11] on icon "button" at bounding box center [118, 13] width 8 height 8
click at [75, 31] on link "Home" at bounding box center [55, 39] width 111 height 25
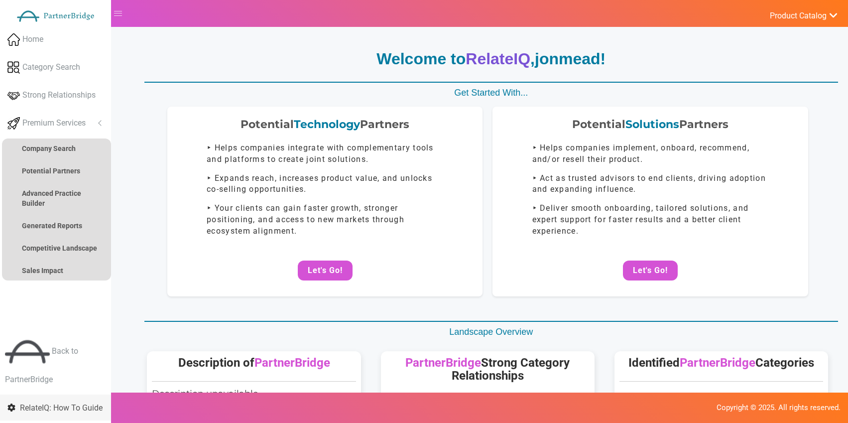
click at [48, 403] on span "RelateIQ: How To Guide" at bounding box center [61, 407] width 83 height 9
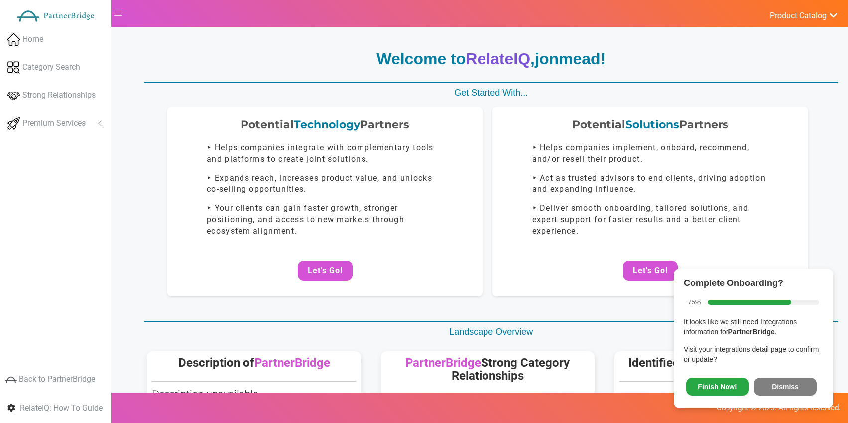
click at [713, 381] on button "Finish Now!" at bounding box center [717, 386] width 63 height 18
drag, startPoint x: 782, startPoint y: 380, endPoint x: 810, endPoint y: 362, distance: 33.0
click at [783, 380] on button "Dismiss" at bounding box center [784, 386] width 63 height 18
